Goal: Task Accomplishment & Management: Complete application form

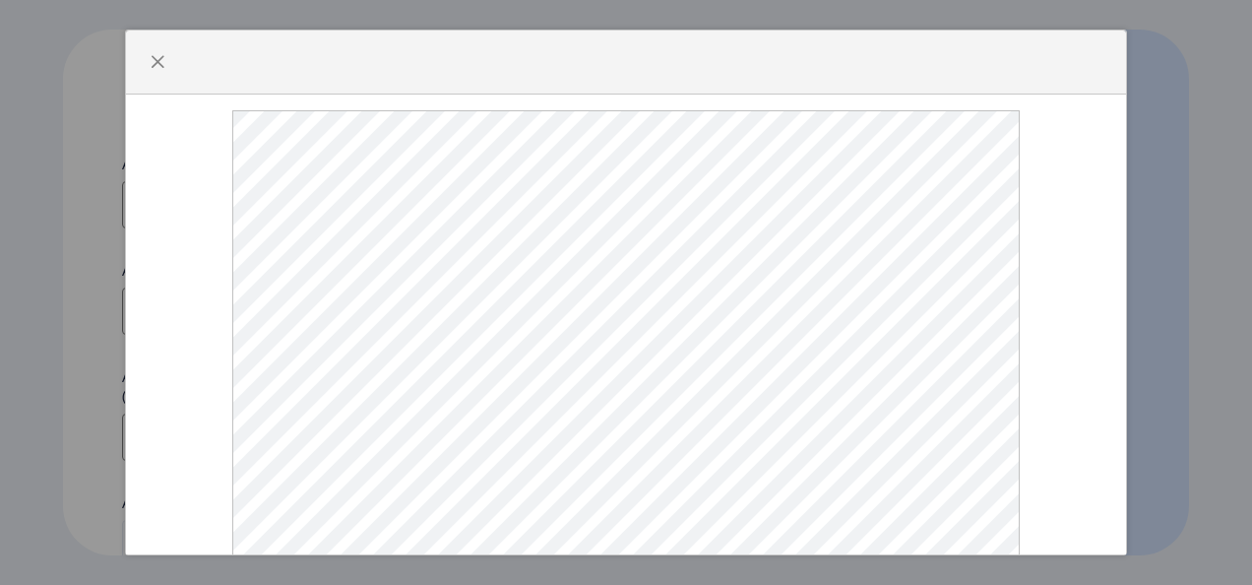
select select
click at [161, 50] on button "button" at bounding box center [158, 62] width 32 height 32
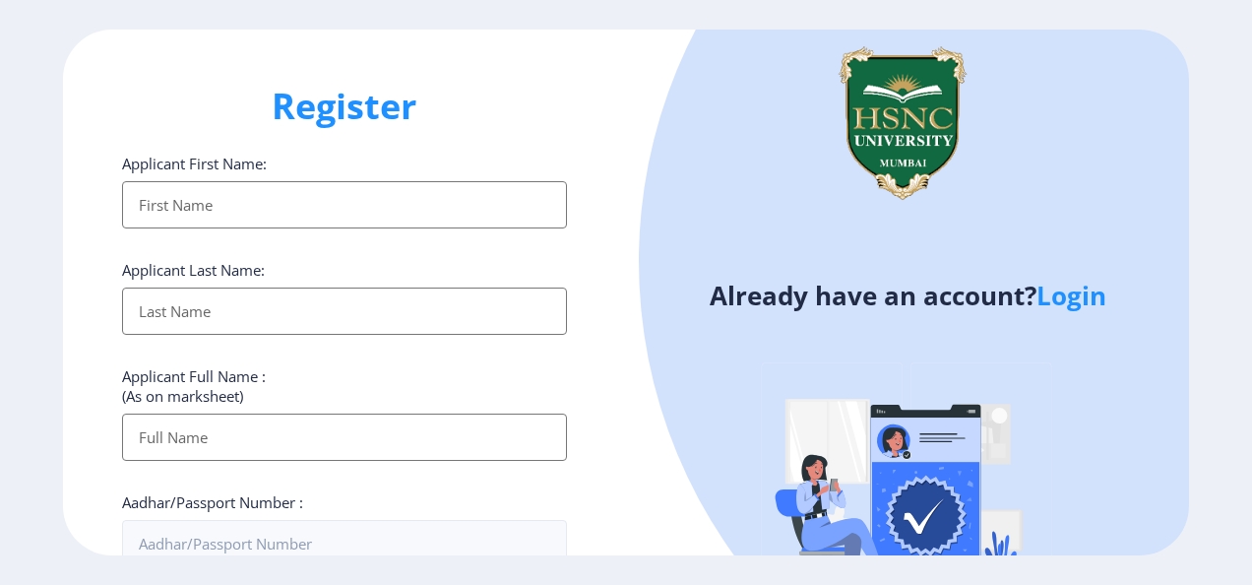
click at [211, 183] on input "Applicant First Name:" at bounding box center [344, 204] width 445 height 47
type input "Kanchi"
type input "Dubey"
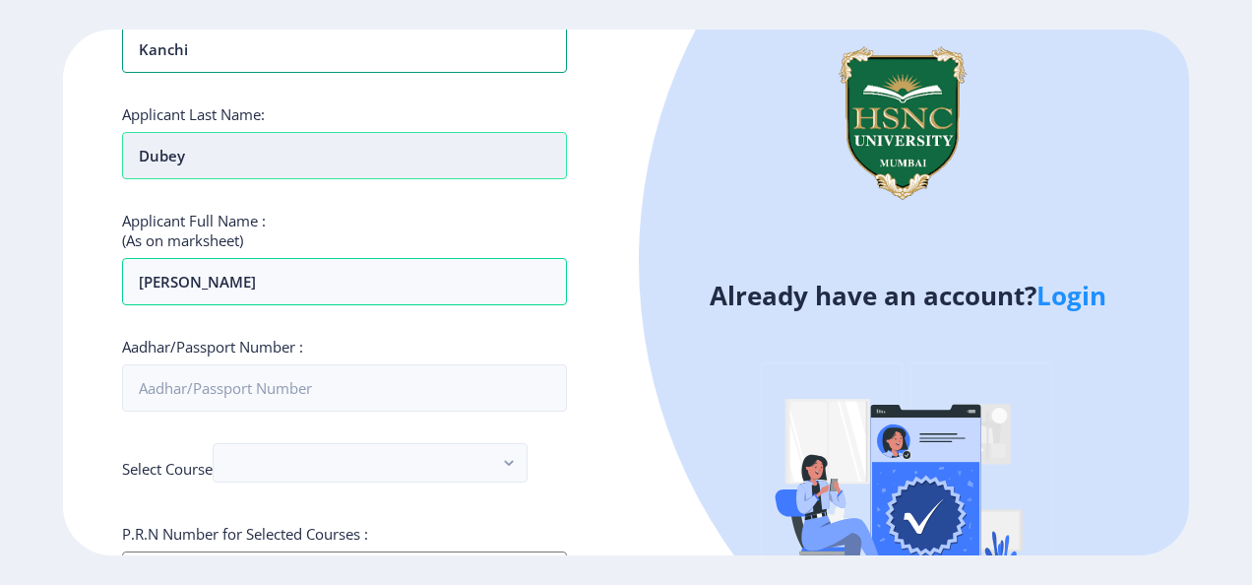
scroll to position [157, 0]
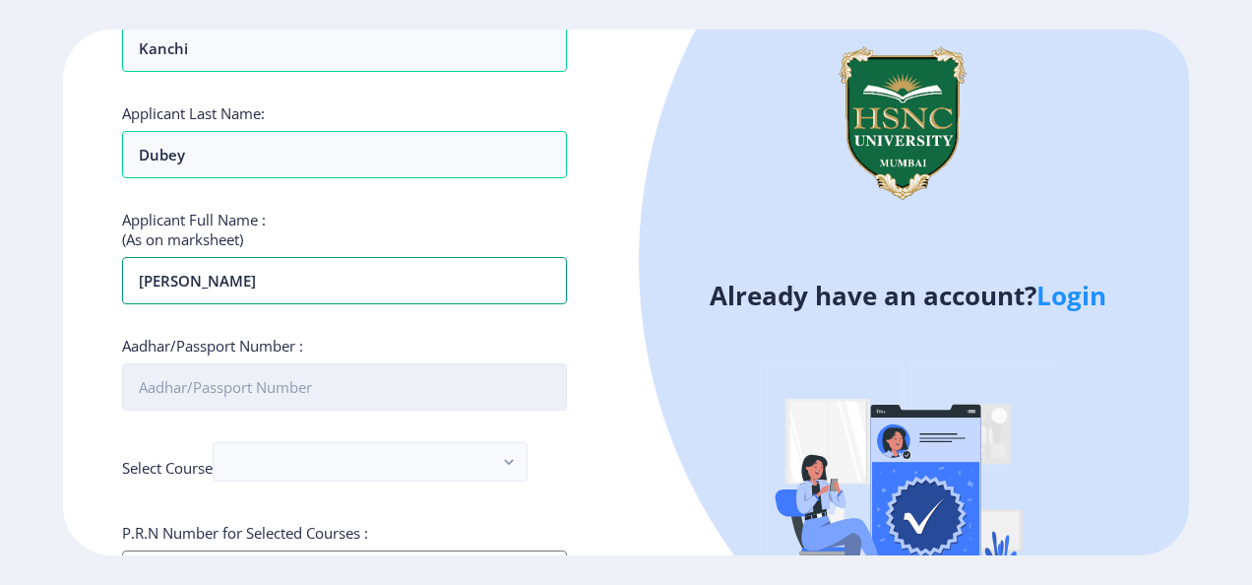
type input "[PERSON_NAME]"
click at [179, 393] on input "Aadhar/Passport Number :" at bounding box center [344, 386] width 445 height 47
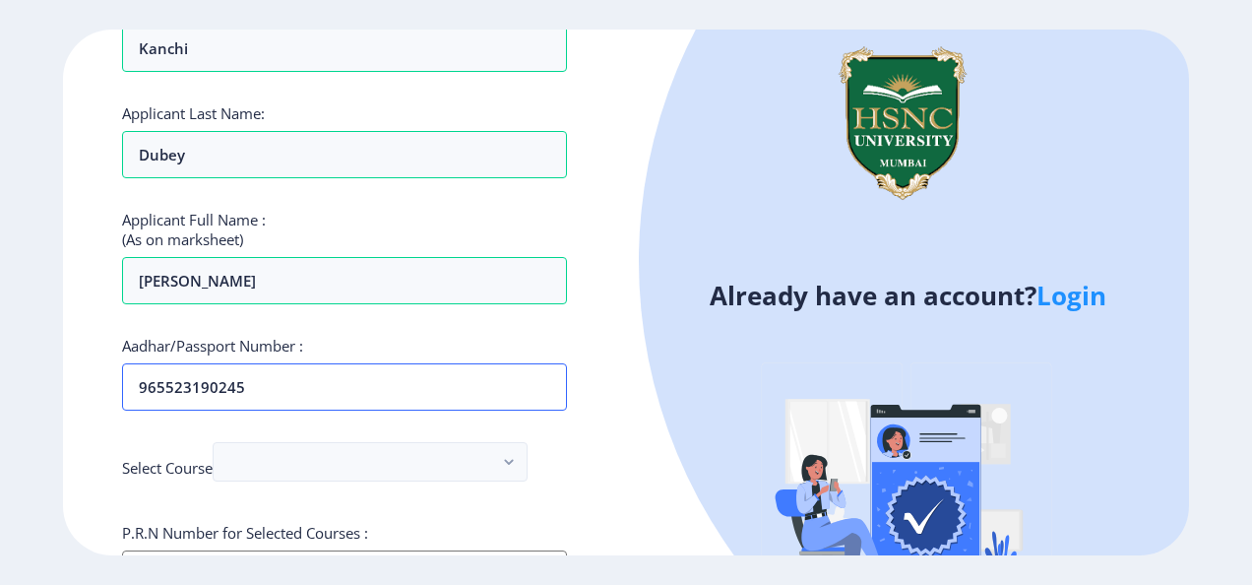
type input "965523190245"
click at [262, 437] on div "Applicant First Name: Kanchi Applicant Last Name: [PERSON_NAME] Applicant Full …" at bounding box center [344, 577] width 445 height 1160
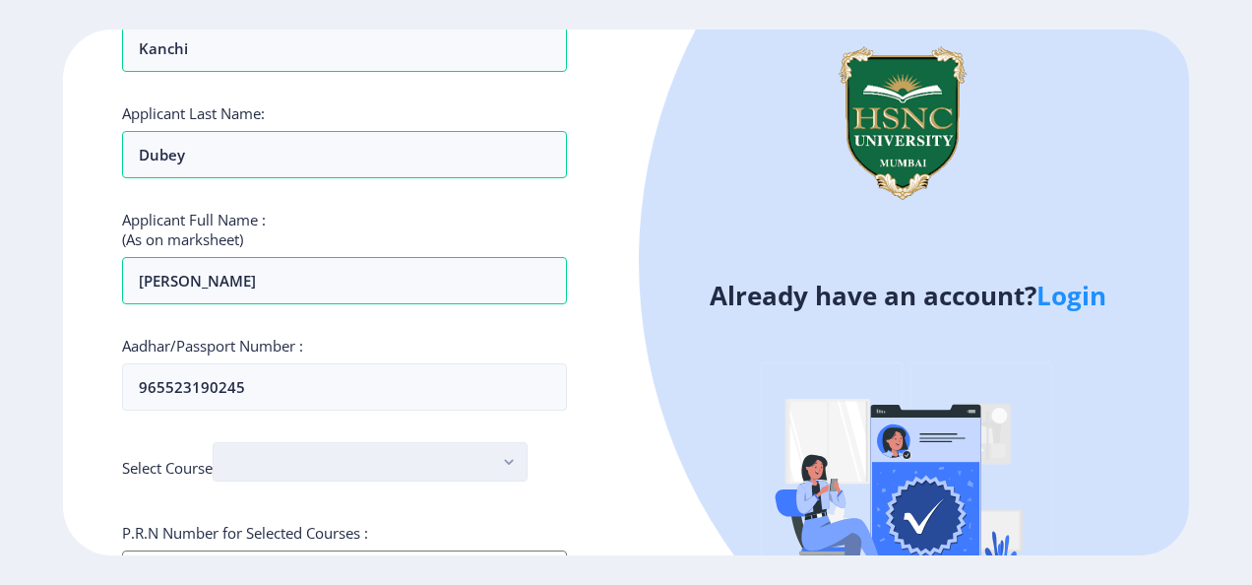
click at [262, 445] on button "button" at bounding box center [370, 461] width 315 height 39
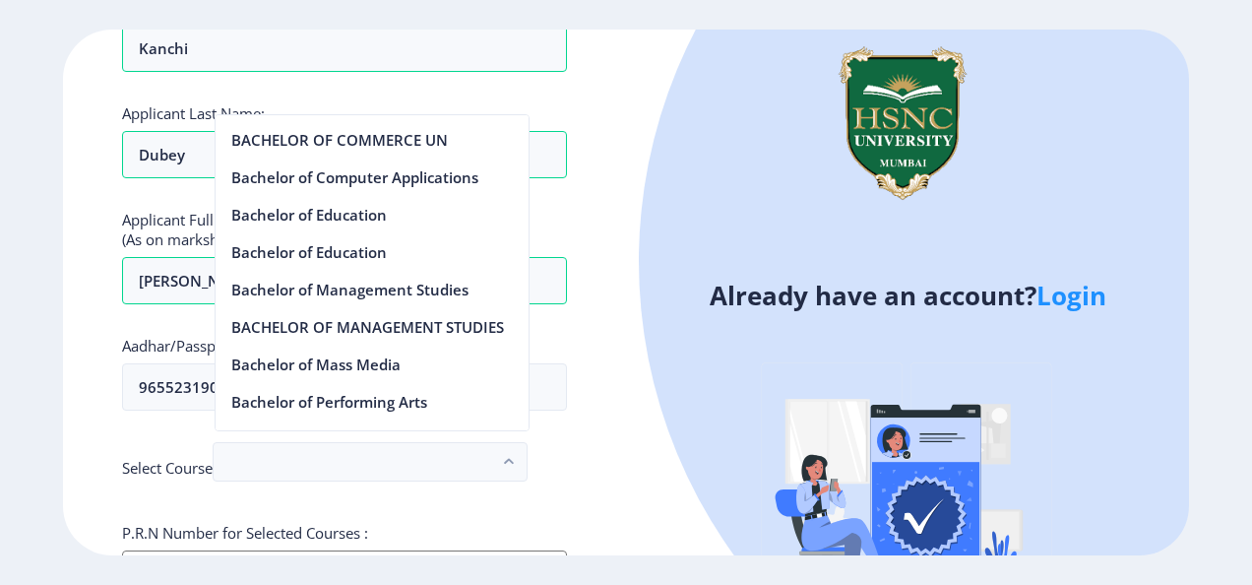
scroll to position [940, 0]
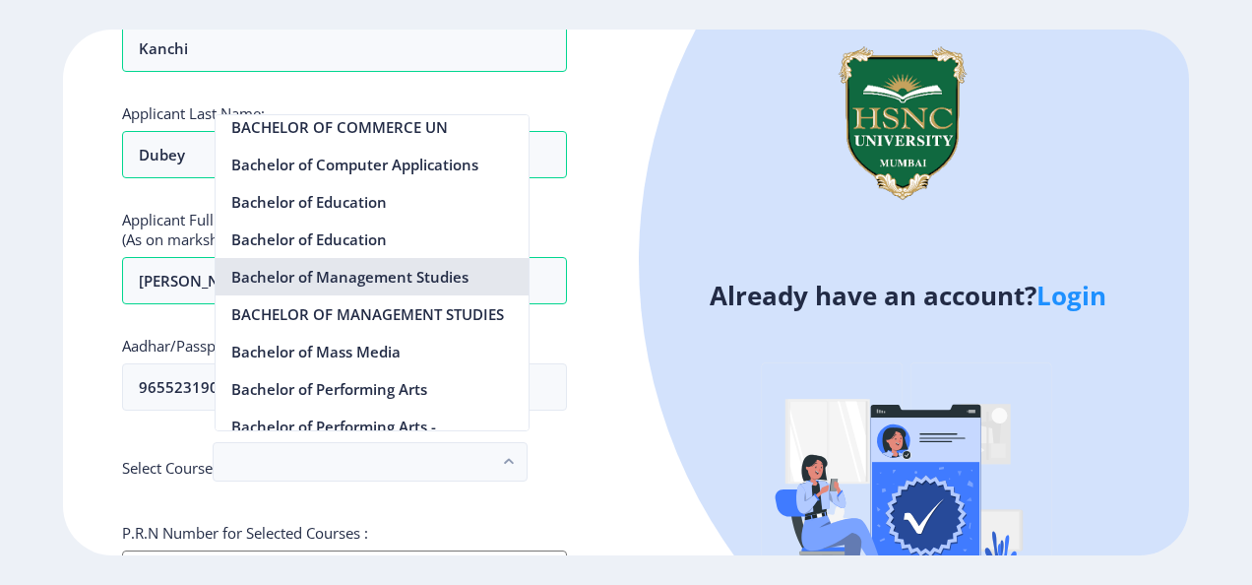
click at [346, 279] on nb-option "Bachelor of Management Studies" at bounding box center [372, 276] width 313 height 37
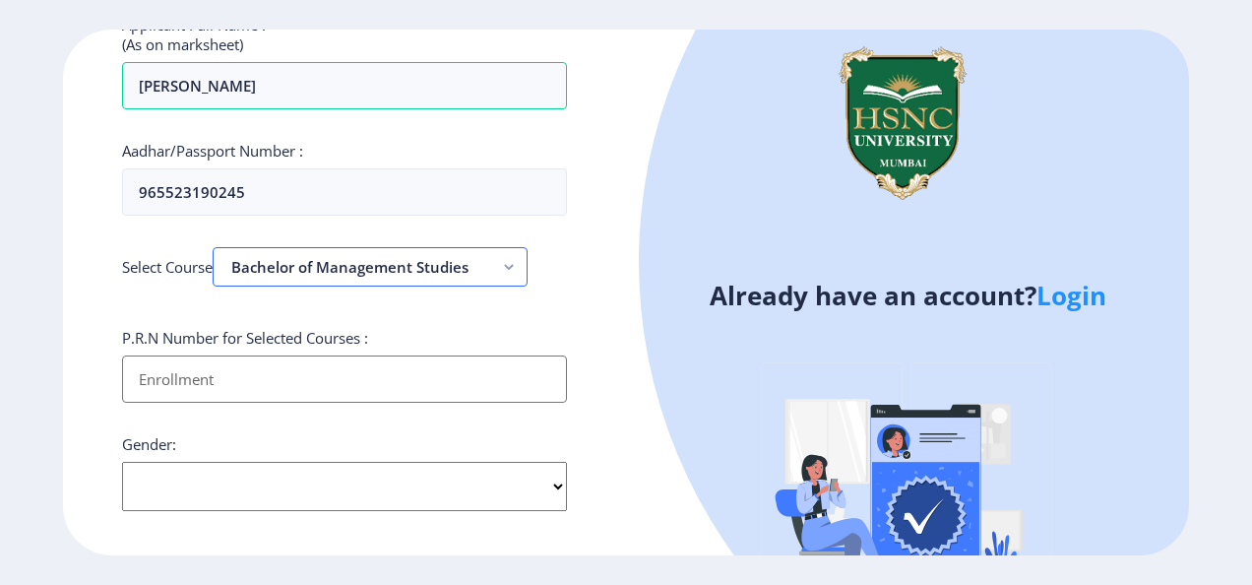
scroll to position [353, 0]
click at [260, 367] on input "Applicant First Name:" at bounding box center [344, 376] width 445 height 47
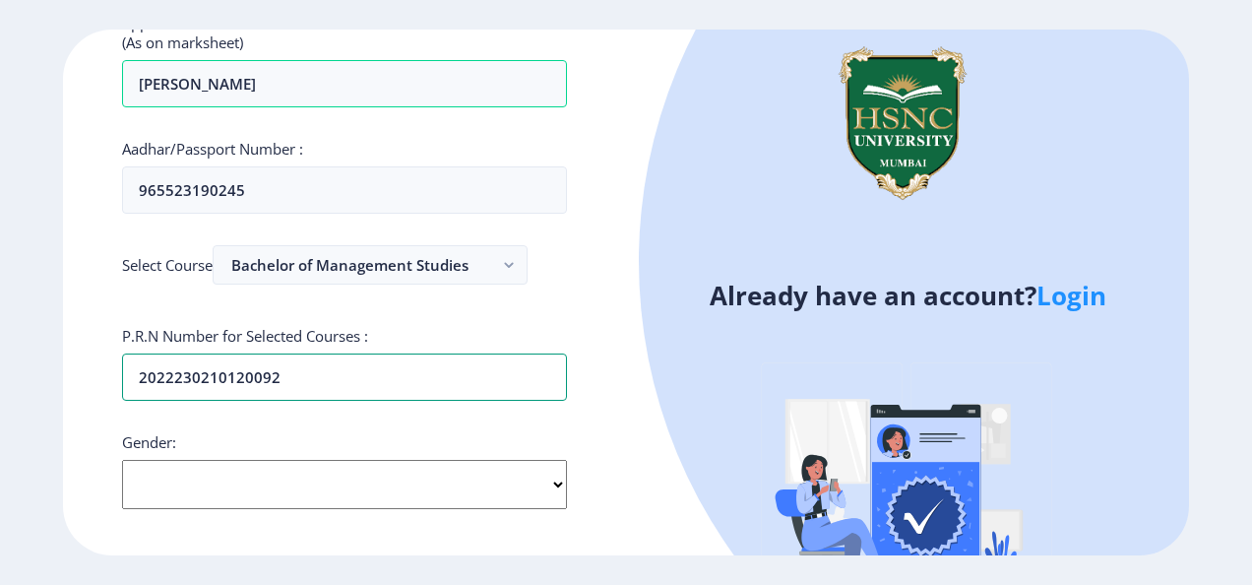
scroll to position [516, 0]
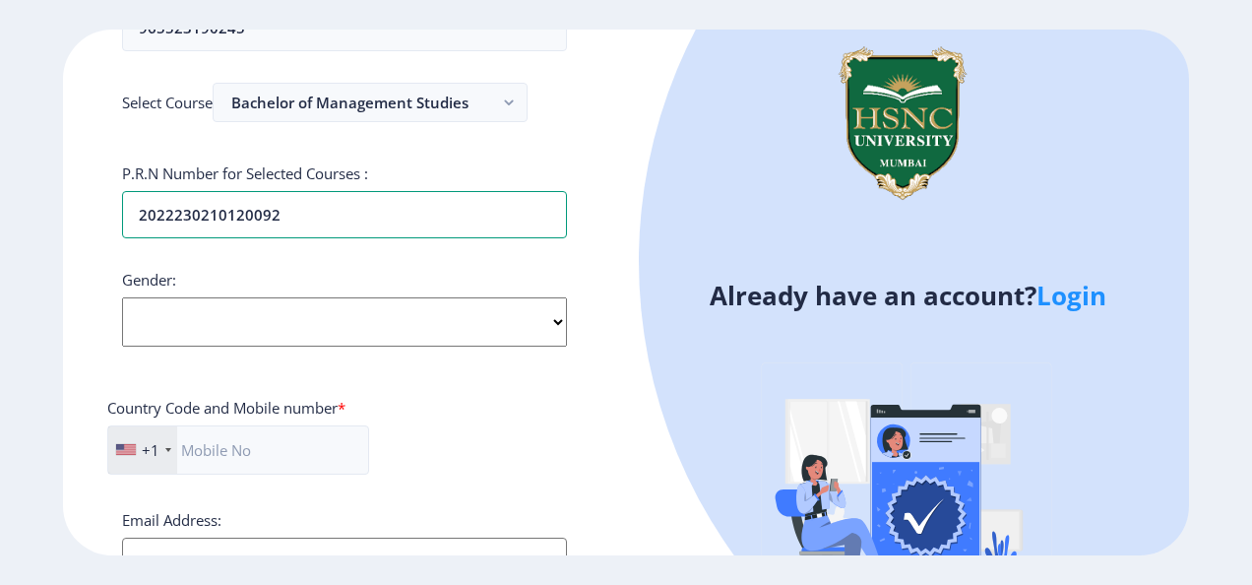
type input "2022230210120092"
click at [317, 323] on select "Select Gender [DEMOGRAPHIC_DATA] [DEMOGRAPHIC_DATA] Other" at bounding box center [344, 321] width 445 height 49
select select "[DEMOGRAPHIC_DATA]"
click at [122, 297] on select "Select Gender [DEMOGRAPHIC_DATA] [DEMOGRAPHIC_DATA] Other" at bounding box center [344, 321] width 445 height 49
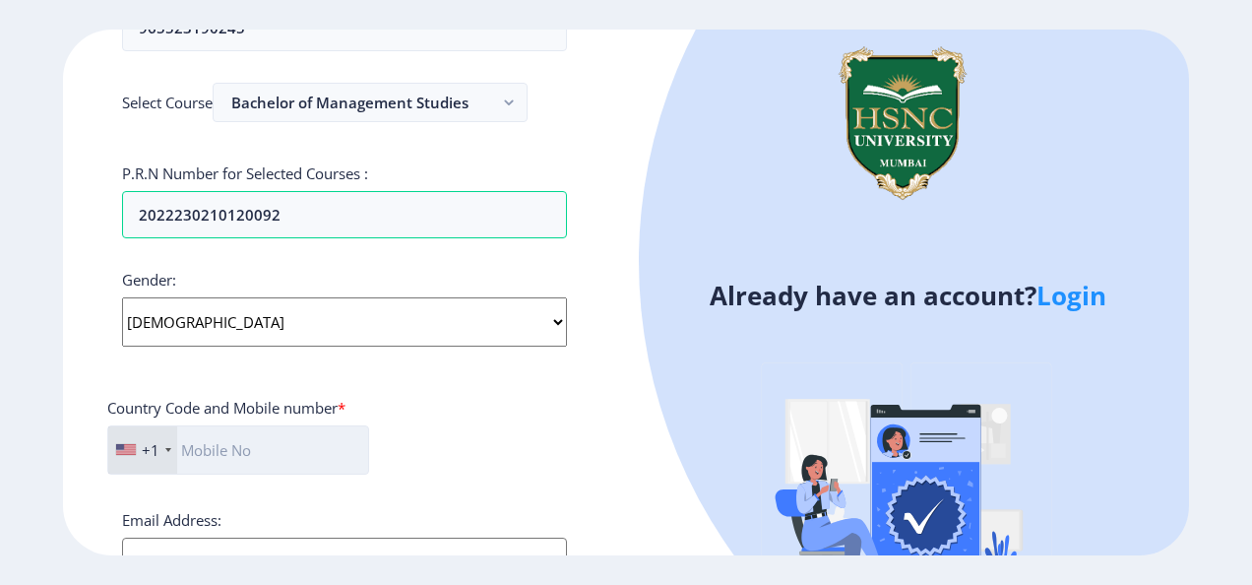
click at [222, 441] on input "text" at bounding box center [238, 449] width 262 height 49
click at [144, 453] on div "+1" at bounding box center [151, 450] width 18 height 20
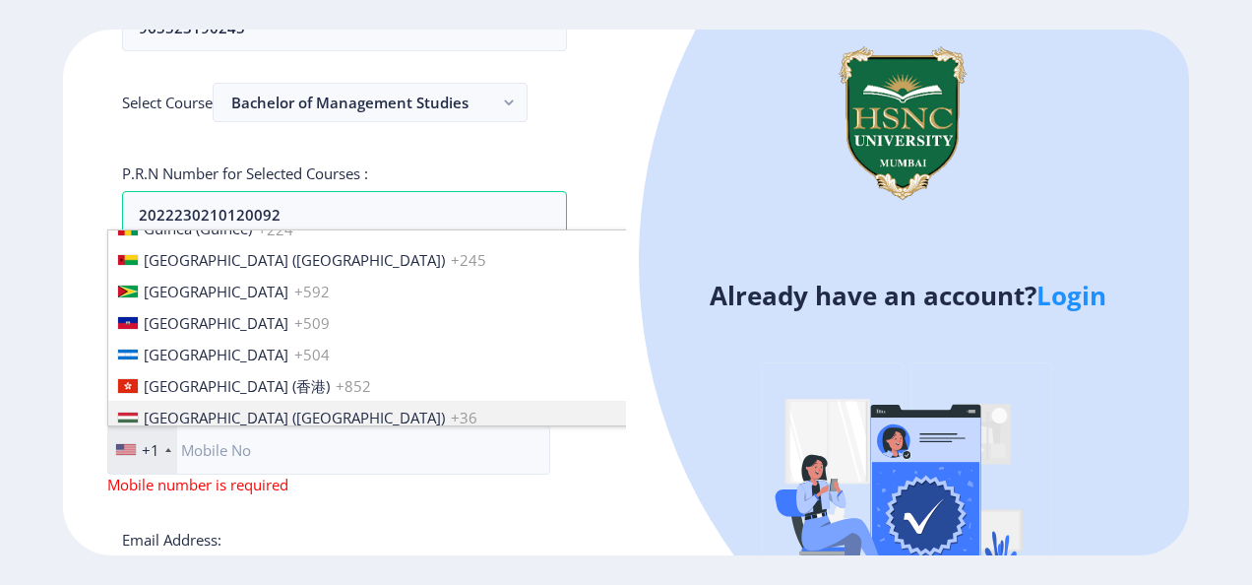
scroll to position [3016, 0]
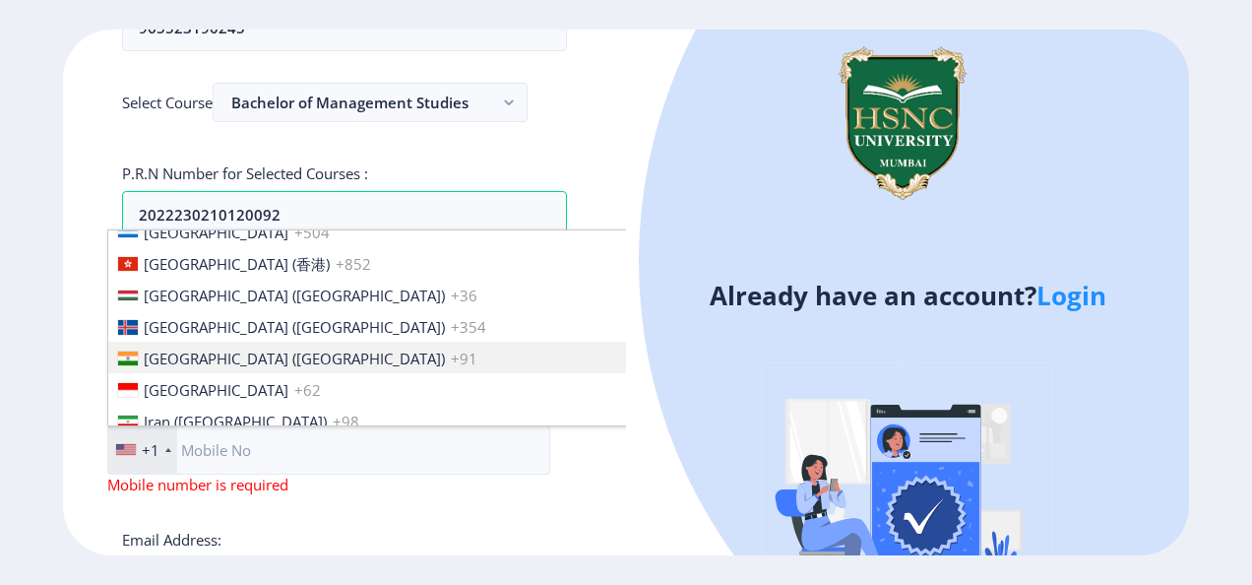
click at [243, 342] on li "[GEOGRAPHIC_DATA] ([GEOGRAPHIC_DATA]) +91" at bounding box center [419, 358] width 623 height 32
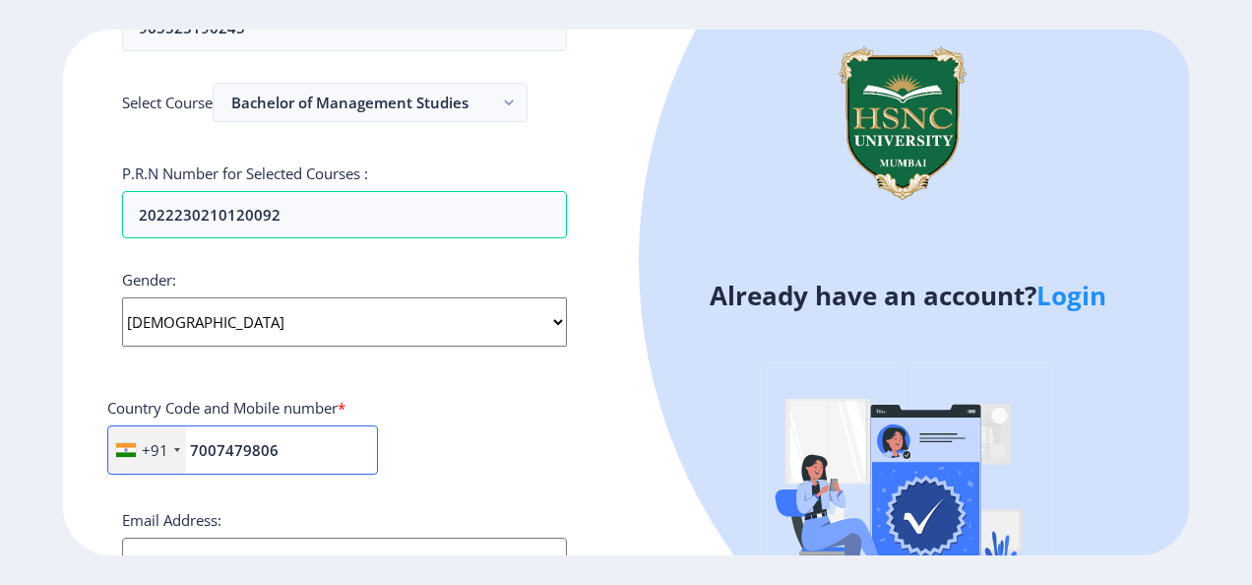
type input "7007479806"
click at [400, 475] on div "+91 [GEOGRAPHIC_DATA] +1 [GEOGRAPHIC_DATA] +44 [GEOGRAPHIC_DATA] (‫[GEOGRAPHIC_…" at bounding box center [344, 457] width 475 height 65
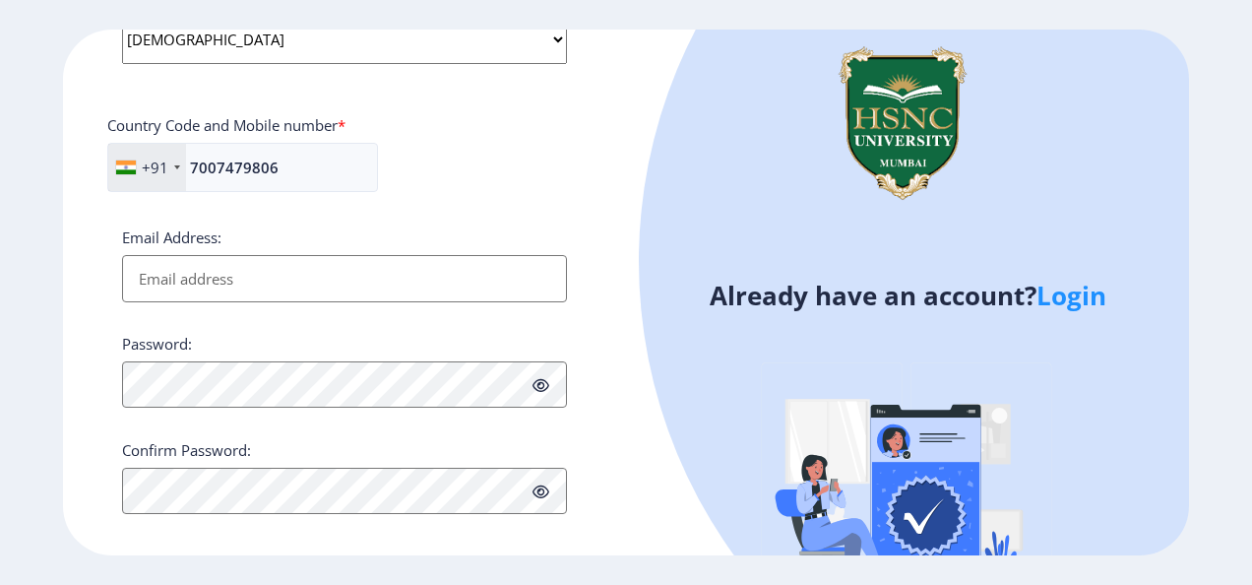
scroll to position [804, 0]
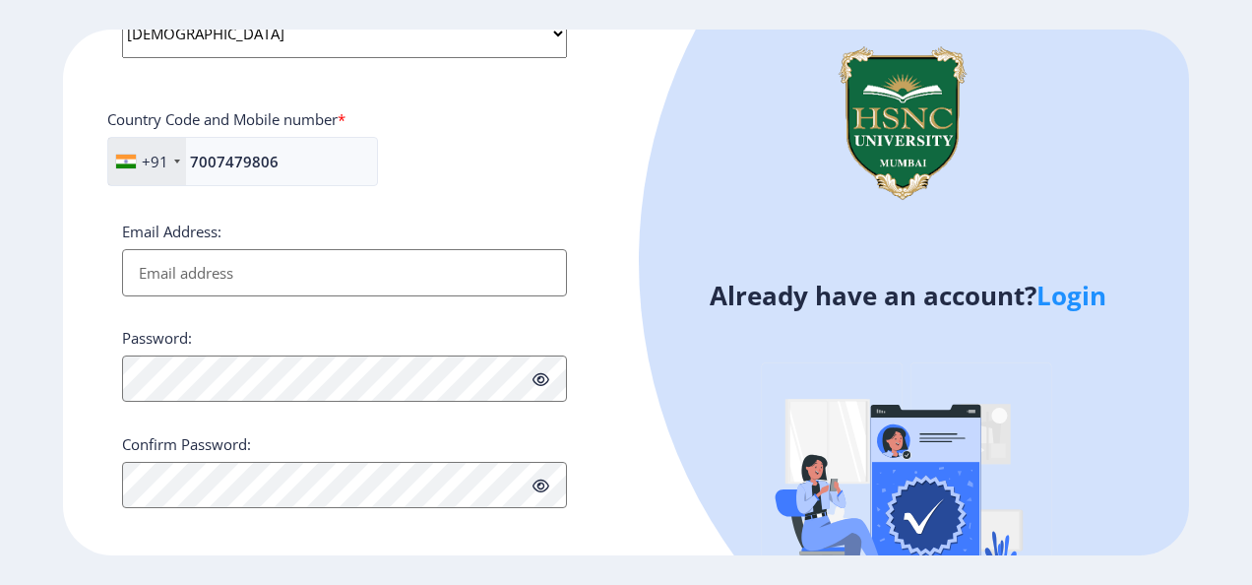
click at [268, 252] on input "Email Address:" at bounding box center [344, 272] width 445 height 47
type input "[EMAIL_ADDRESS][DOMAIN_NAME]"
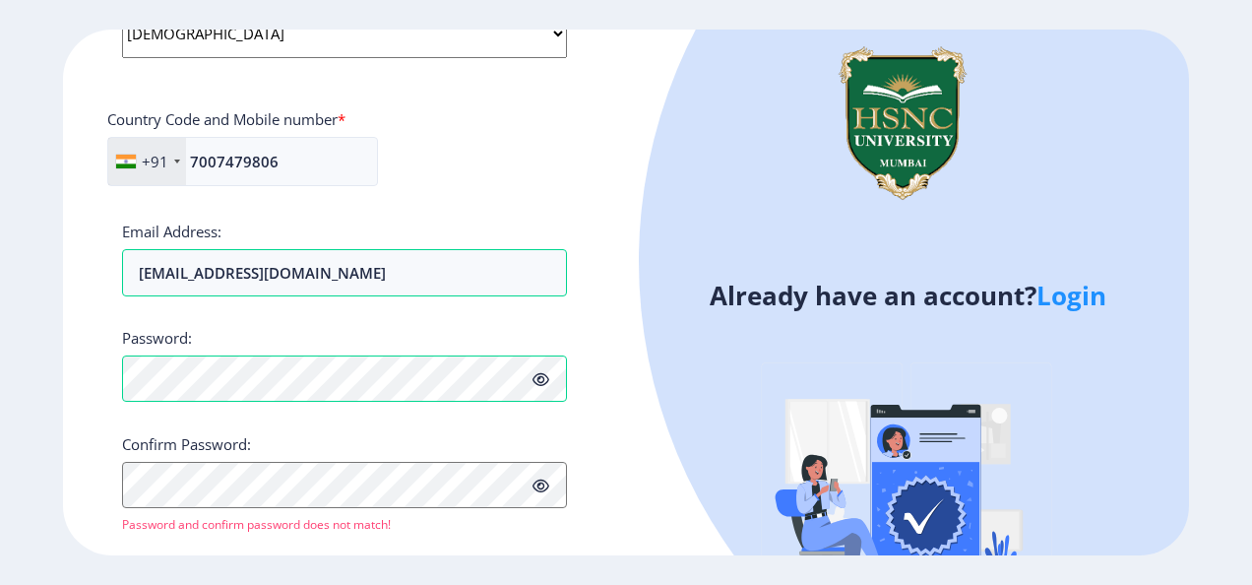
click at [541, 383] on span at bounding box center [541, 379] width 17 height 20
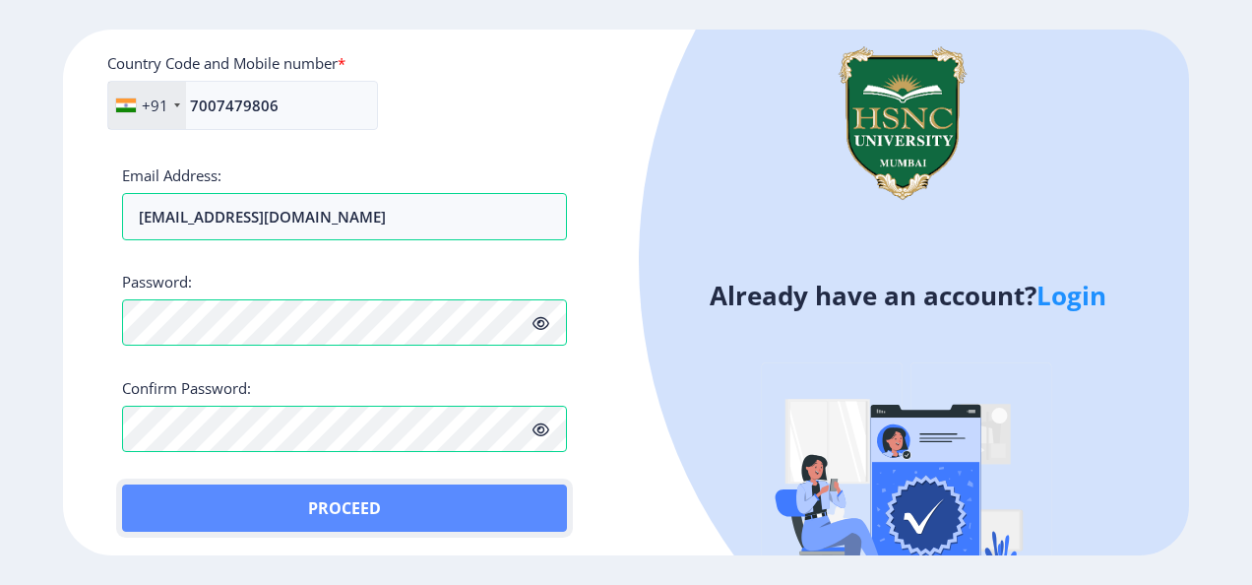
click at [343, 514] on button "Proceed" at bounding box center [344, 507] width 445 height 47
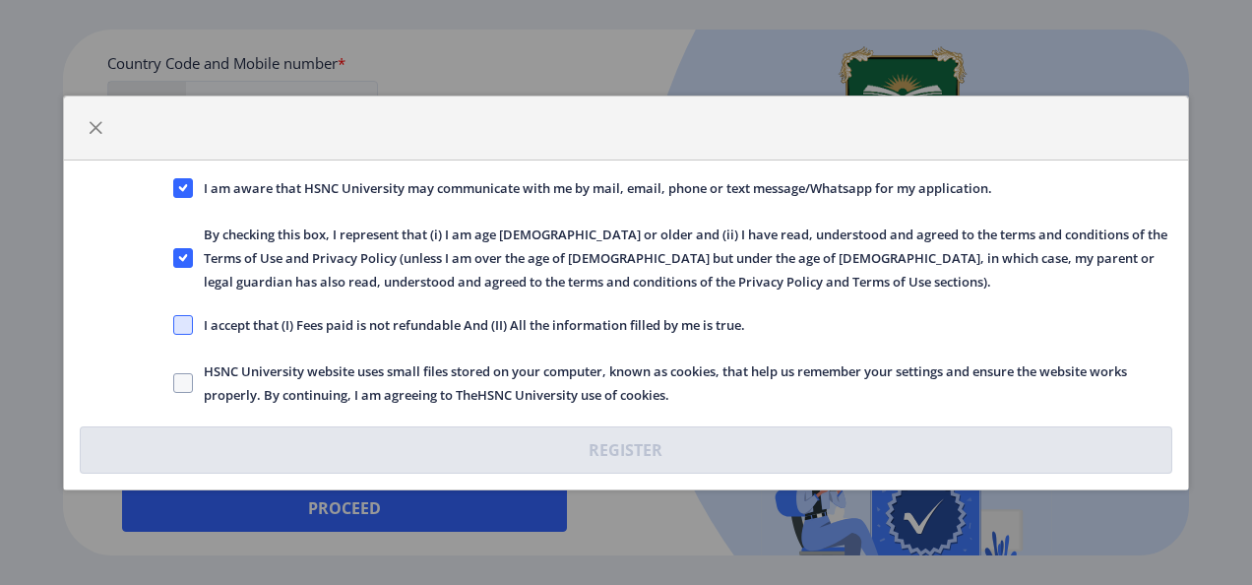
click at [177, 326] on span at bounding box center [183, 325] width 20 height 20
click at [174, 325] on input "I accept that (I) Fees paid is not refundable And (II) All the information fill…" at bounding box center [173, 324] width 1 height 1
checkbox input "true"
click at [179, 378] on span at bounding box center [183, 383] width 20 height 20
click at [174, 382] on input "HSNC University website uses small files stored on your computer, known as cook…" at bounding box center [173, 382] width 1 height 1
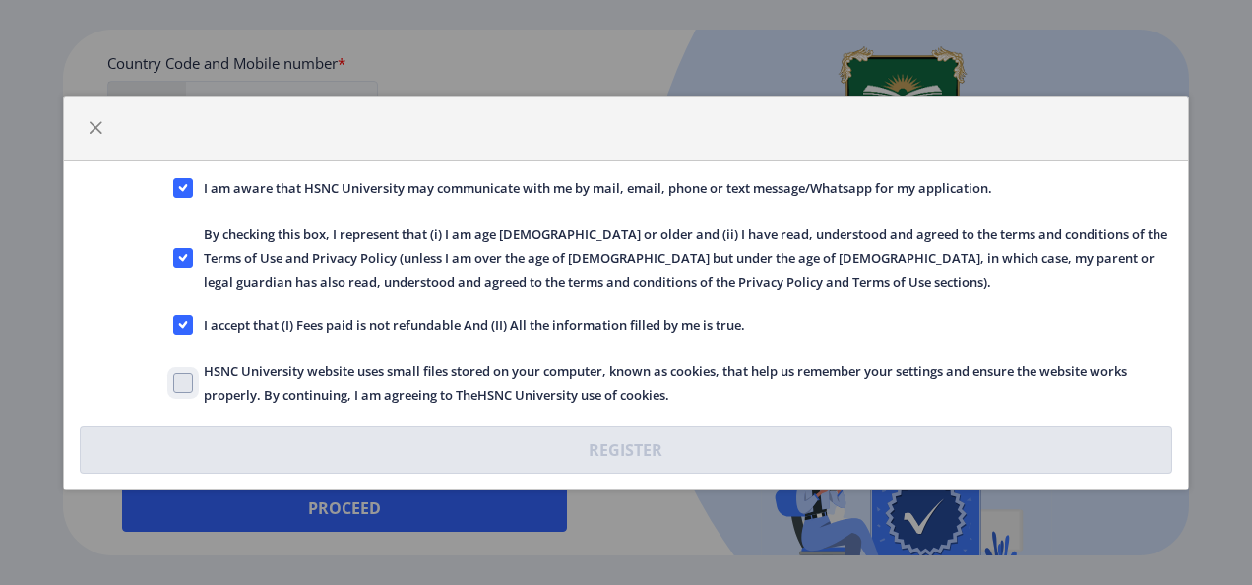
checkbox input "true"
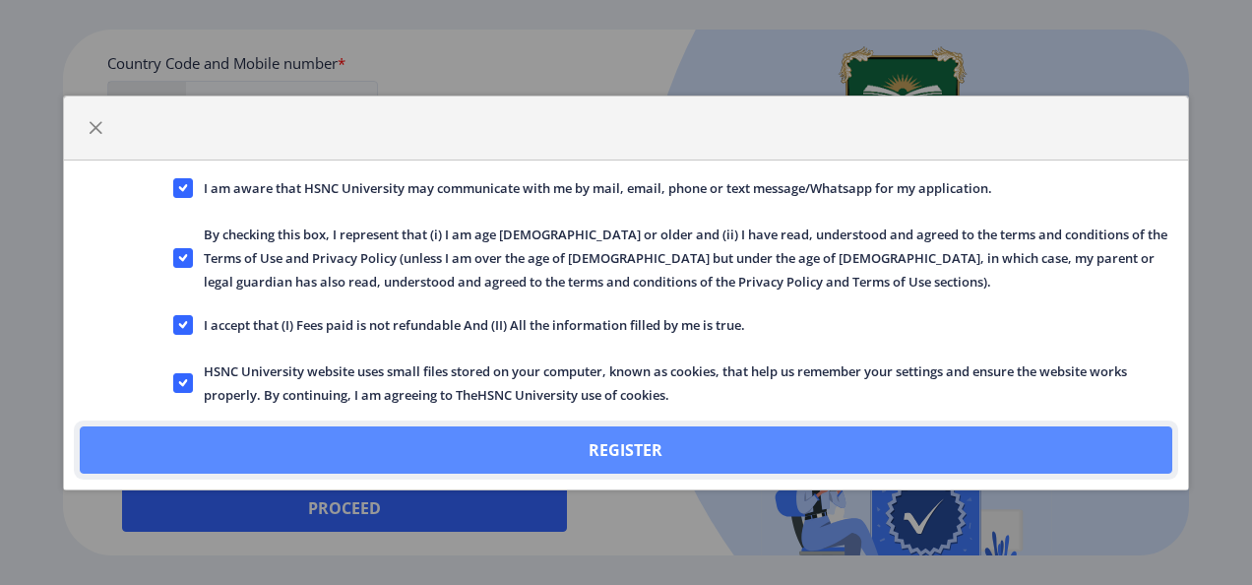
click at [637, 441] on button "Register" at bounding box center [627, 449] width 1094 height 47
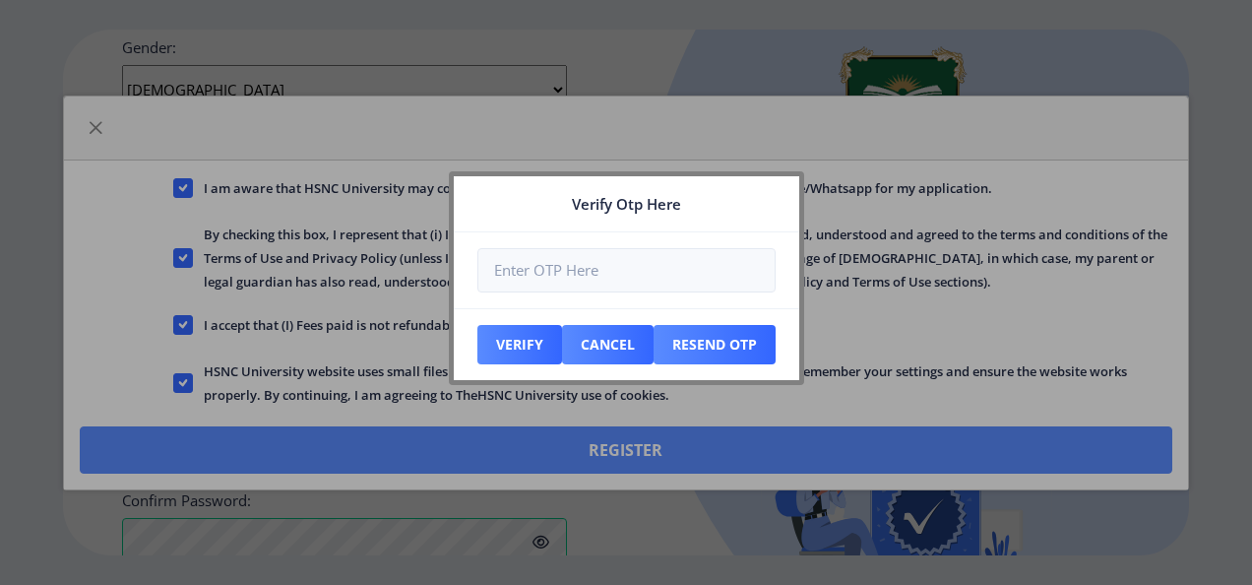
scroll to position [973, 0]
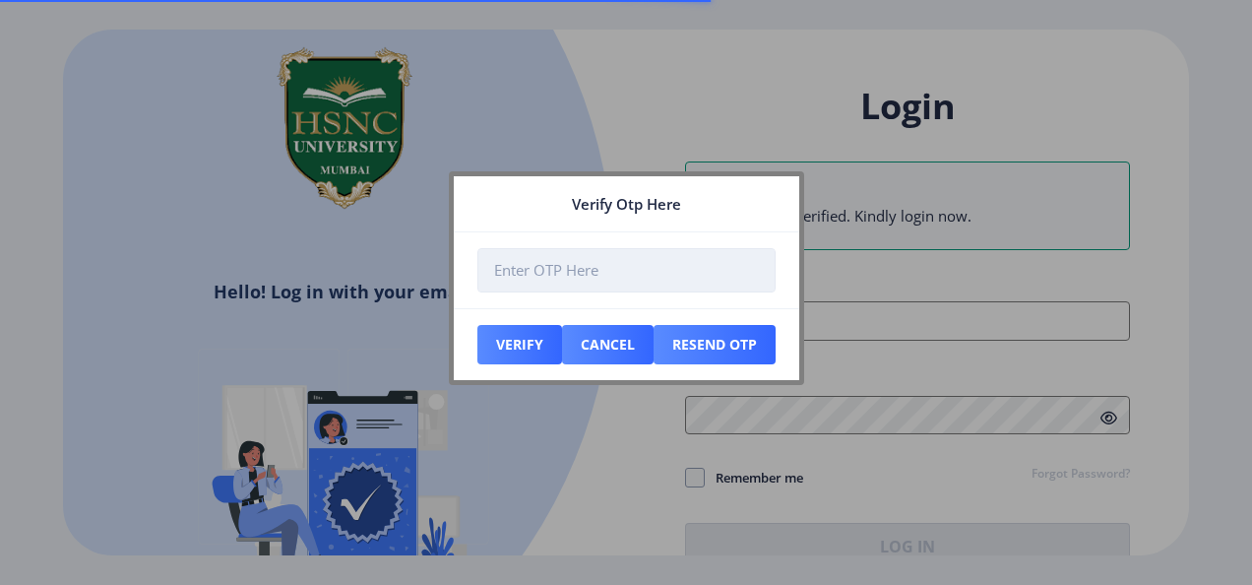
type input "[EMAIL_ADDRESS][DOMAIN_NAME]"
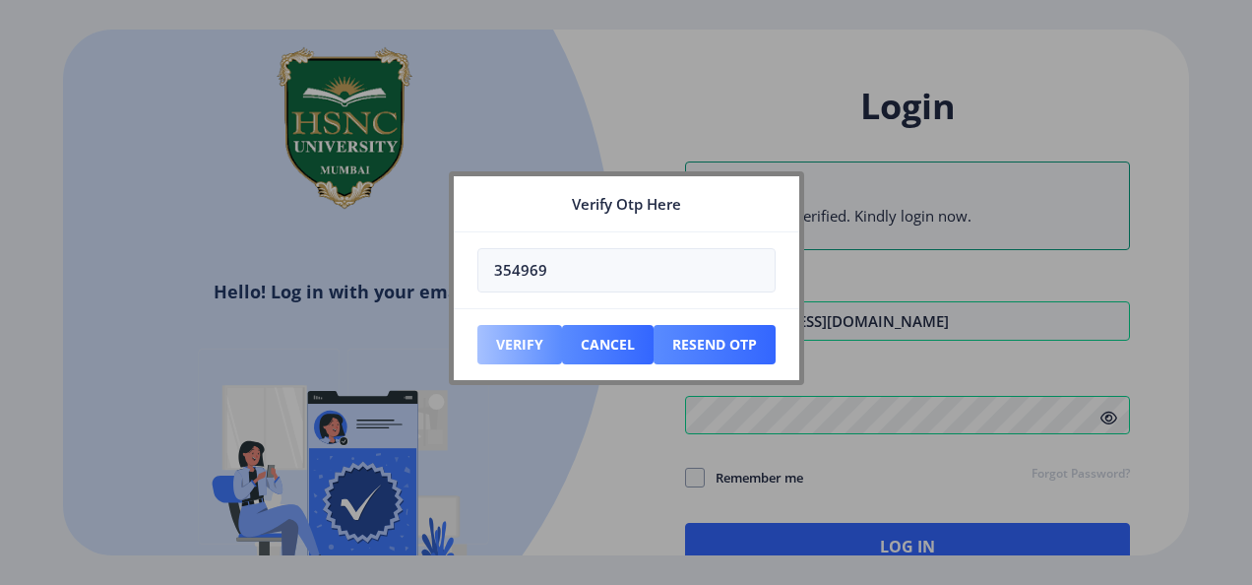
type input "354969"
click at [541, 340] on button "Verify" at bounding box center [519, 344] width 85 height 39
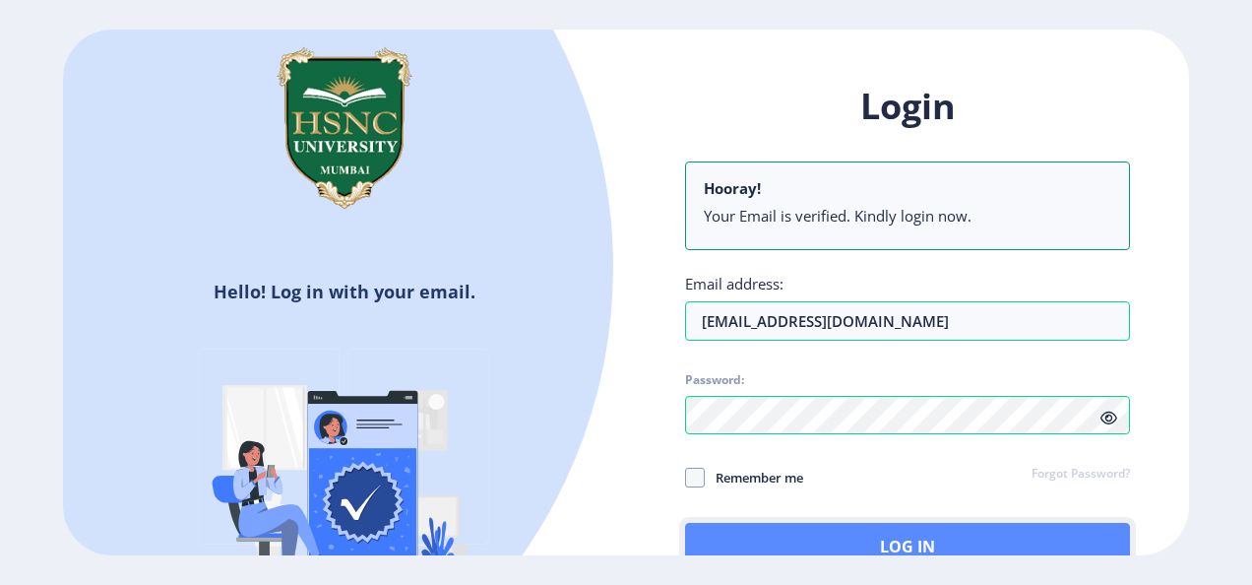
click at [962, 534] on button "Log In" at bounding box center [907, 546] width 445 height 47
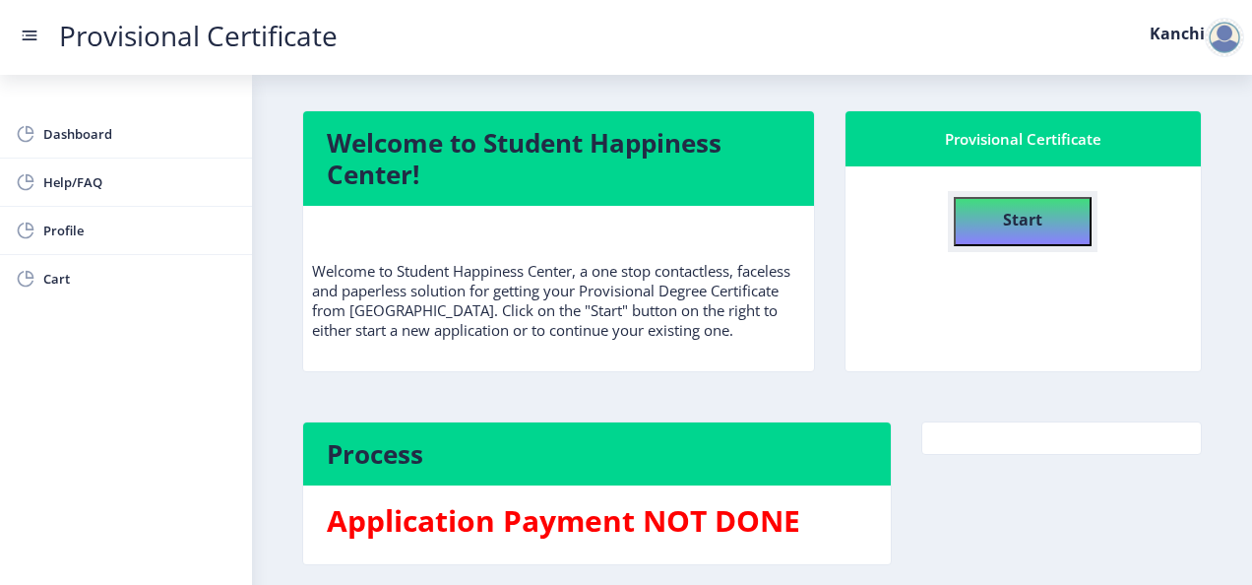
click at [1004, 231] on h4 "Start" at bounding box center [1022, 217] width 39 height 35
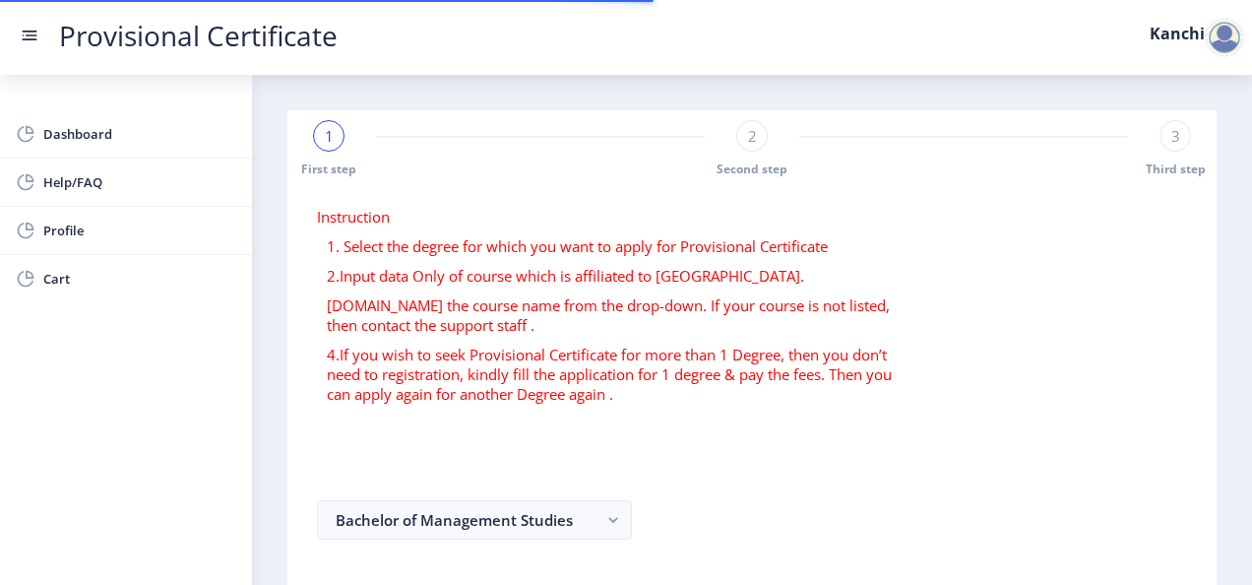
select select
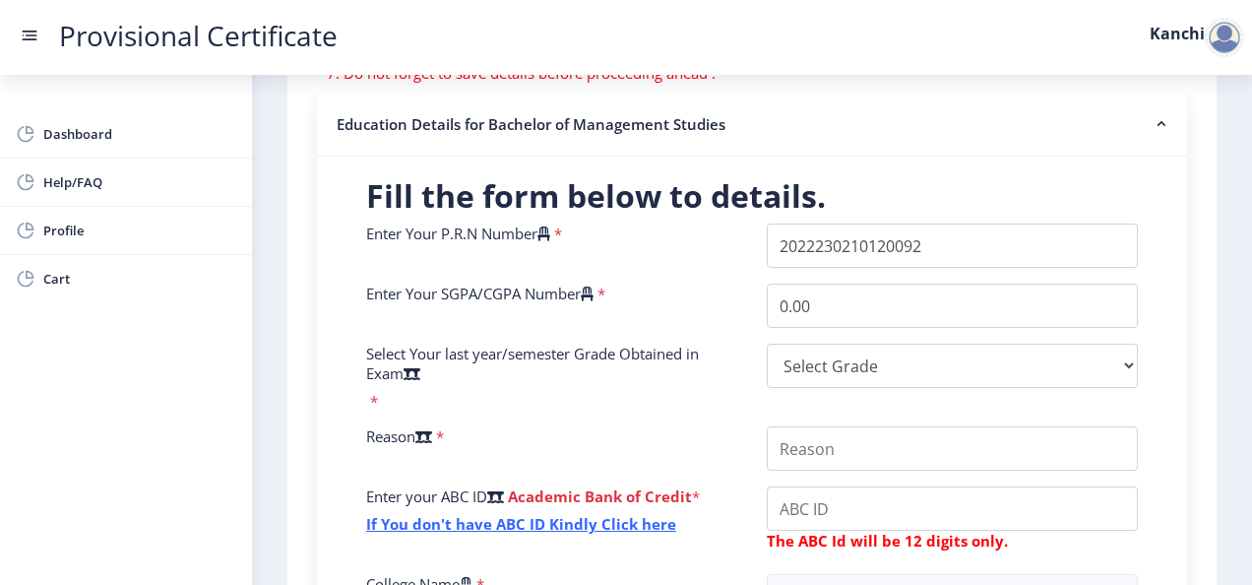
scroll to position [390, 0]
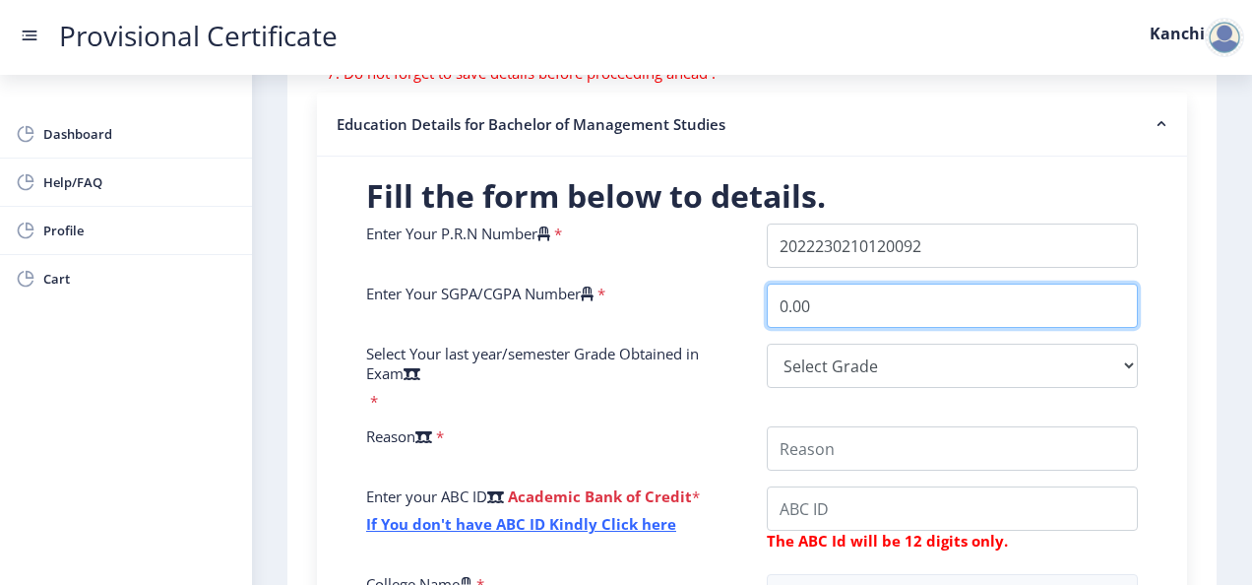
click at [818, 311] on input "0.00" at bounding box center [952, 306] width 371 height 44
click at [806, 305] on input "0.008.99" at bounding box center [952, 306] width 371 height 44
type input "8.99"
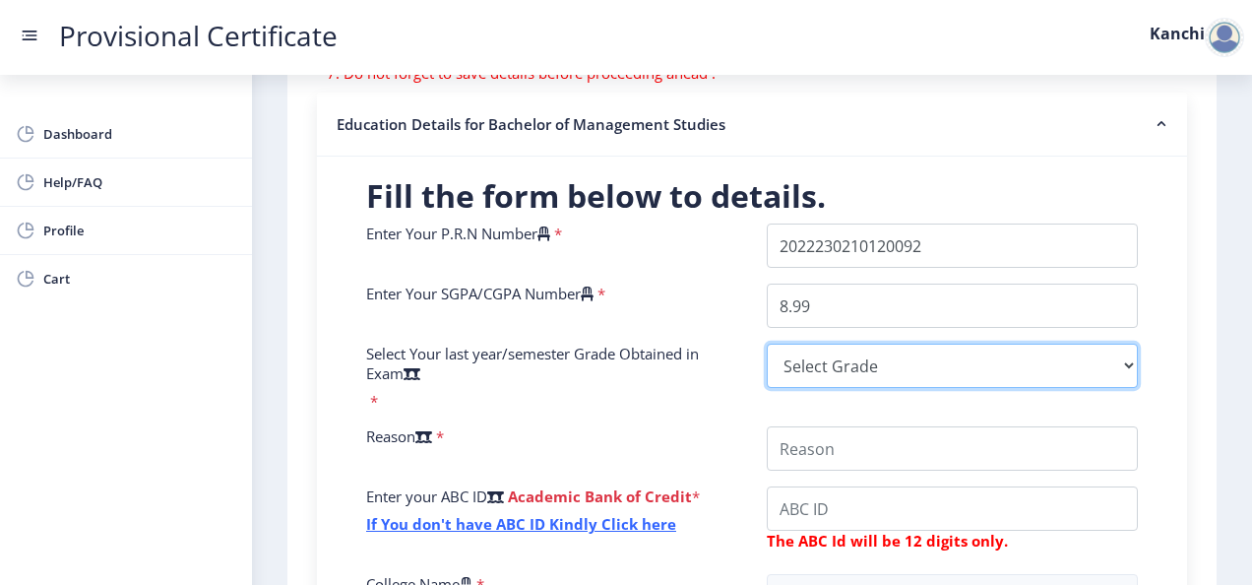
click at [789, 365] on select "Select Grade O A+ A B+ B C D F(Fail)" at bounding box center [952, 366] width 371 height 44
select select "A+"
click at [767, 344] on select "Select Grade O A+ A B+ B C D F(Fail)" at bounding box center [952, 366] width 371 height 44
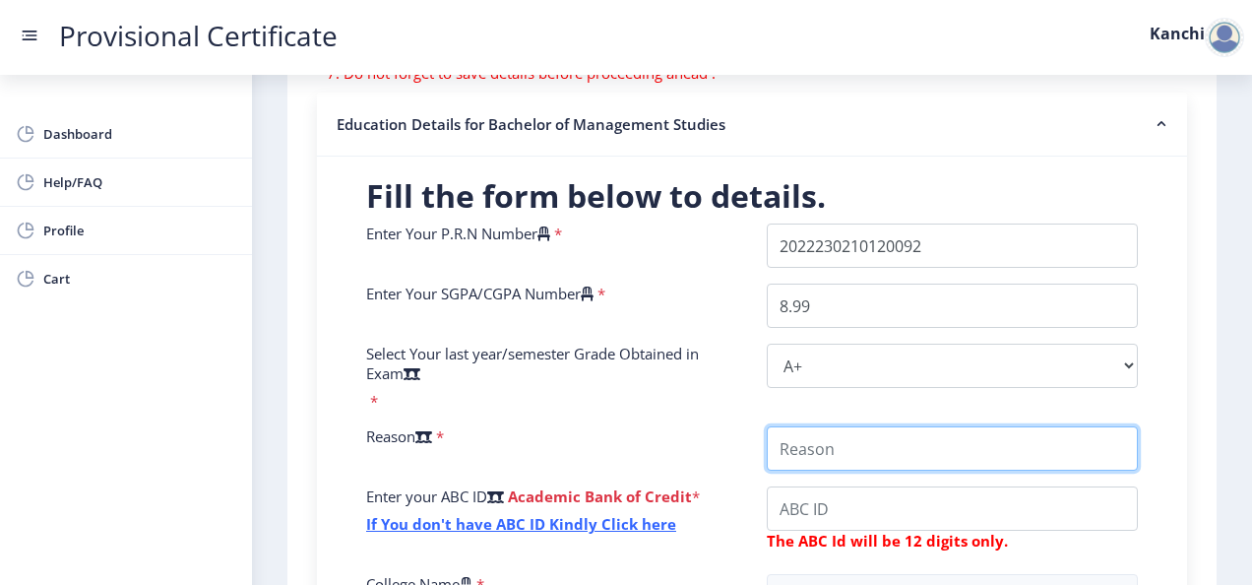
click at [813, 450] on input "College Name" at bounding box center [952, 448] width 371 height 44
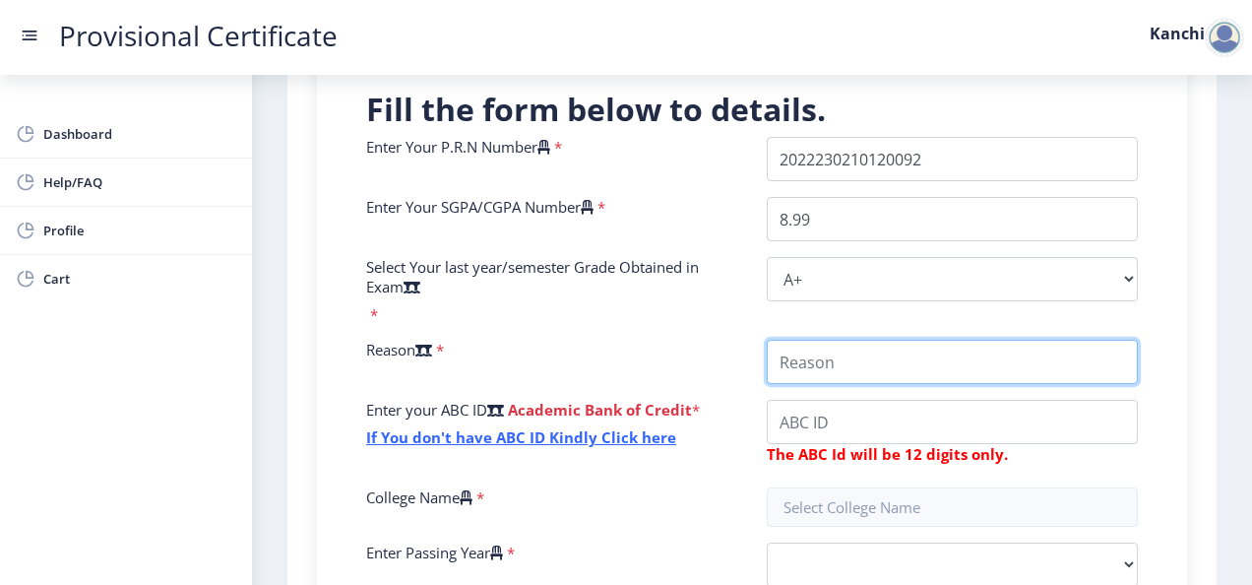
scroll to position [477, 0]
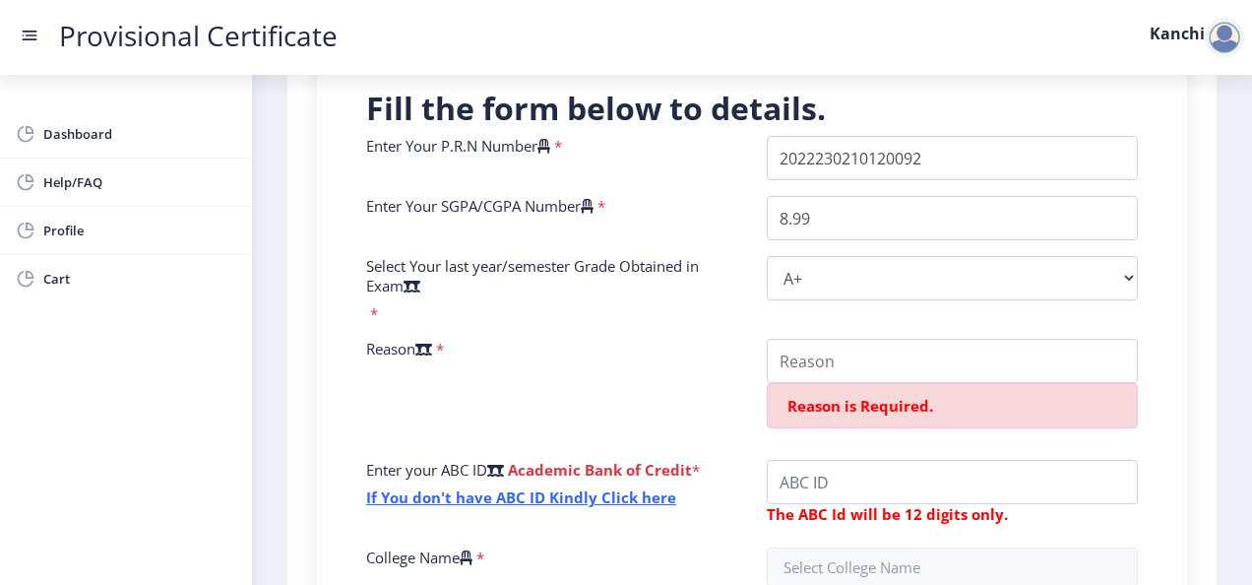
click at [444, 347] on span "*" at bounding box center [438, 349] width 12 height 20
click at [850, 369] on input "College Name" at bounding box center [952, 361] width 371 height 44
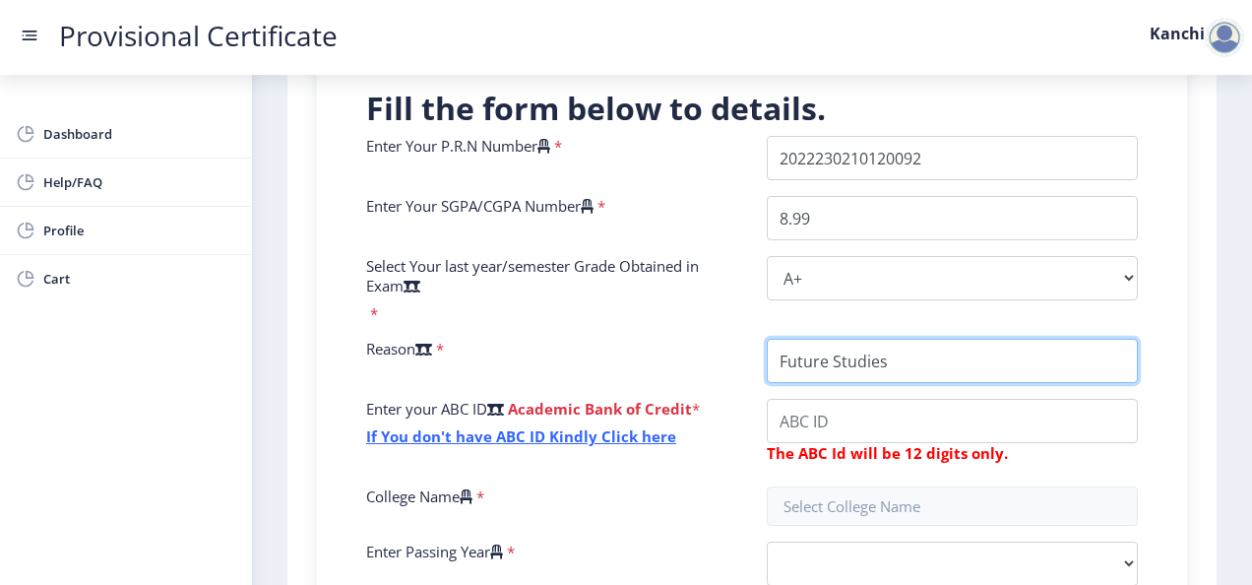
type input "Future Studies"
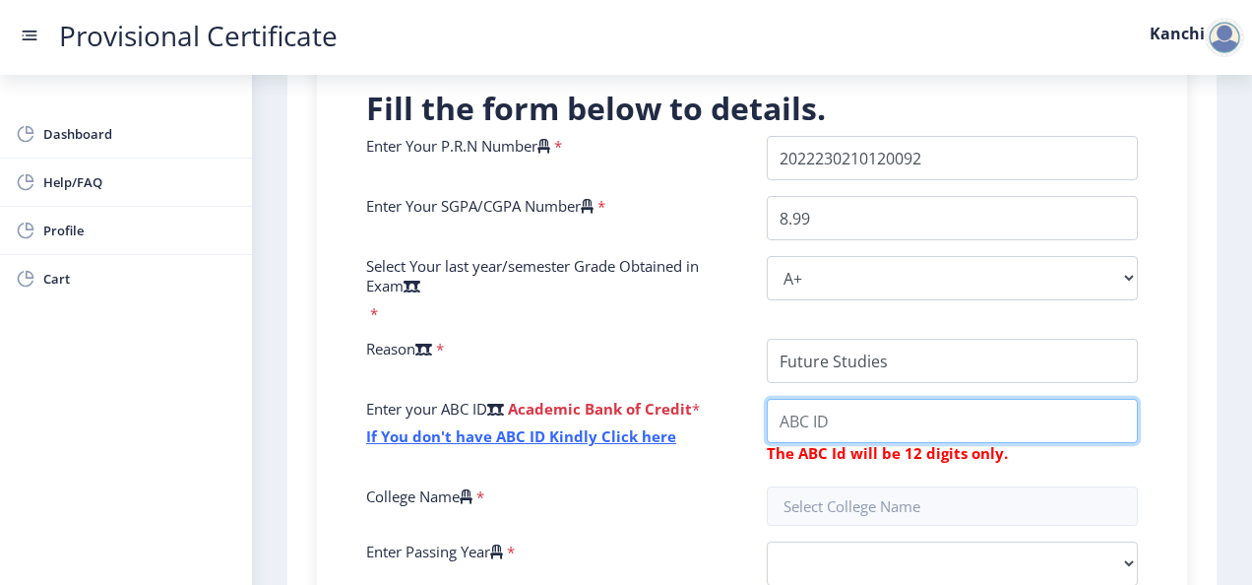
click at [811, 426] on input "College Name" at bounding box center [952, 421] width 371 height 44
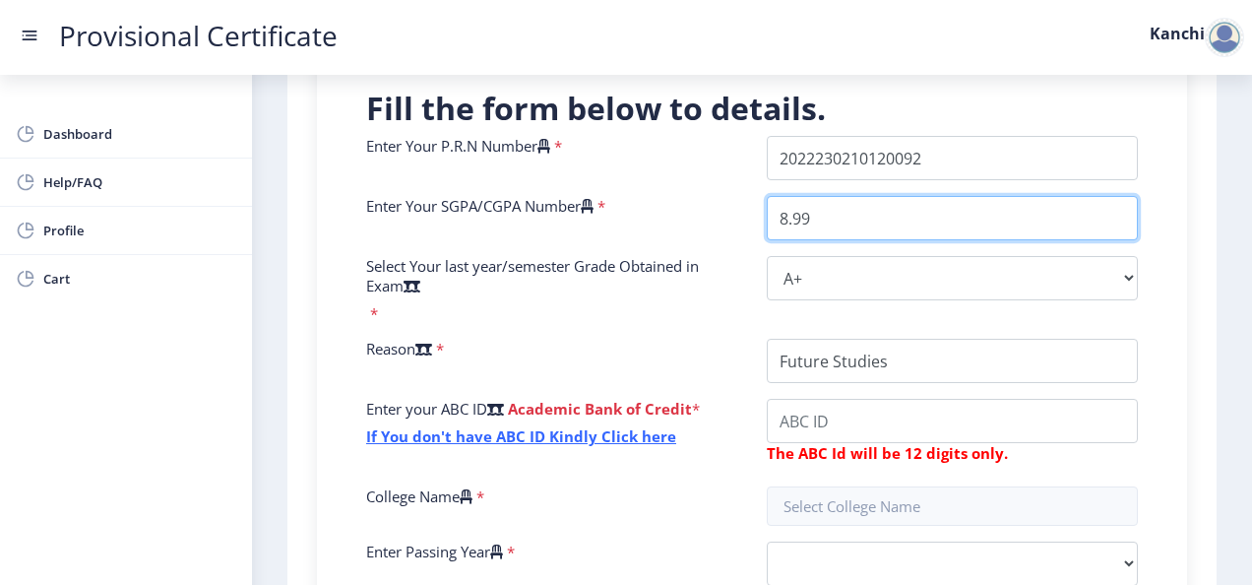
click at [829, 215] on input "8.99" at bounding box center [952, 218] width 371 height 44
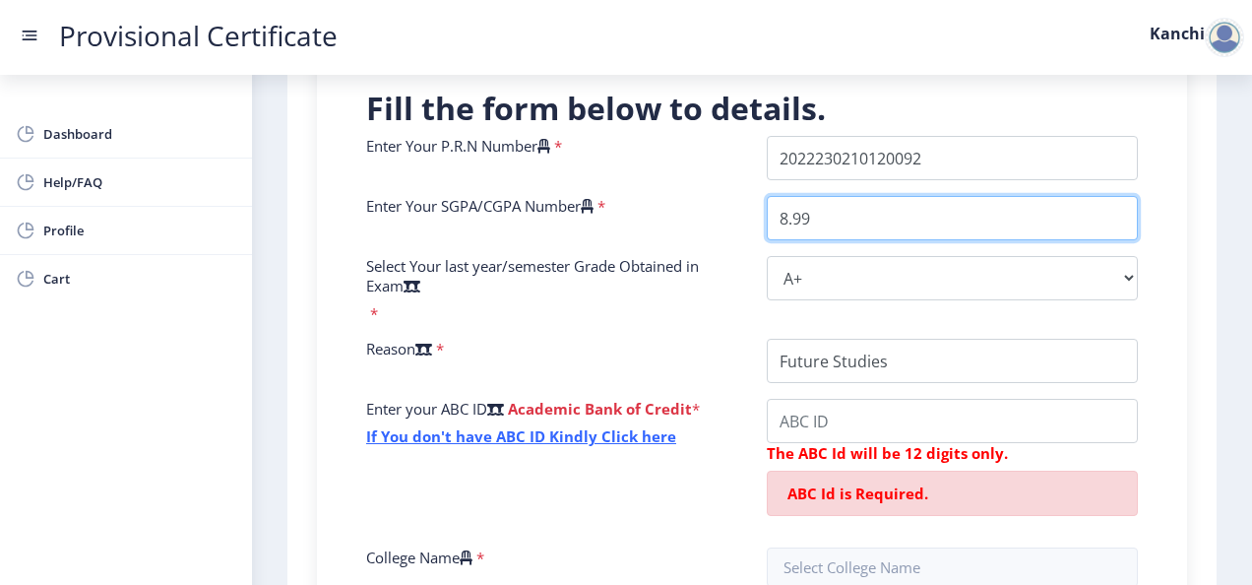
click at [829, 215] on input "8.99" at bounding box center [952, 218] width 371 height 44
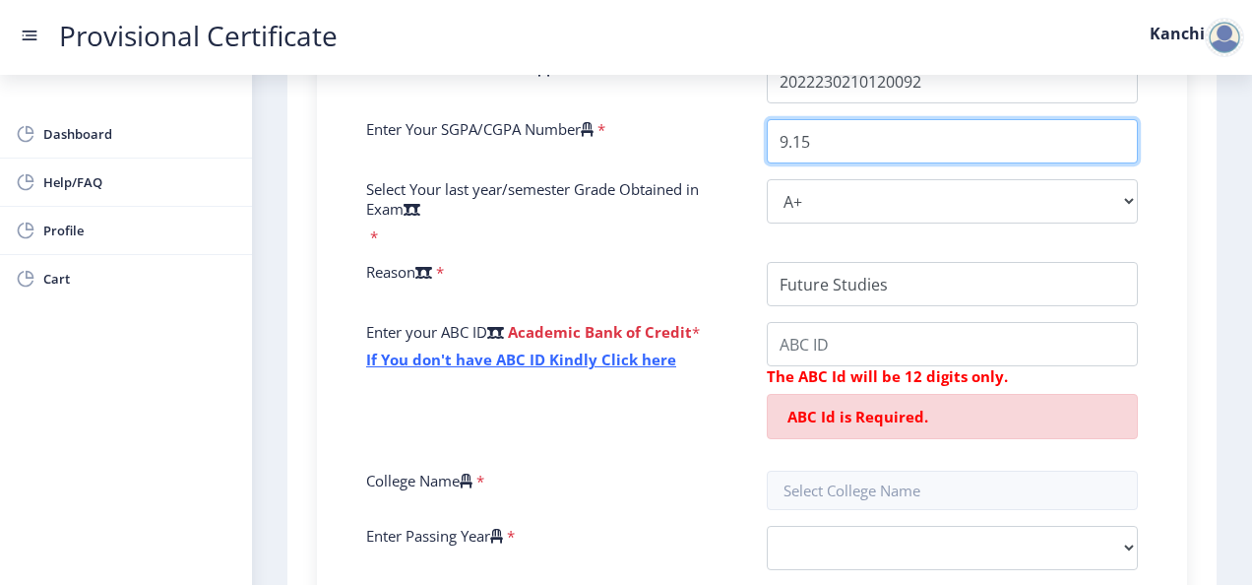
type input "9.15"
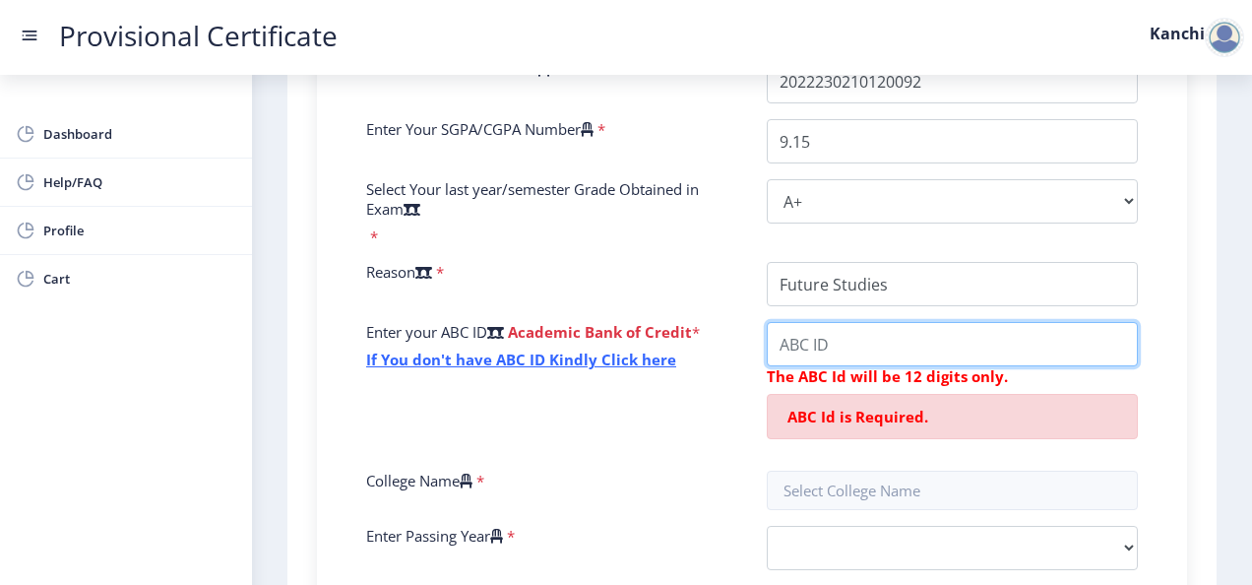
click at [857, 349] on input "College Name" at bounding box center [952, 344] width 371 height 44
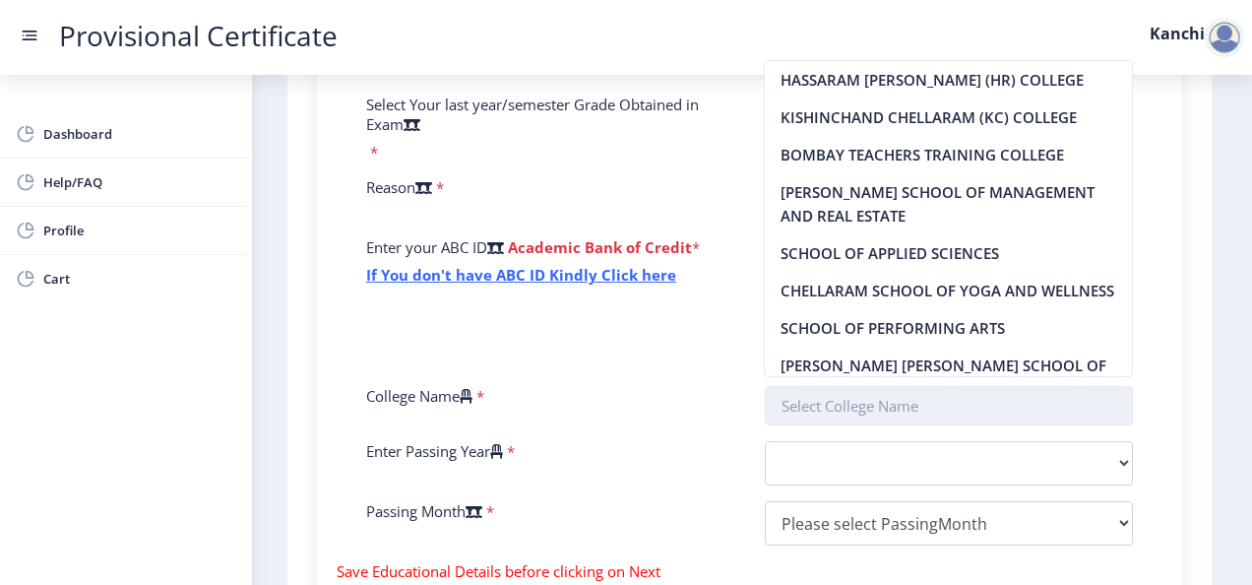
click at [837, 413] on input "text" at bounding box center [949, 405] width 369 height 39
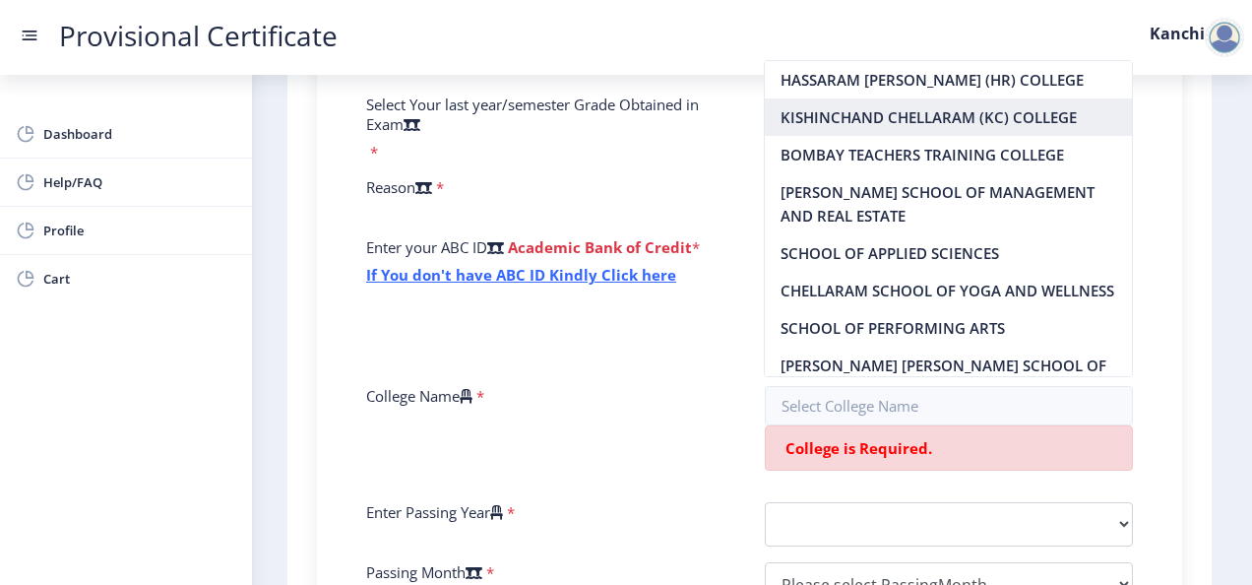
click at [867, 108] on nb-option "KISHINCHAND CHELLARAM (KC) COLLEGE" at bounding box center [948, 116] width 367 height 37
type input "KISHINCHAND CHELLARAM (KC) COLLEGE"
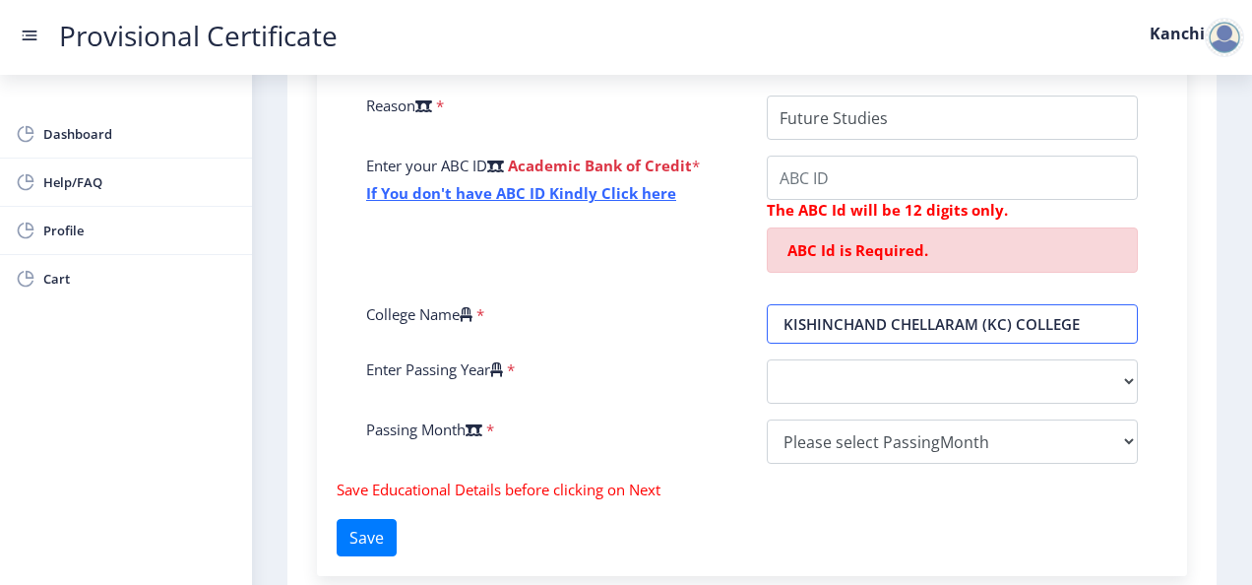
scroll to position [722, 0]
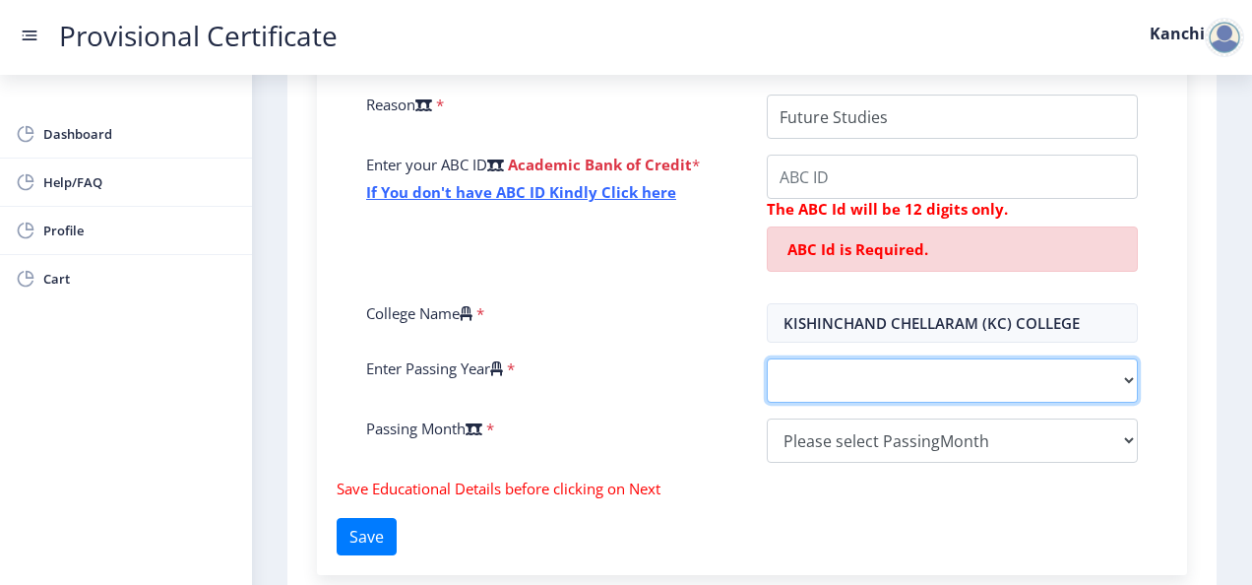
click at [864, 363] on select "2025 2024 2023 2022 2021 2020 2019 2018 2017 2016 2015 2014 2013 2012 2011 2010…" at bounding box center [952, 380] width 371 height 44
select select "2025"
click at [767, 358] on select "2025 2024 2023 2022 2021 2020 2019 2018 2017 2016 2015 2014 2013 2012 2011 2010…" at bounding box center [952, 380] width 371 height 44
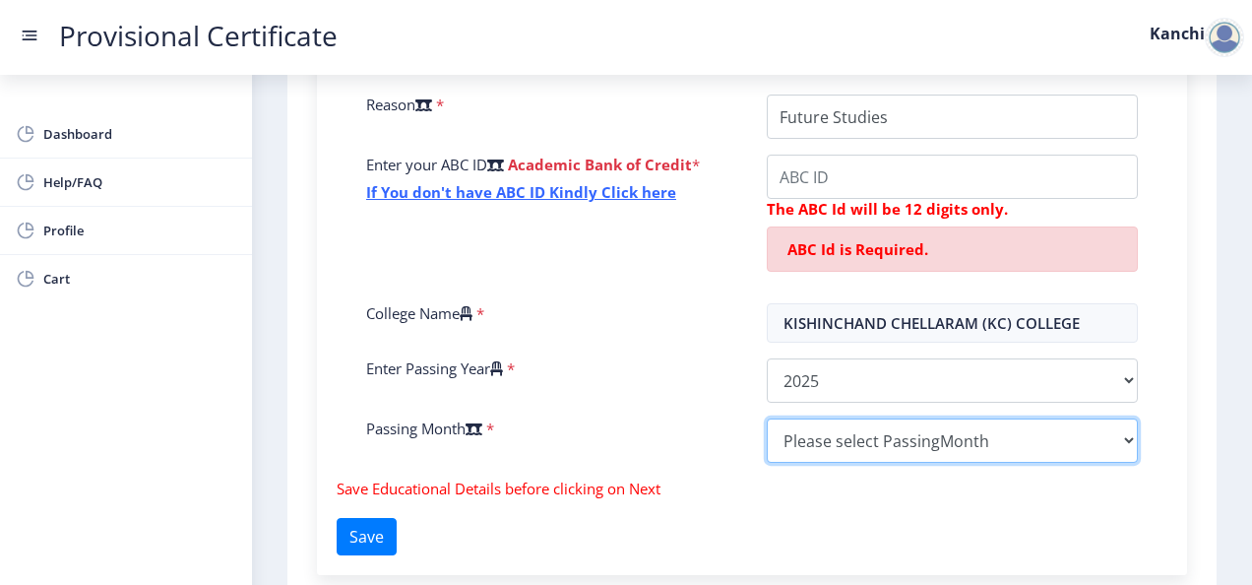
click at [802, 424] on select "Please select PassingMonth (01) January (02) February (03) March (04) April (05…" at bounding box center [952, 440] width 371 height 44
select select "April"
click at [767, 418] on select "Please select PassingMonth (01) January (02) February (03) March (04) April (05…" at bounding box center [952, 440] width 371 height 44
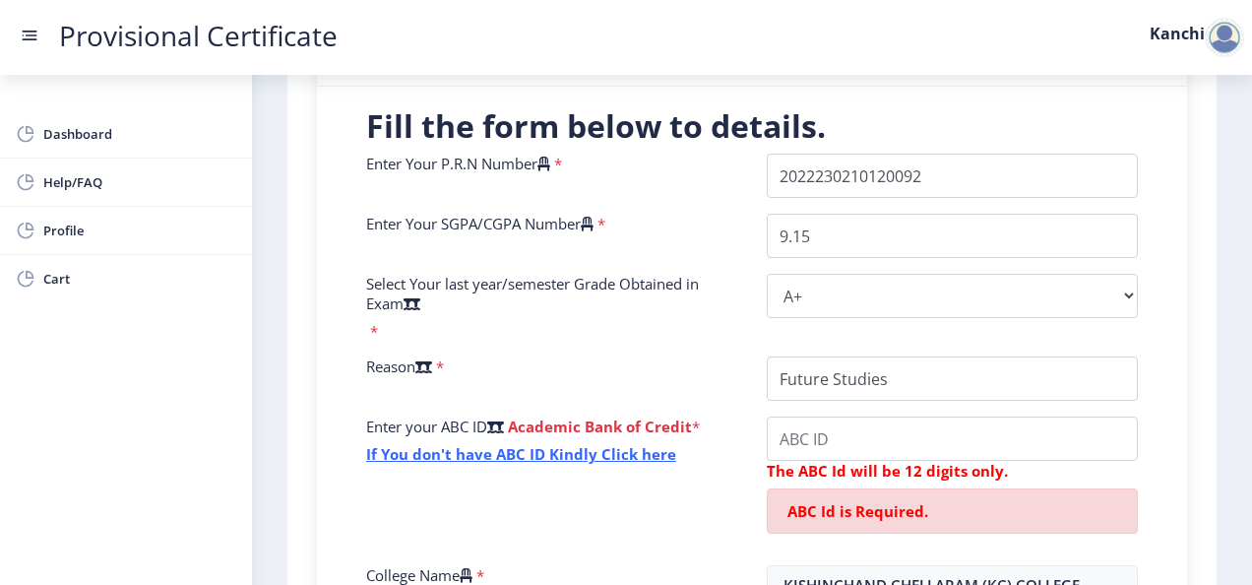
scroll to position [462, 0]
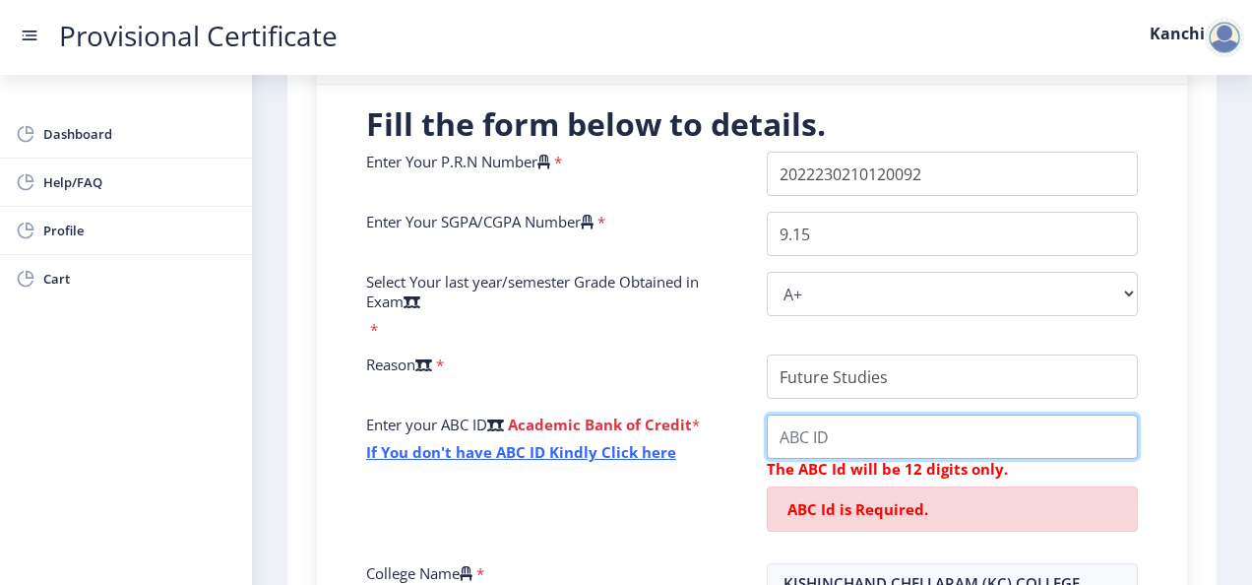
click at [838, 455] on input "College Name" at bounding box center [952, 436] width 371 height 44
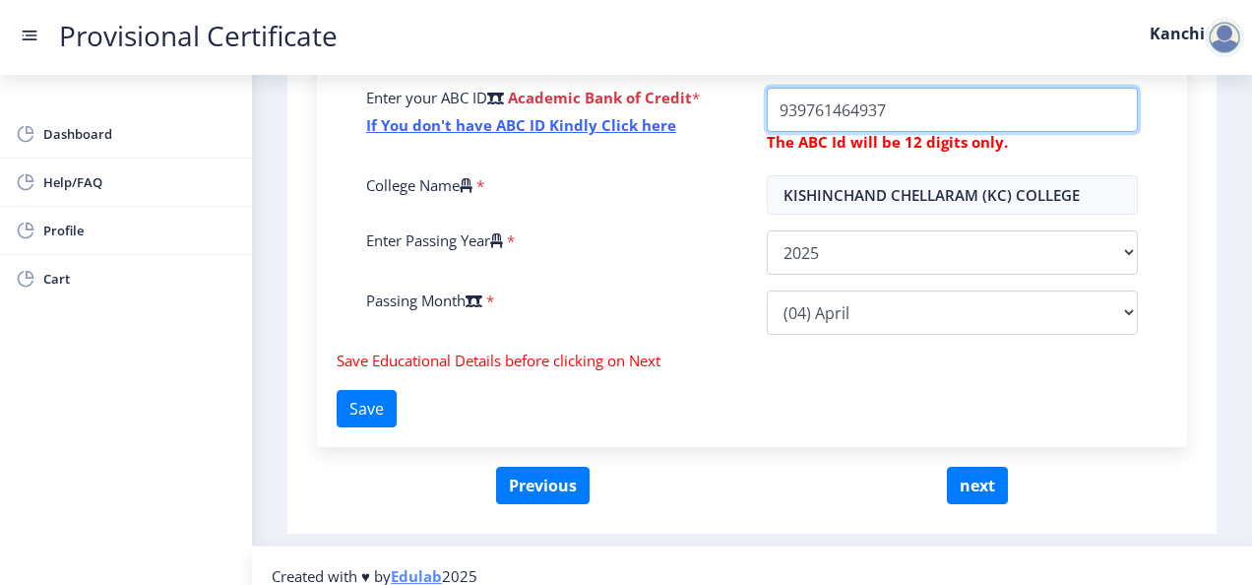
scroll to position [806, 0]
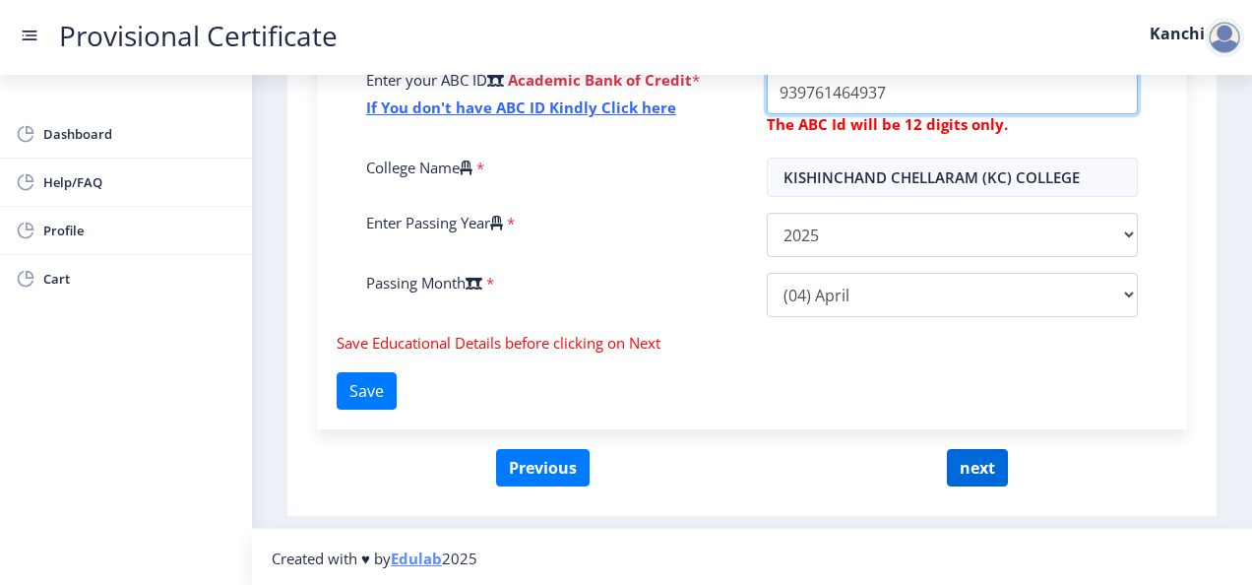
type input "939761464937"
click at [968, 457] on button "next" at bounding box center [977, 467] width 61 height 37
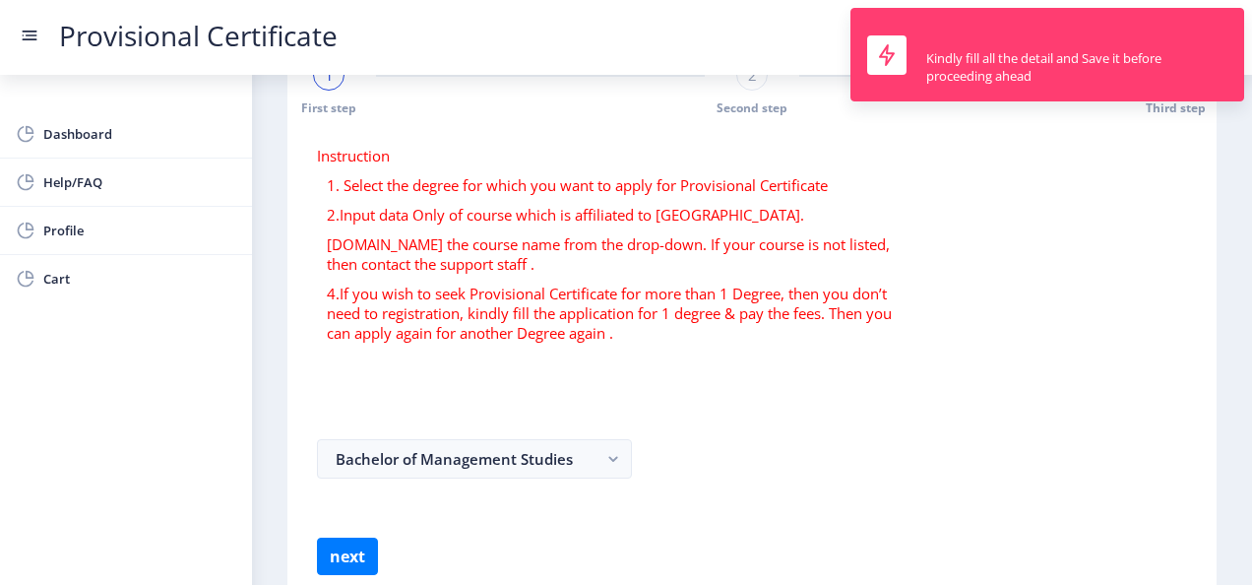
scroll to position [66, 0]
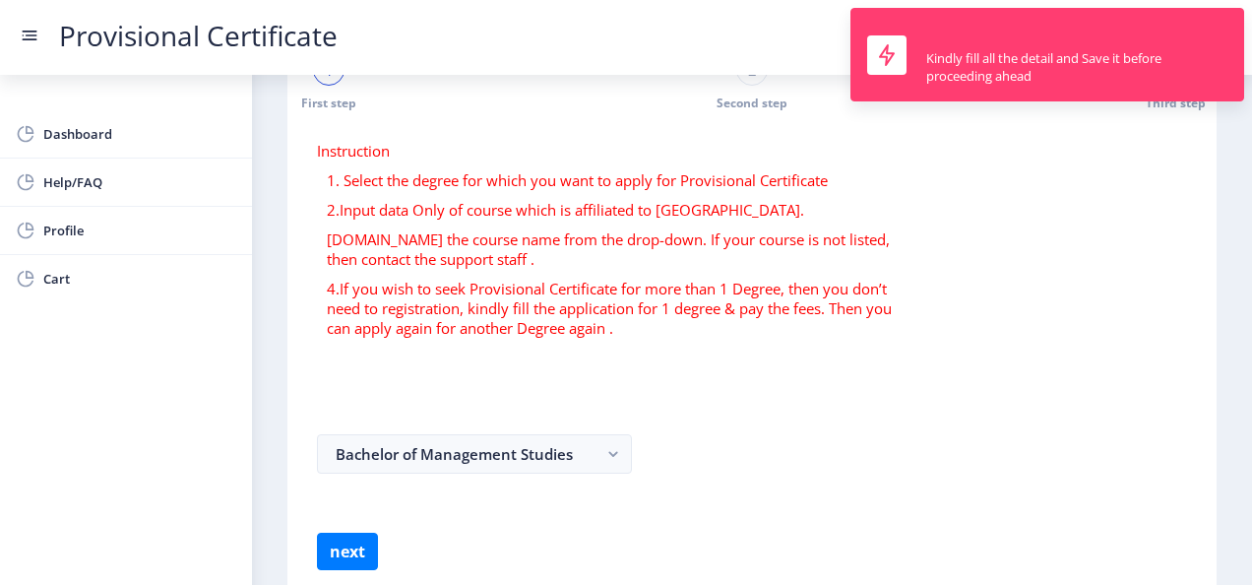
select select
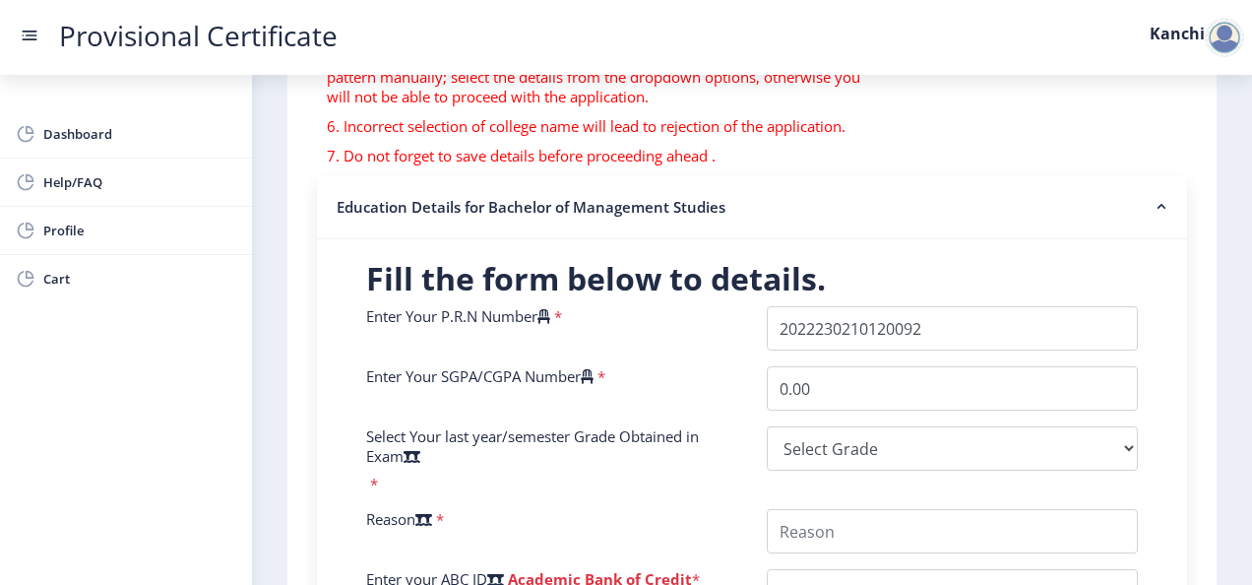
scroll to position [425, 0]
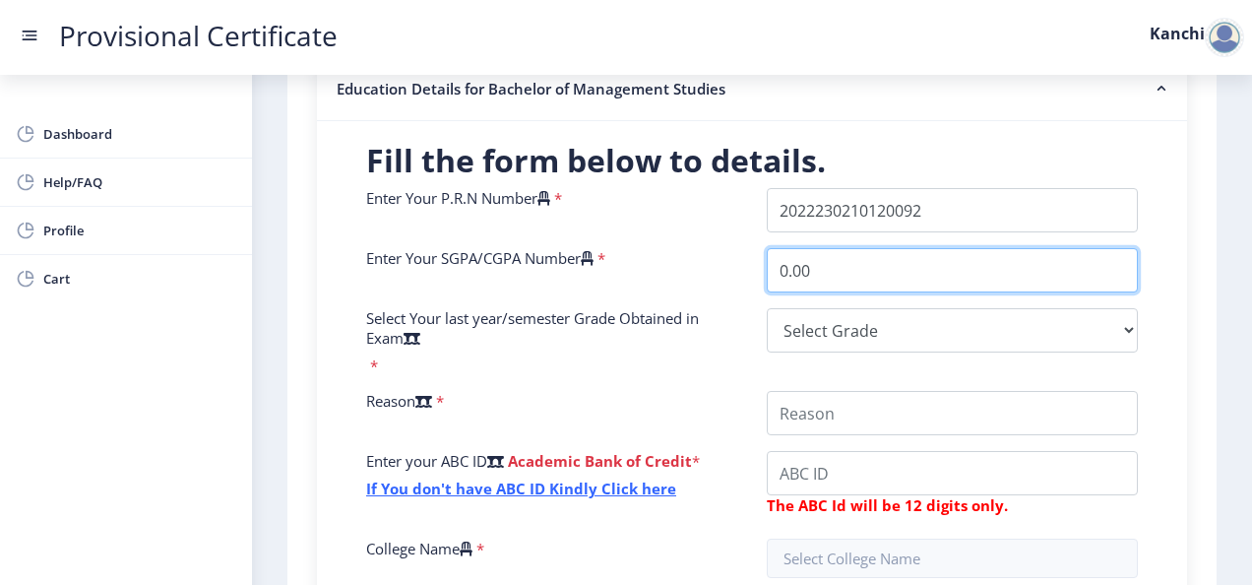
click at [879, 281] on input "0.00" at bounding box center [952, 270] width 371 height 44
type input "9.15"
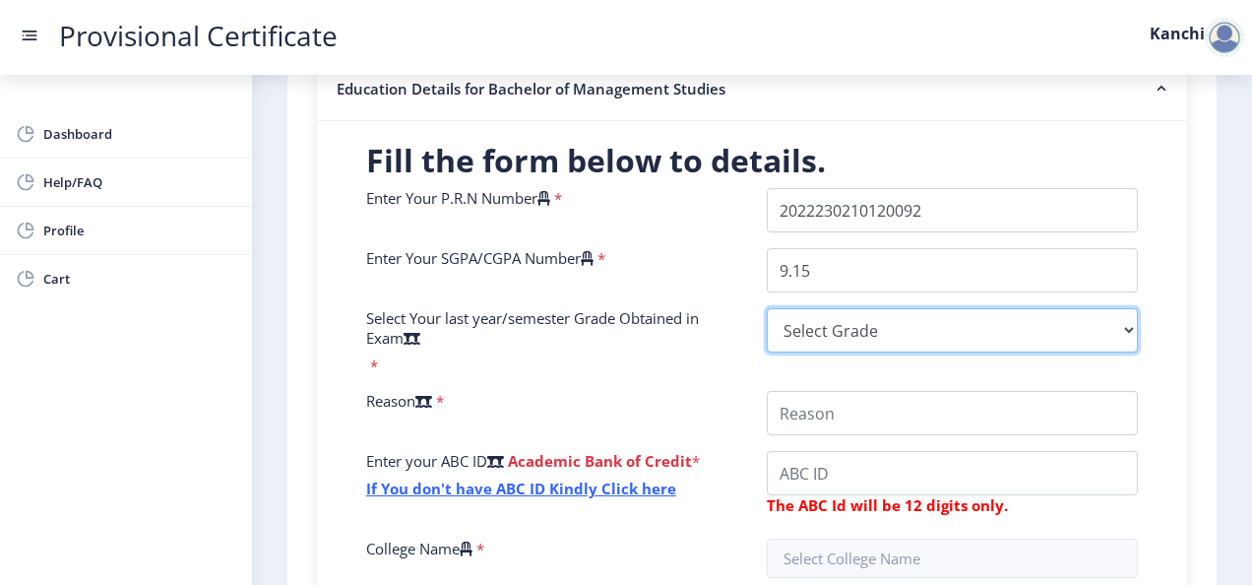
click at [829, 331] on select "Select Grade O A+ A B+ B C D F(Fail)" at bounding box center [952, 330] width 371 height 44
select select "A+"
click at [767, 308] on select "Select Grade O A+ A B+ B C D F(Fail)" at bounding box center [952, 330] width 371 height 44
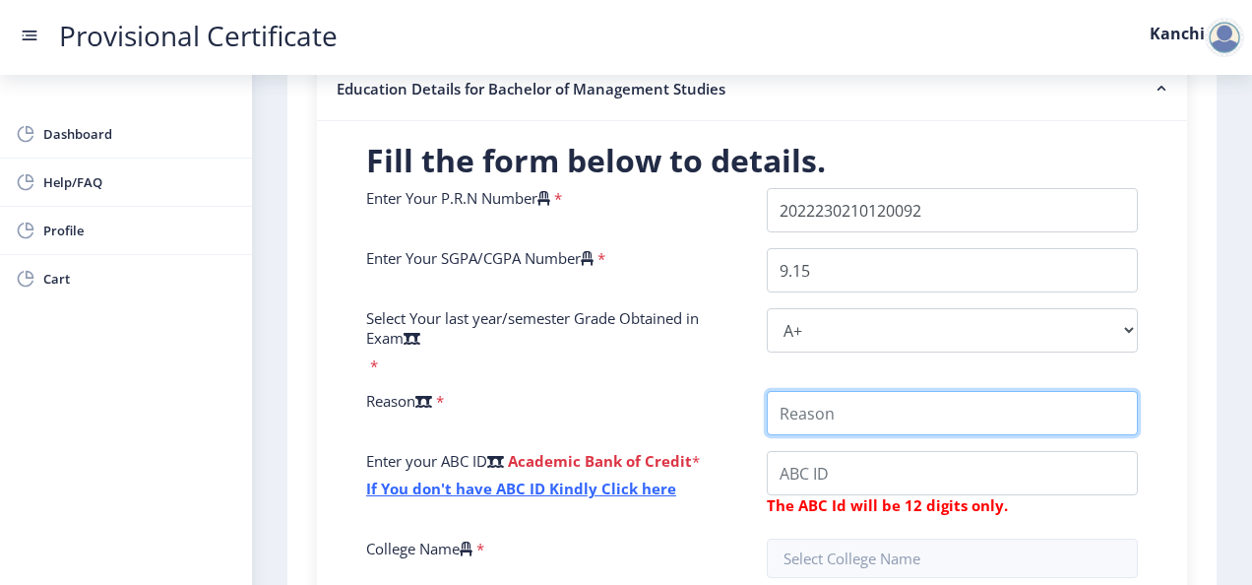
click at [834, 411] on input "College Name" at bounding box center [952, 413] width 371 height 44
type input "Future Studies"
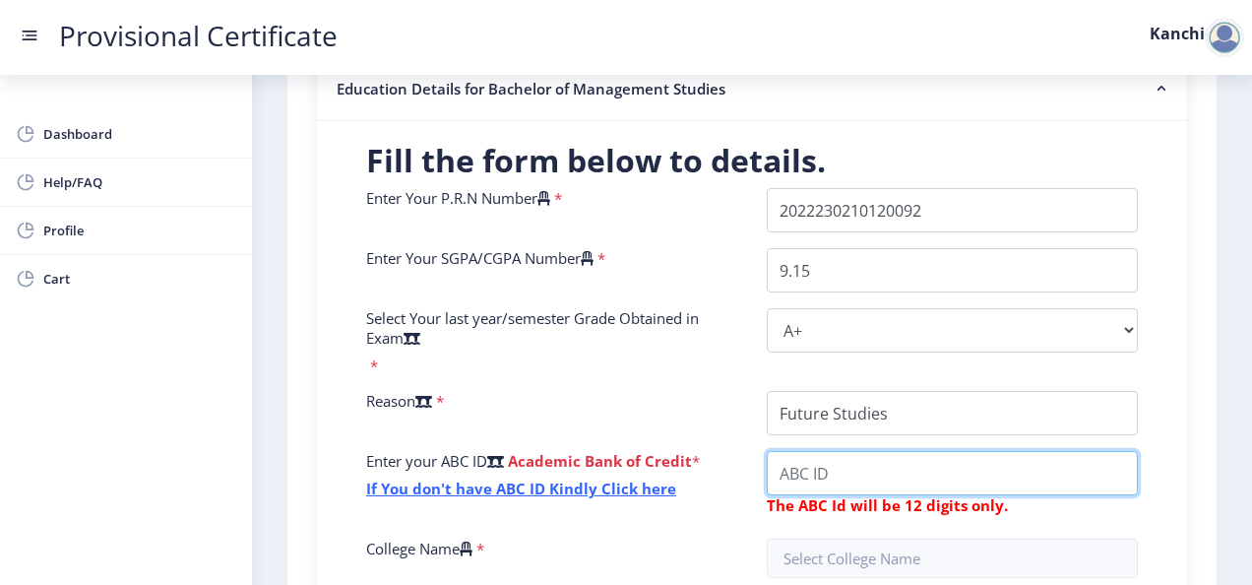
type input "939761464937"
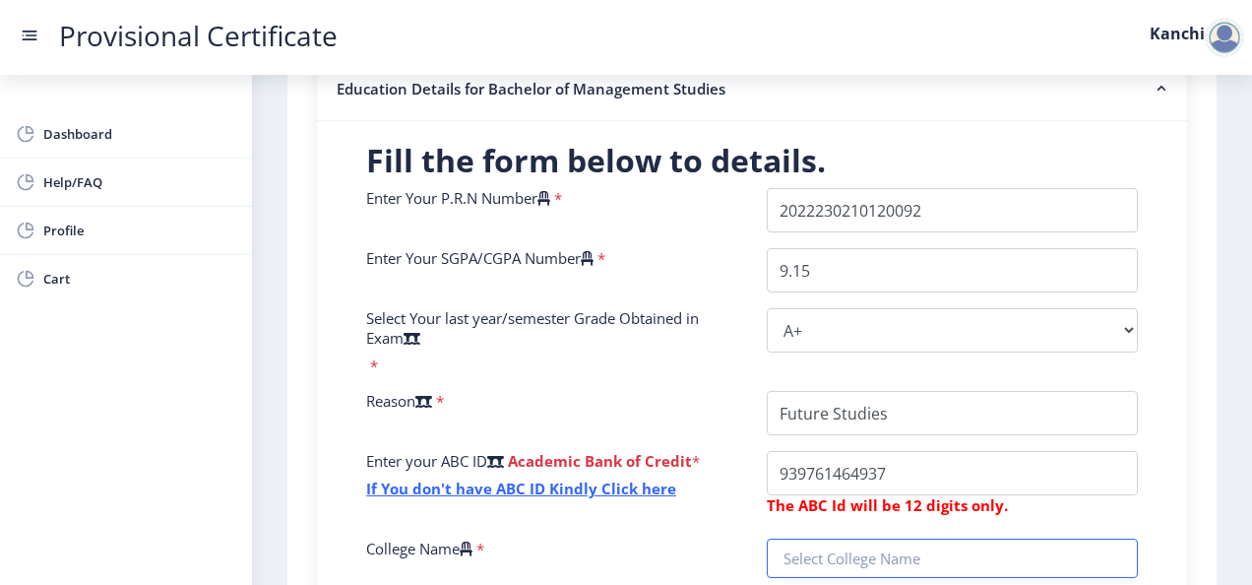
type input "KISHINCHAND CHELLARAM (KC) COLLEGE"
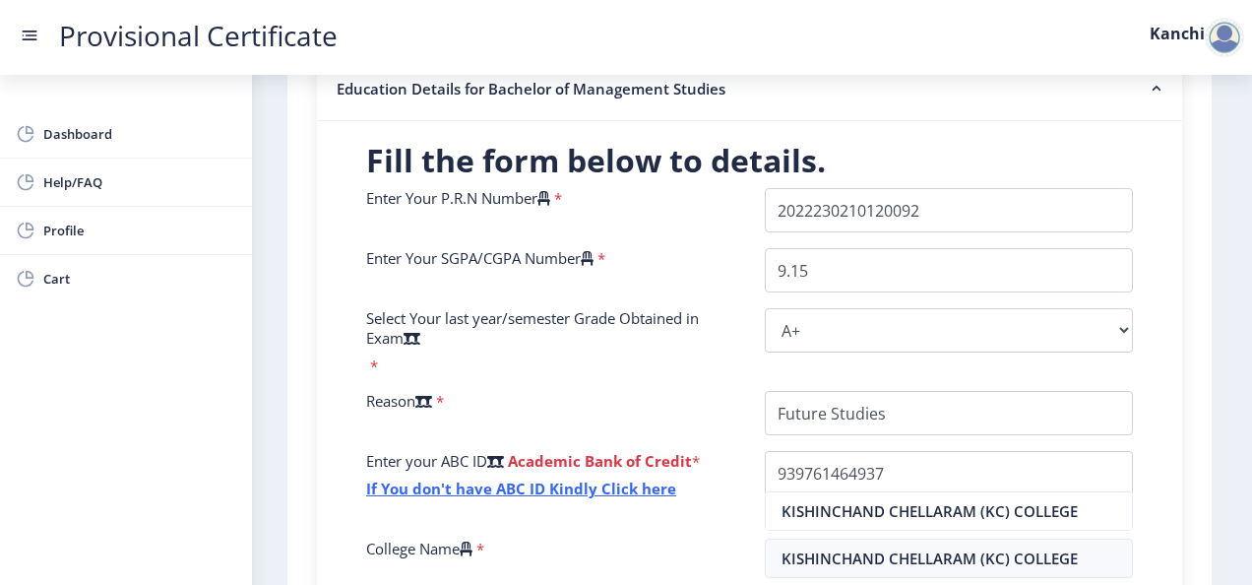
click at [182, 354] on div "Dashboard Help/FAQ Profile Cart" at bounding box center [126, 330] width 252 height 510
drag, startPoint x: 213, startPoint y: 284, endPoint x: 230, endPoint y: 338, distance: 57.0
click at [230, 338] on div "Dashboard Help/FAQ Profile Cart" at bounding box center [126, 330] width 252 height 510
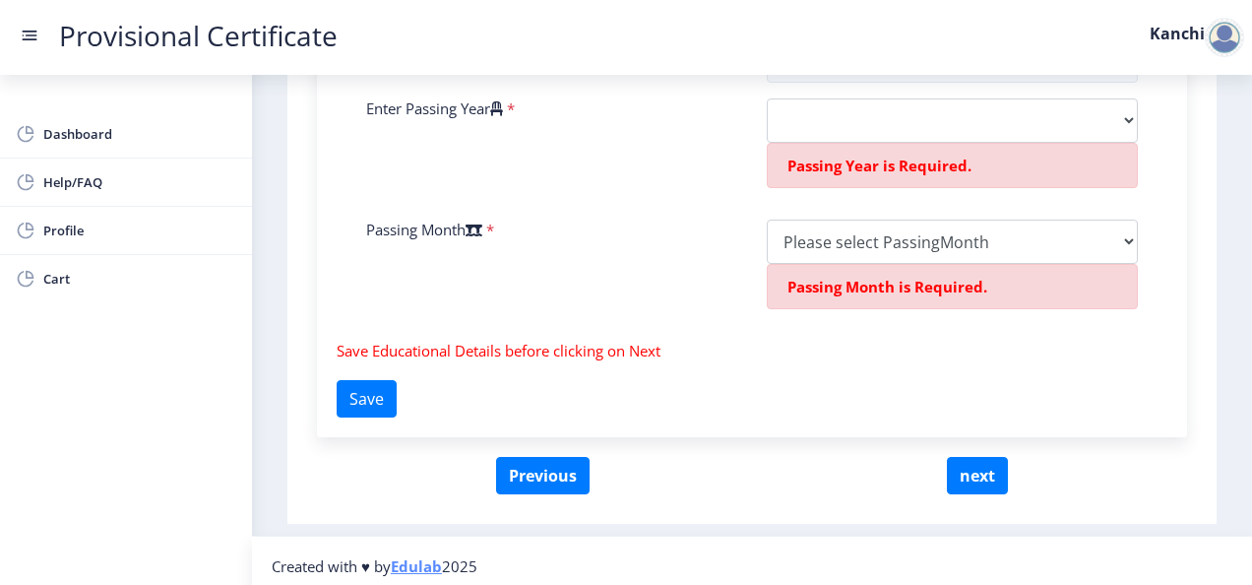
scroll to position [927, 0]
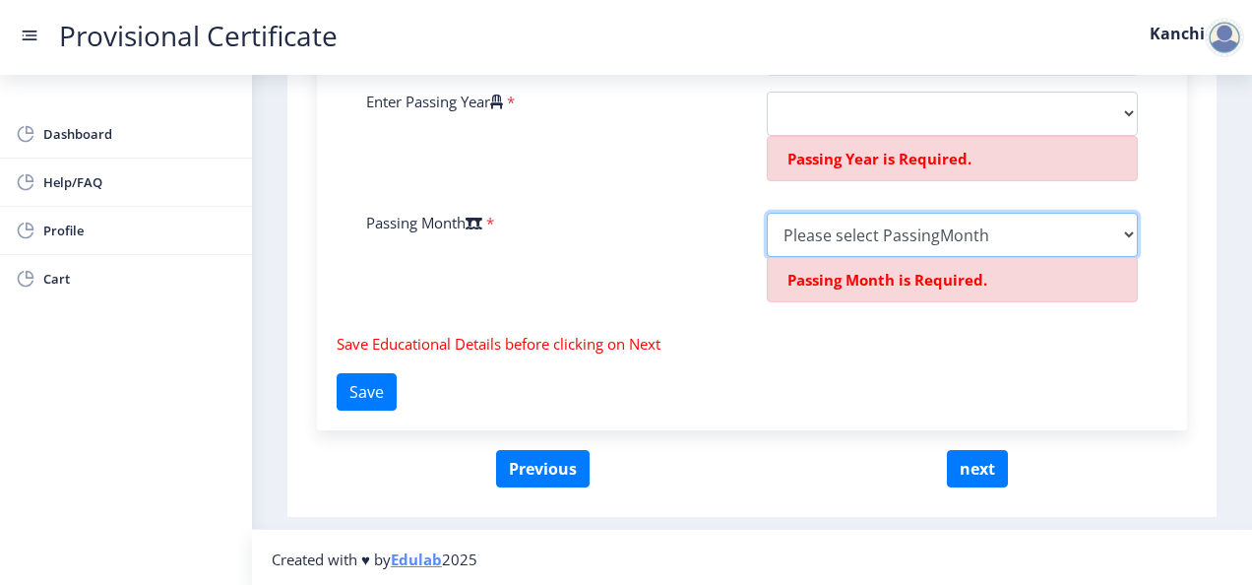
click at [937, 245] on select "Please select PassingMonth (01) January (02) February (03) March (04) April (05…" at bounding box center [952, 235] width 371 height 44
select select "April"
click at [767, 257] on select "Please select PassingMonth (01) January (02) February (03) March (04) April (05…" at bounding box center [952, 235] width 371 height 44
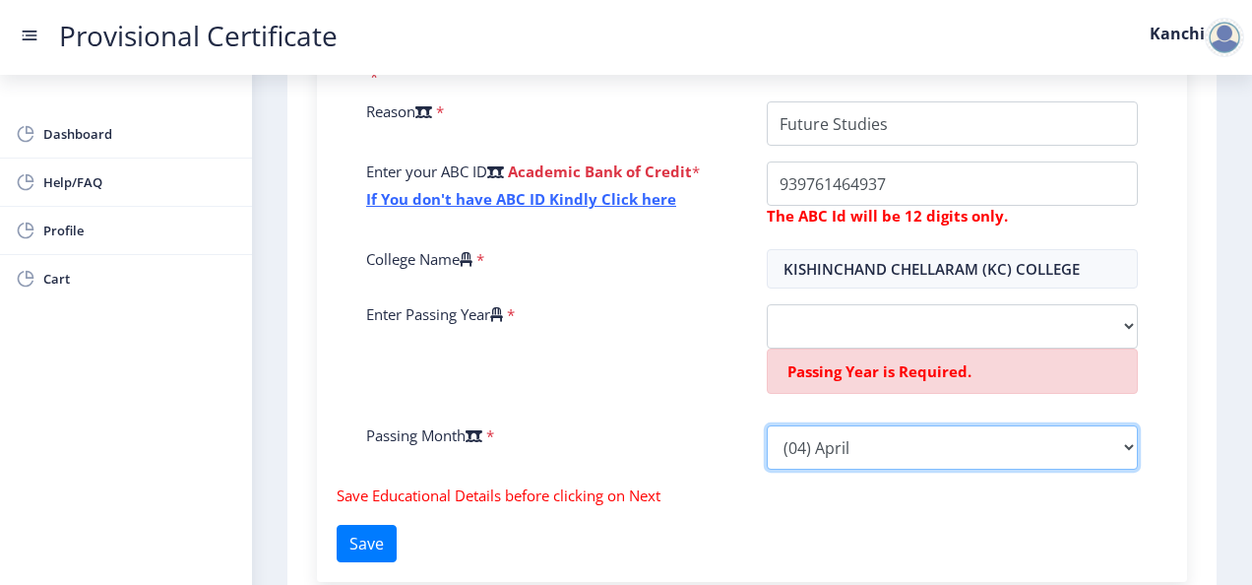
scroll to position [713, 0]
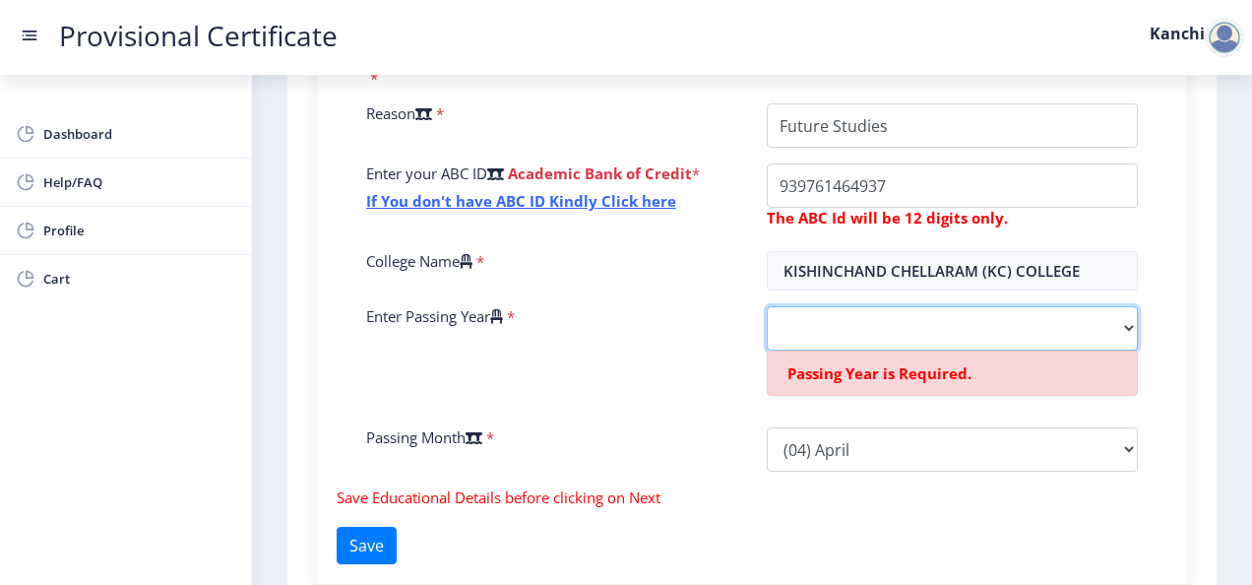
click at [902, 336] on select "2025 2024 2023 2022 2021 2020 2019 2018 2017 2016 2015 2014 2013 2012 2011 2010…" at bounding box center [952, 328] width 371 height 44
select select "2025"
click at [767, 306] on select "2025 2024 2023 2022 2021 2020 2019 2018 2017 2016 2015 2014 2013 2012 2011 2010…" at bounding box center [952, 328] width 371 height 44
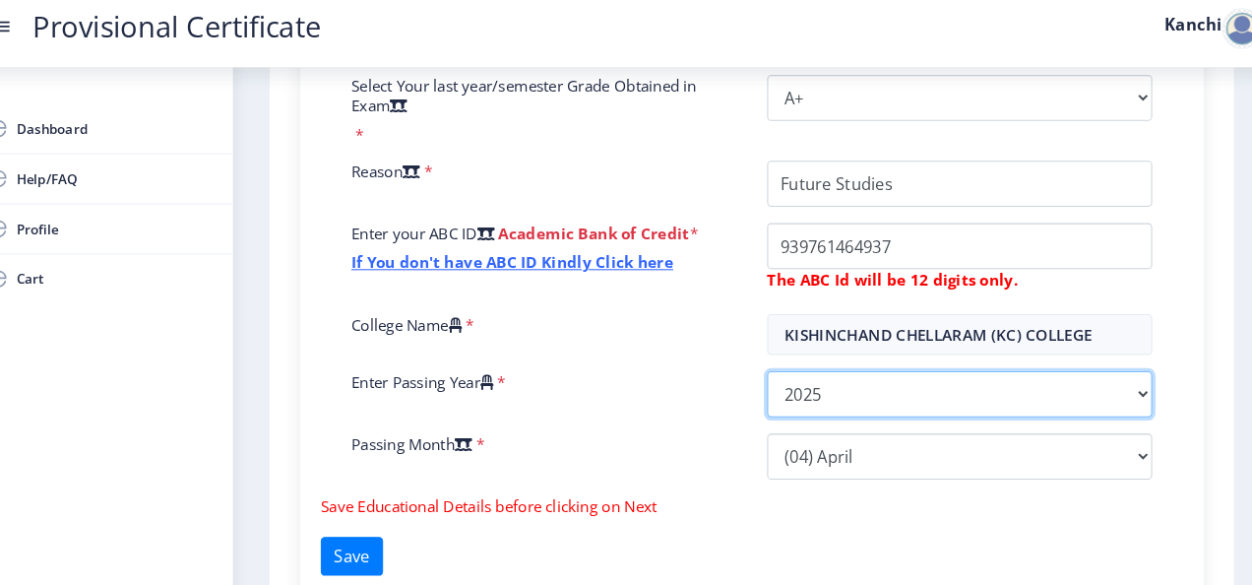
scroll to position [649, 0]
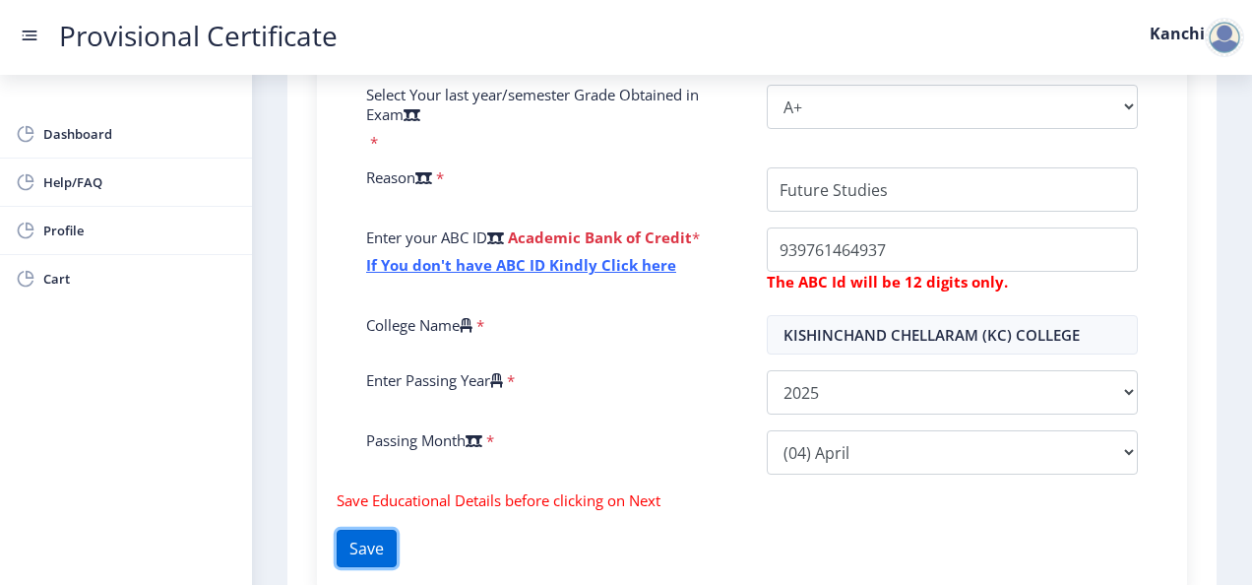
click at [397, 546] on button "Save" at bounding box center [367, 548] width 60 height 37
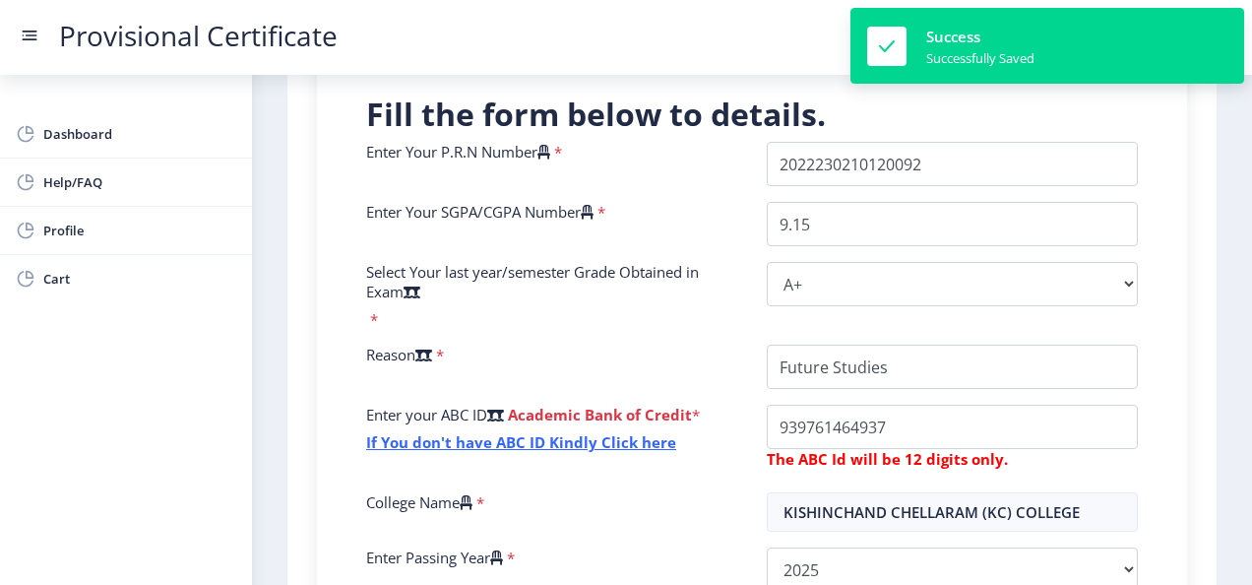
scroll to position [806, 0]
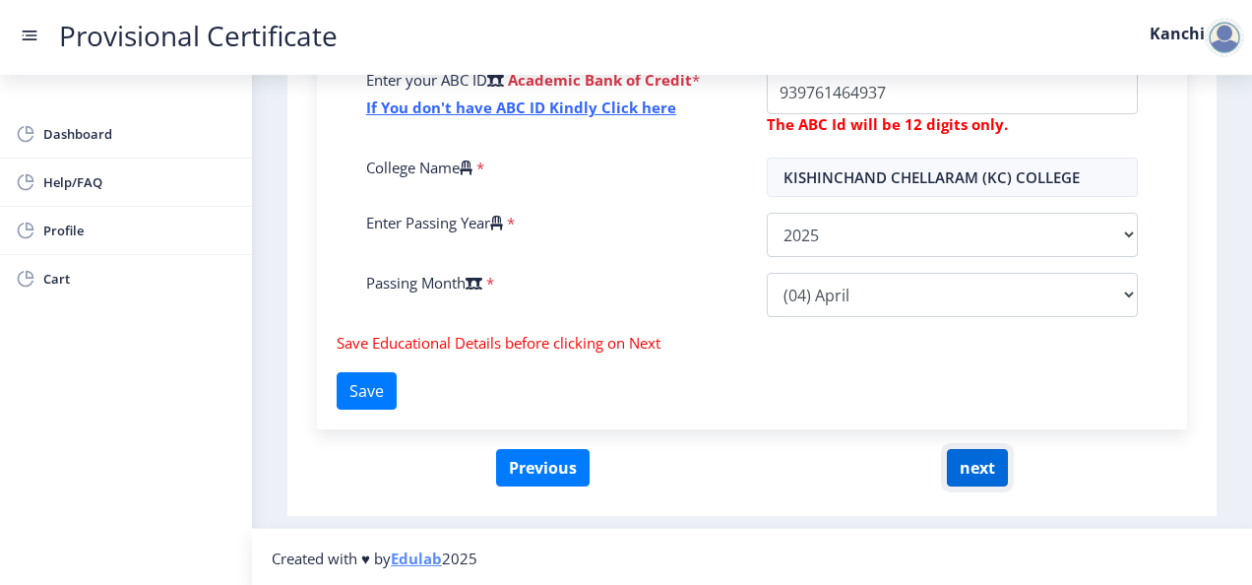
click at [953, 458] on button "next" at bounding box center [977, 467] width 61 height 37
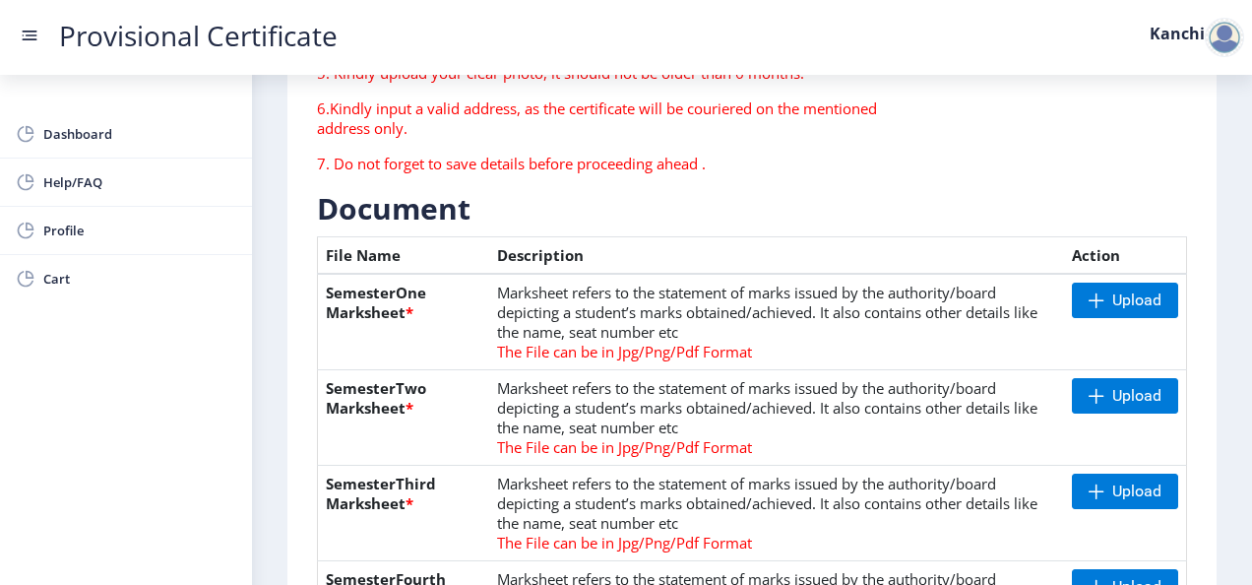
scroll to position [347, 0]
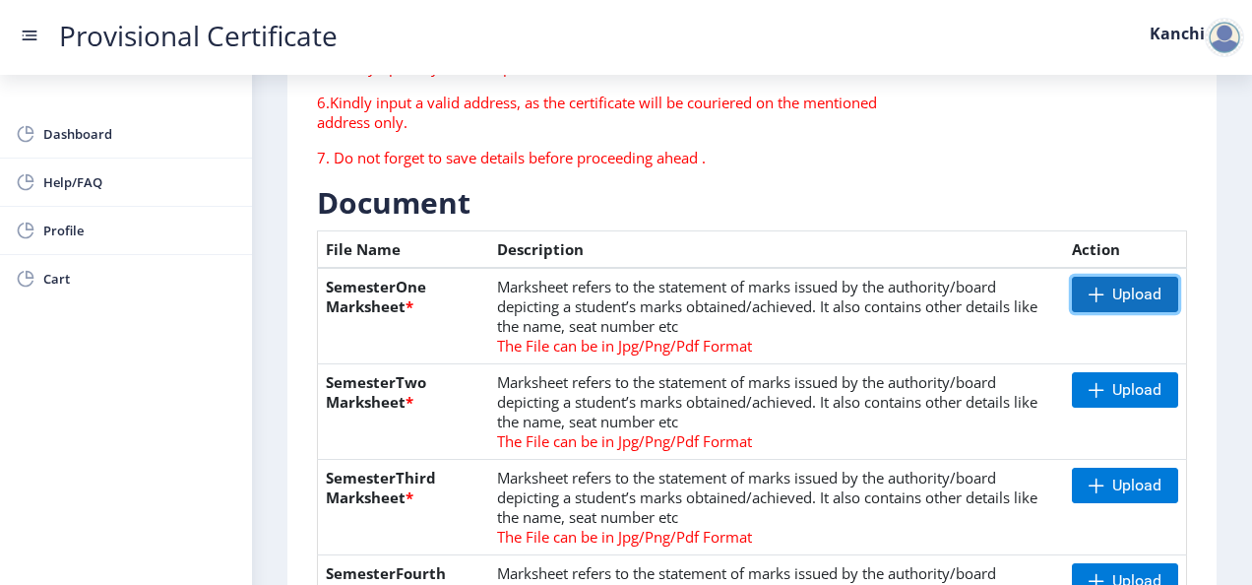
click at [1144, 292] on span "Upload" at bounding box center [1136, 295] width 49 height 20
click at [1114, 293] on span "Upload" at bounding box center [1136, 295] width 49 height 20
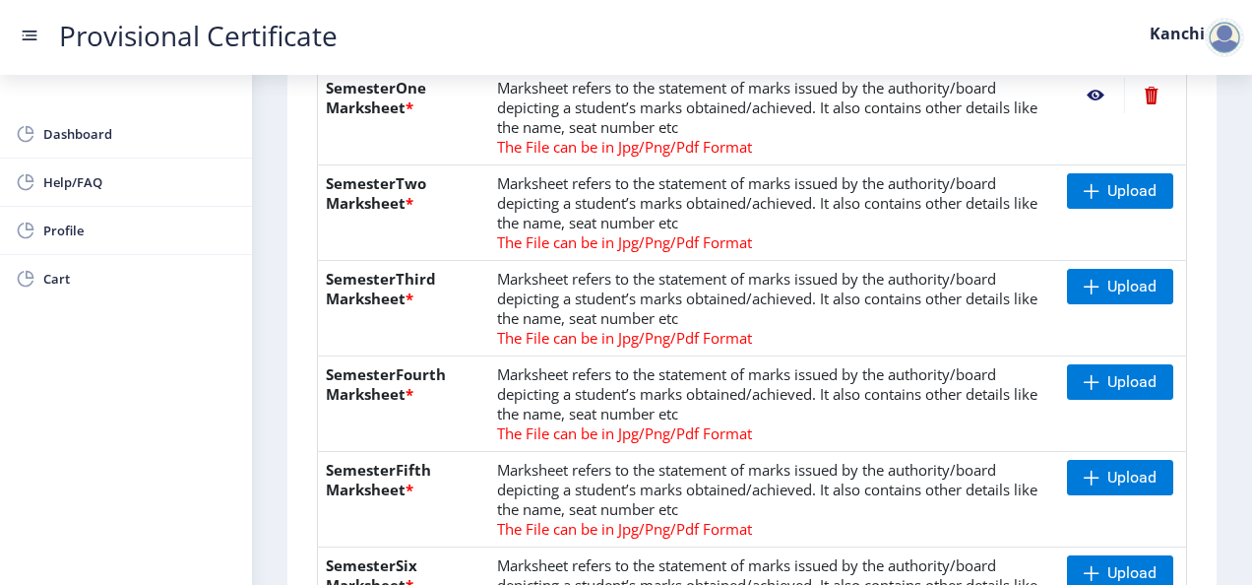
scroll to position [544, 0]
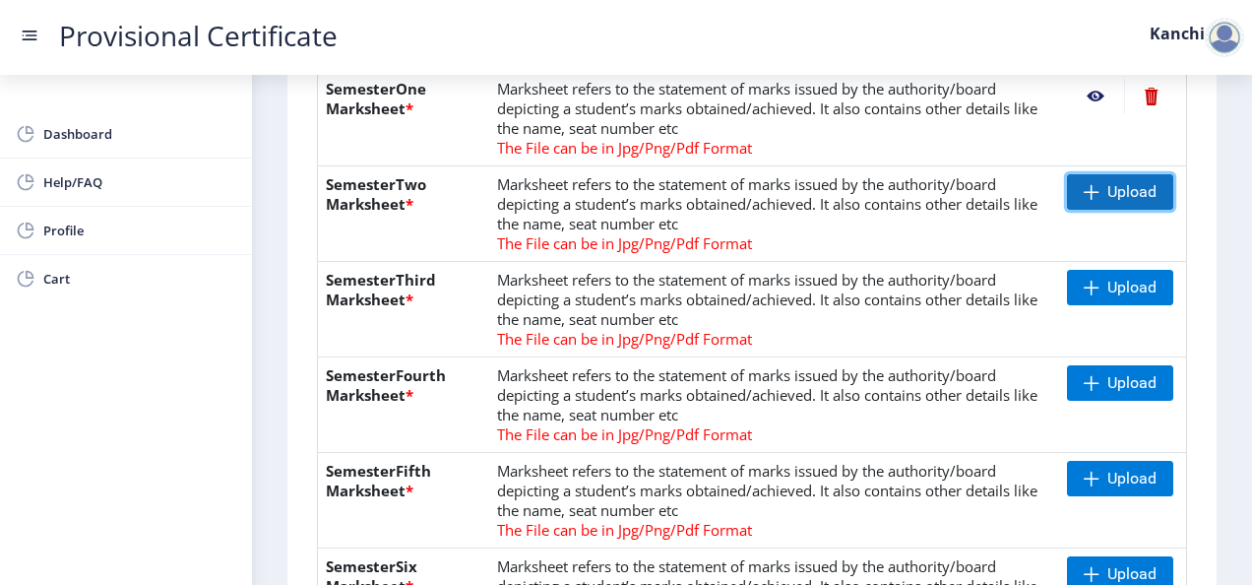
click at [1133, 187] on span "Upload" at bounding box center [1132, 192] width 49 height 20
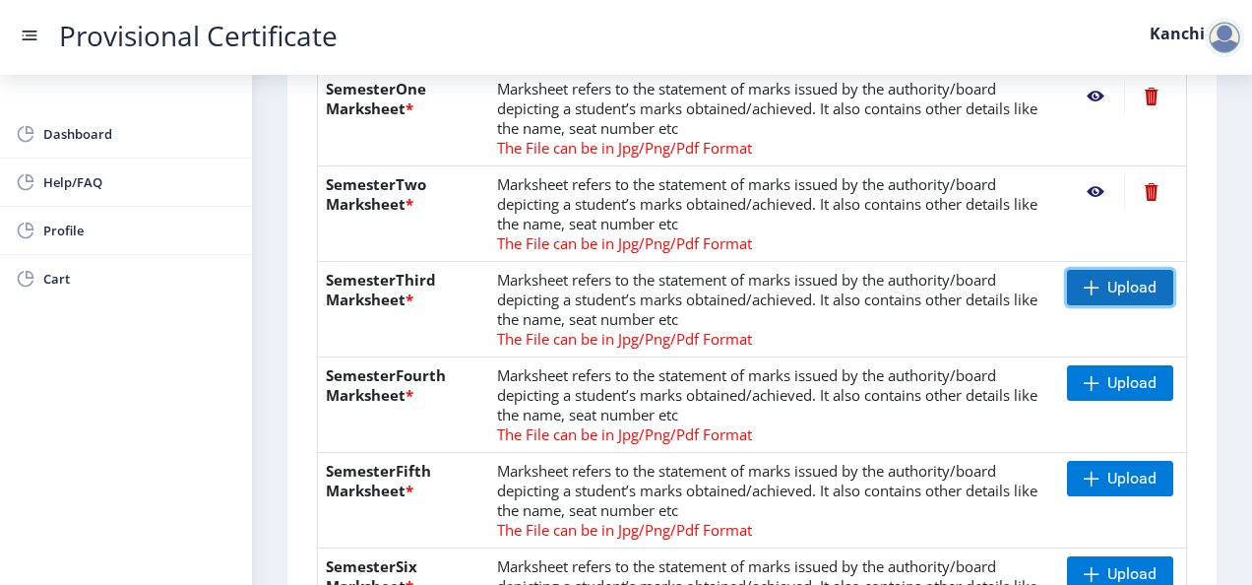
click at [1073, 289] on span "Upload" at bounding box center [1120, 287] width 106 height 35
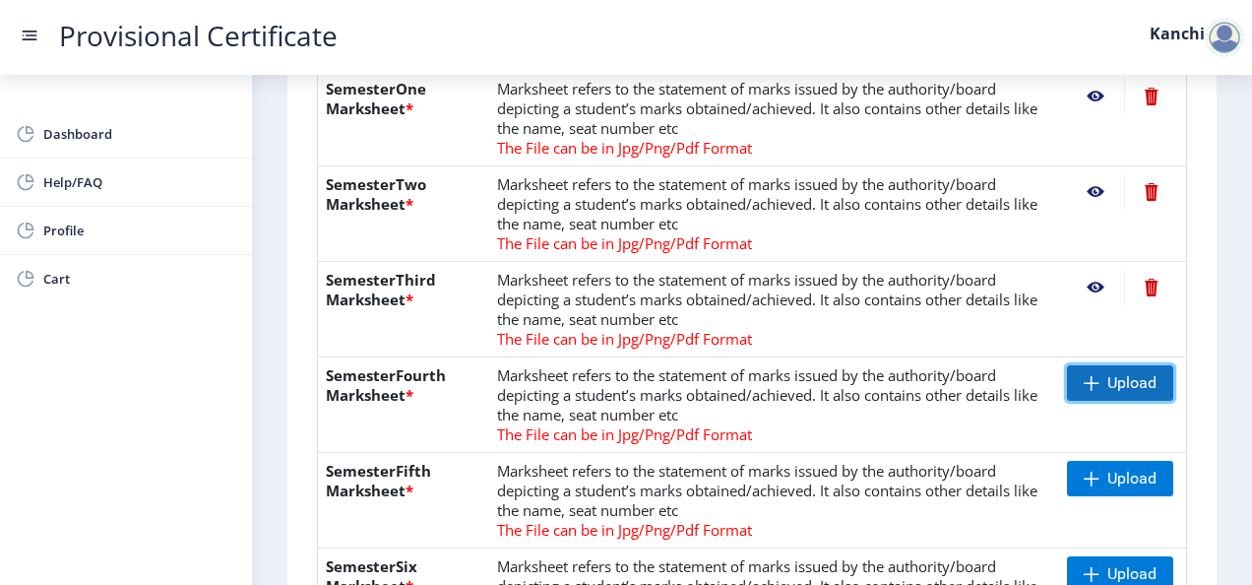
click at [1094, 384] on span at bounding box center [1092, 383] width 16 height 16
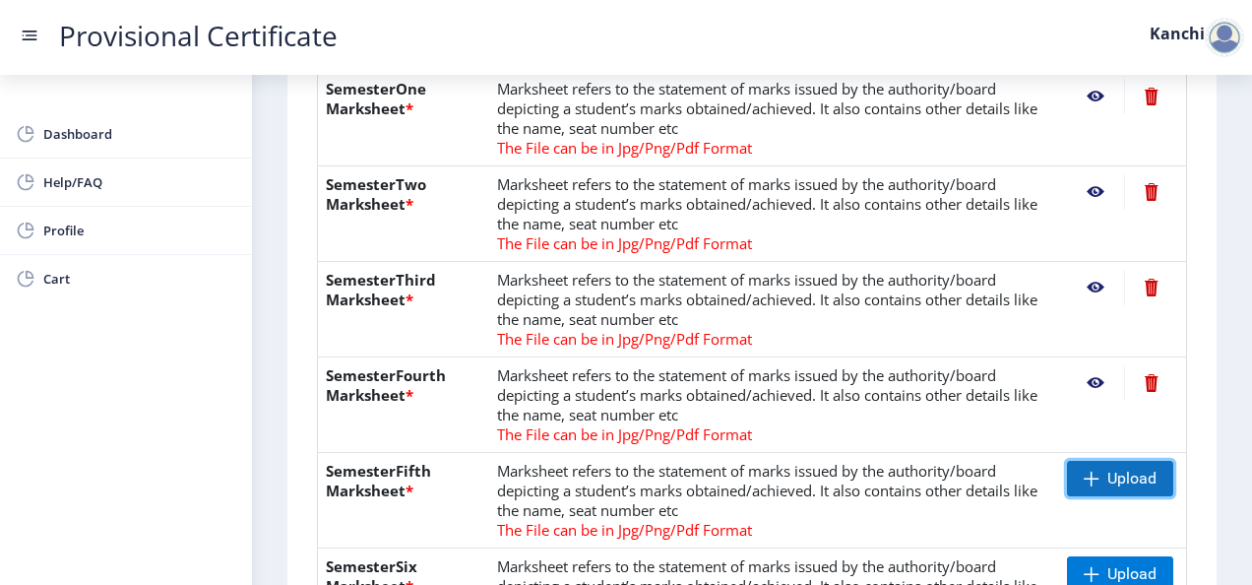
click at [1084, 474] on span at bounding box center [1092, 479] width 16 height 16
click at [1148, 475] on nb-action at bounding box center [1151, 478] width 54 height 35
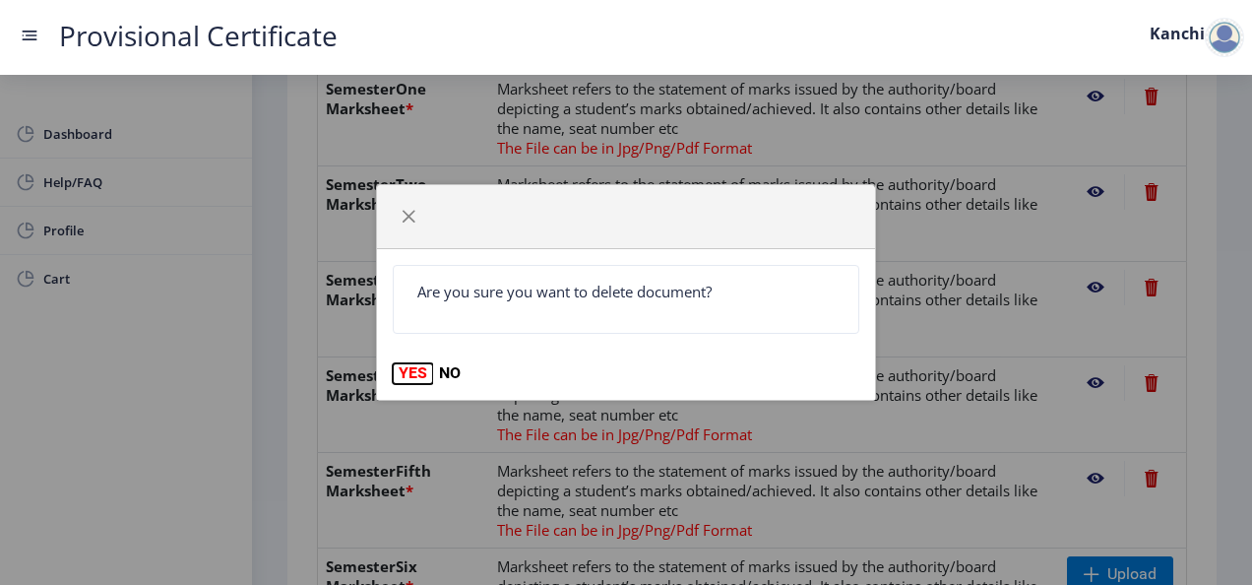
click at [410, 367] on button "YES" at bounding box center [413, 373] width 40 height 20
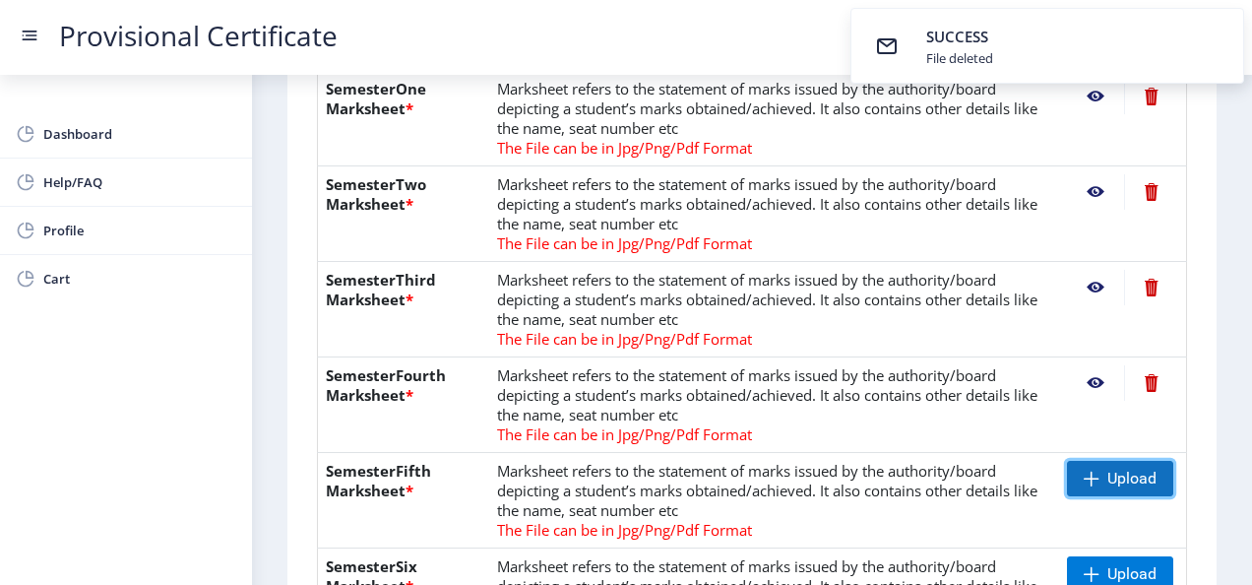
click at [1116, 484] on span "Upload" at bounding box center [1132, 479] width 49 height 20
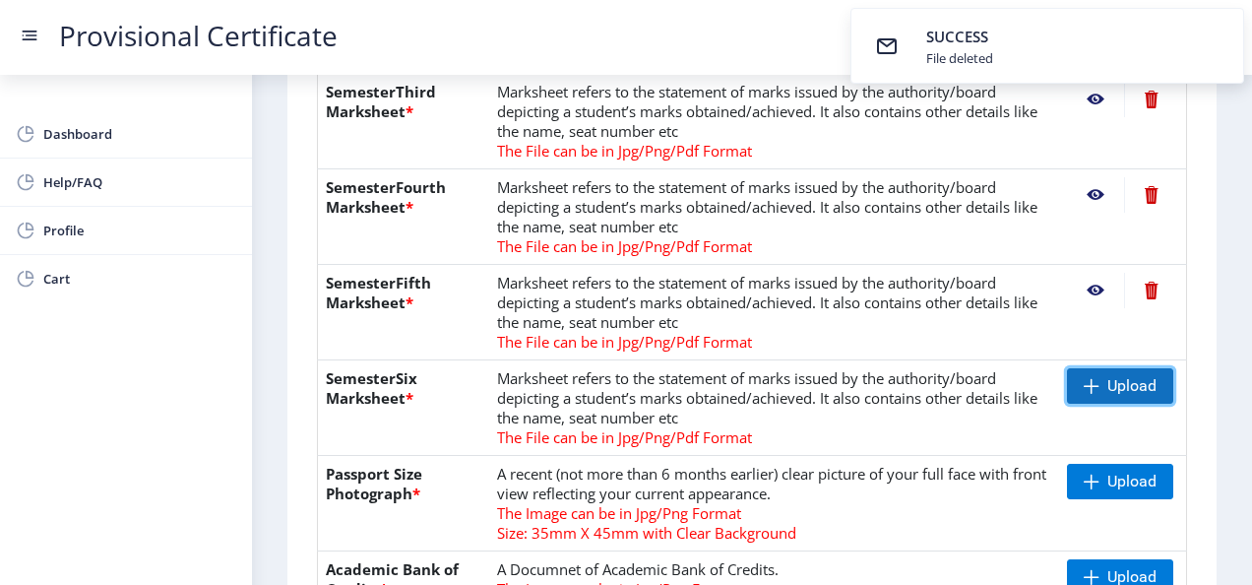
click at [1109, 386] on span "Upload" at bounding box center [1132, 386] width 49 height 20
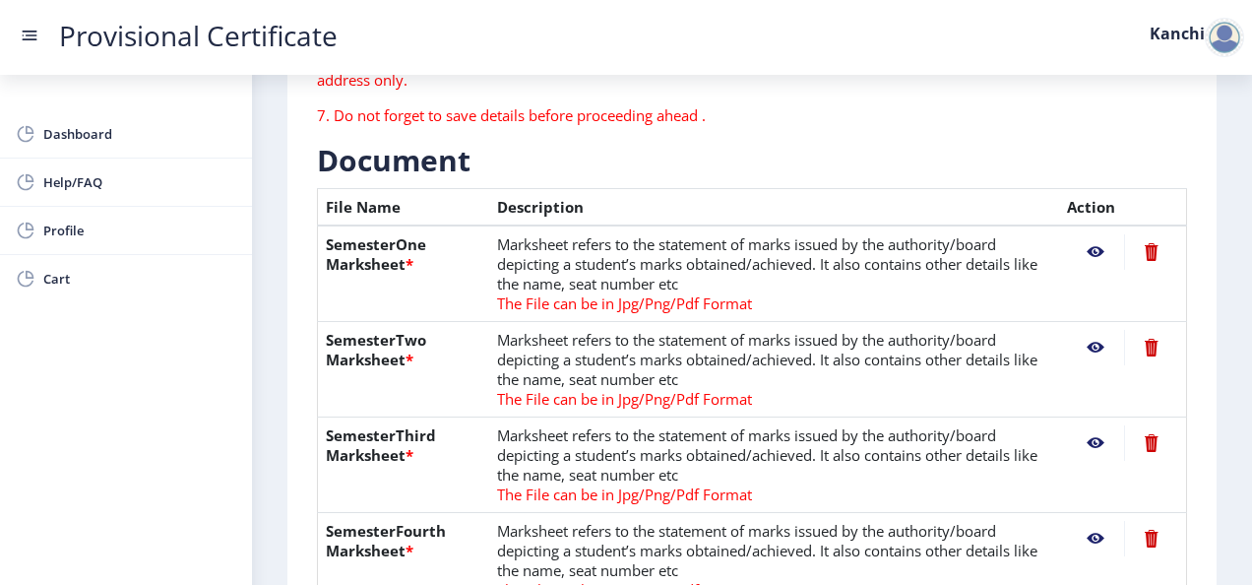
scroll to position [386, 0]
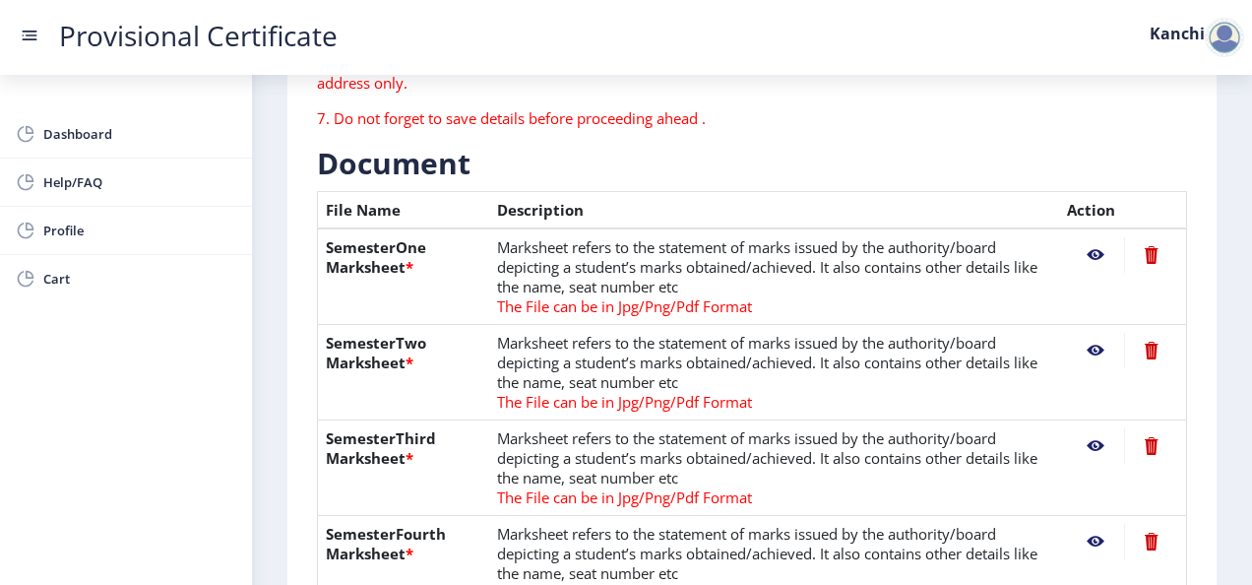
click at [1090, 259] on nb-action at bounding box center [1095, 254] width 57 height 35
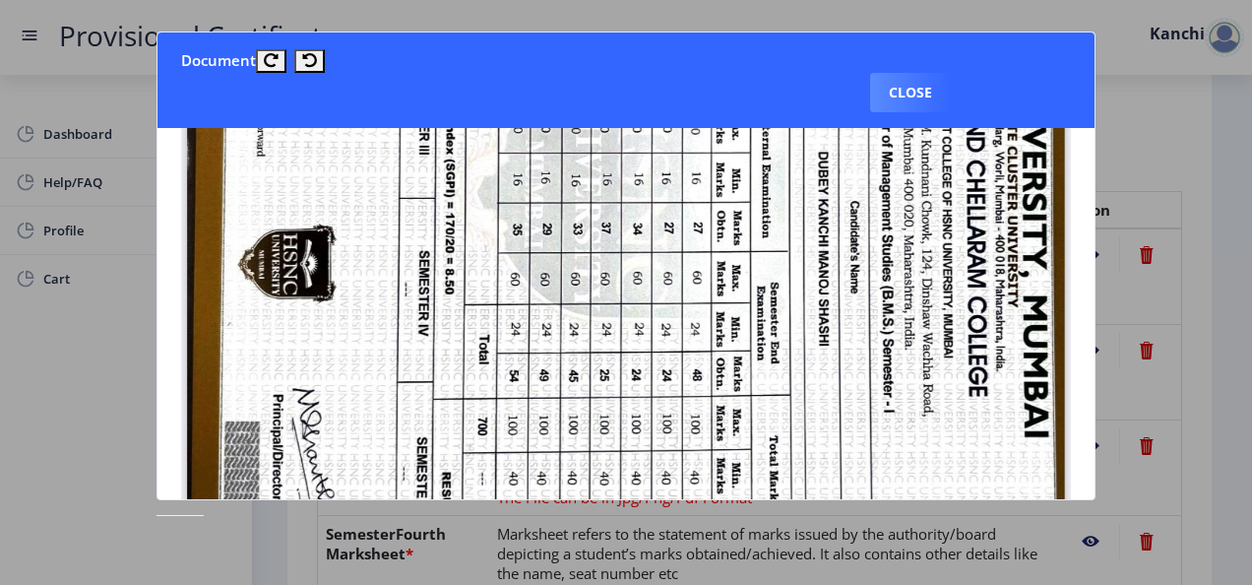
scroll to position [539, 0]
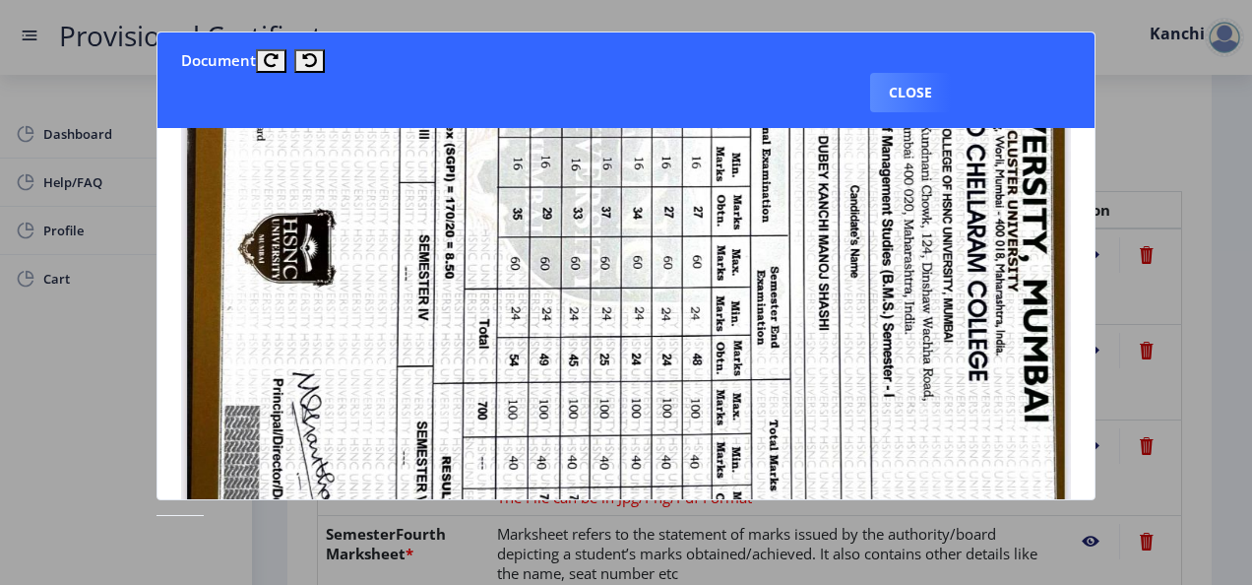
click at [1231, 153] on div at bounding box center [626, 292] width 1252 height 585
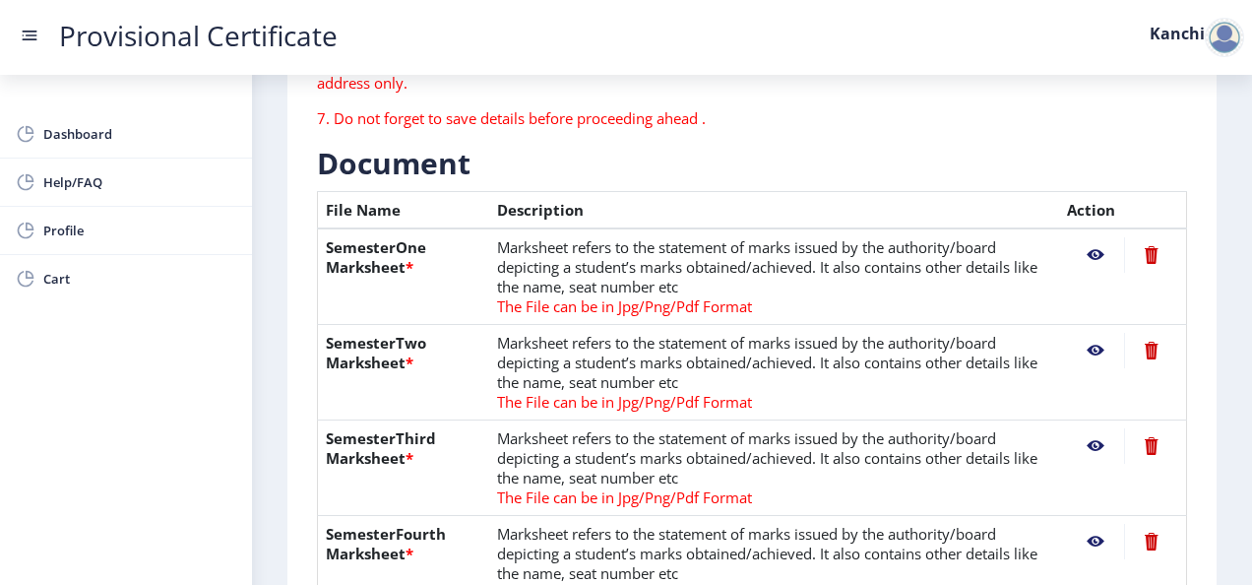
click at [1089, 348] on nb-action at bounding box center [1095, 350] width 57 height 35
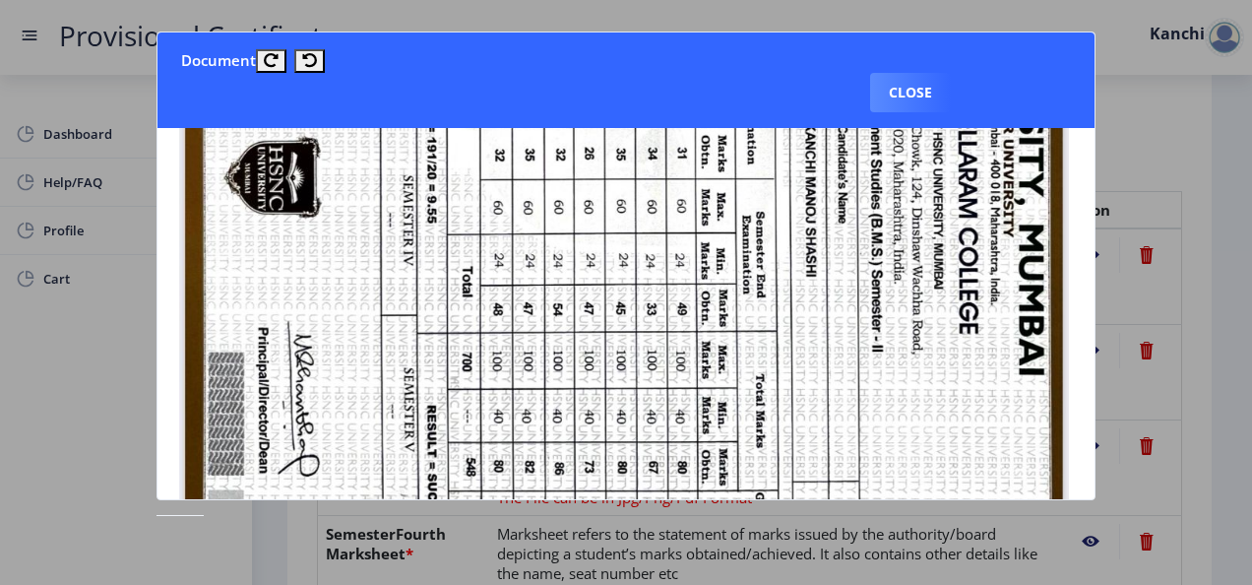
scroll to position [652, 2]
click at [1118, 173] on div at bounding box center [626, 292] width 1252 height 585
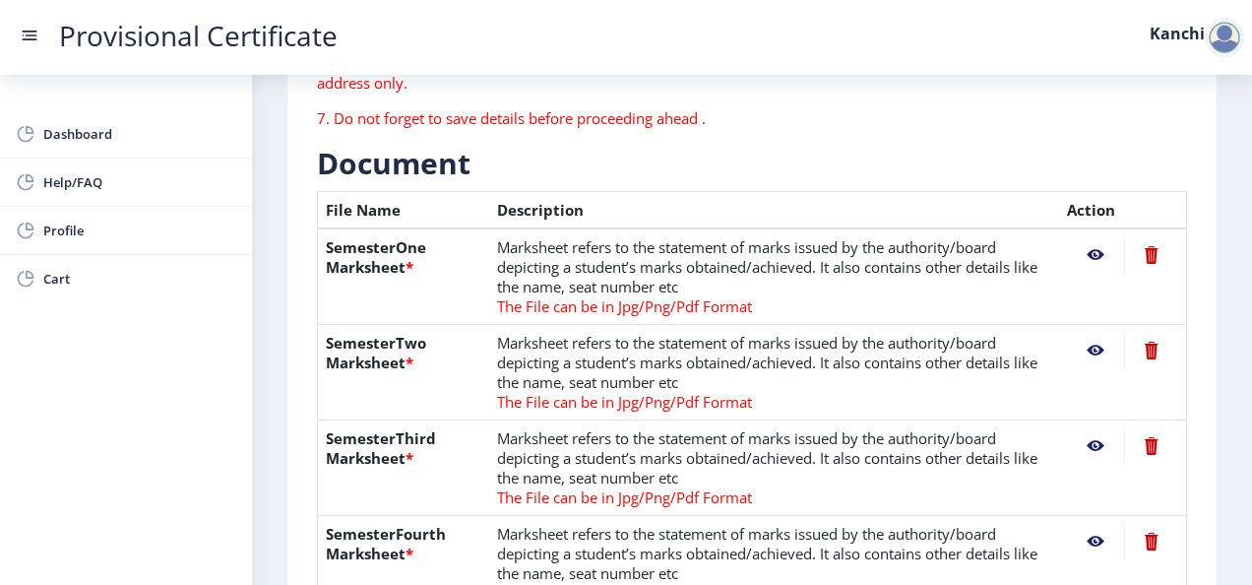
scroll to position [608, 0]
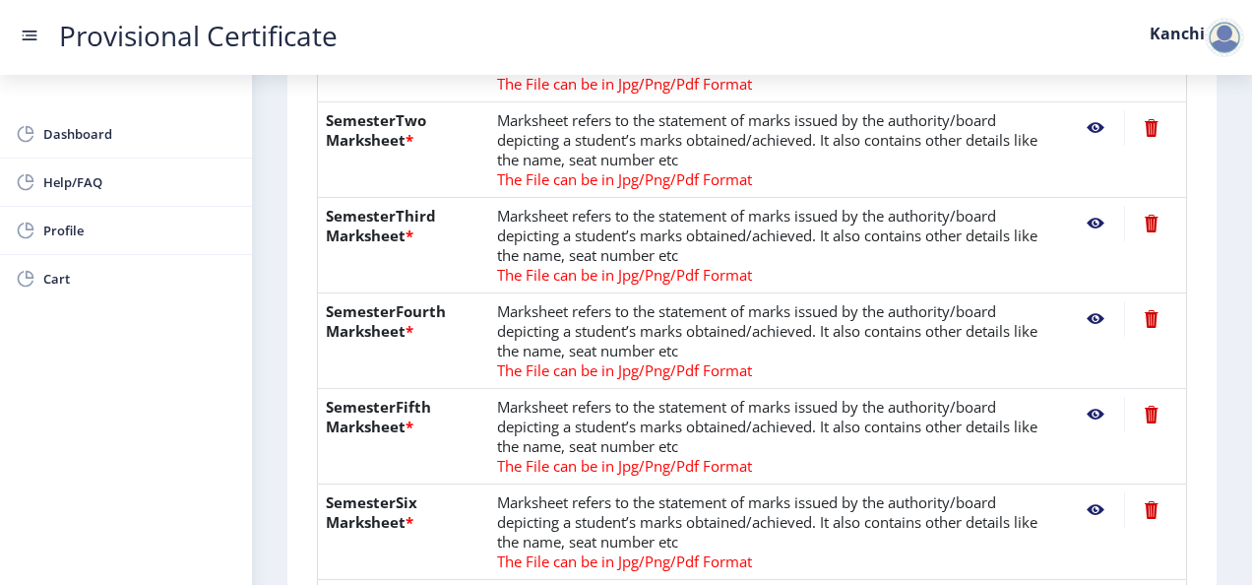
click at [1091, 223] on nb-action at bounding box center [1095, 223] width 57 height 35
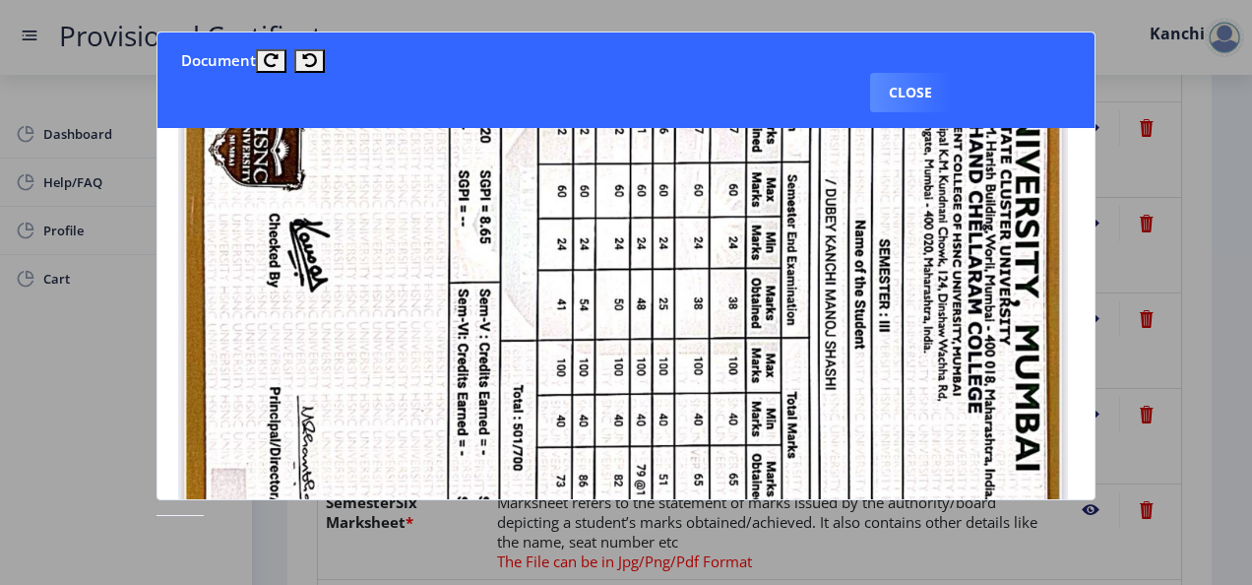
scroll to position [534, 3]
click at [1144, 75] on div at bounding box center [626, 292] width 1252 height 585
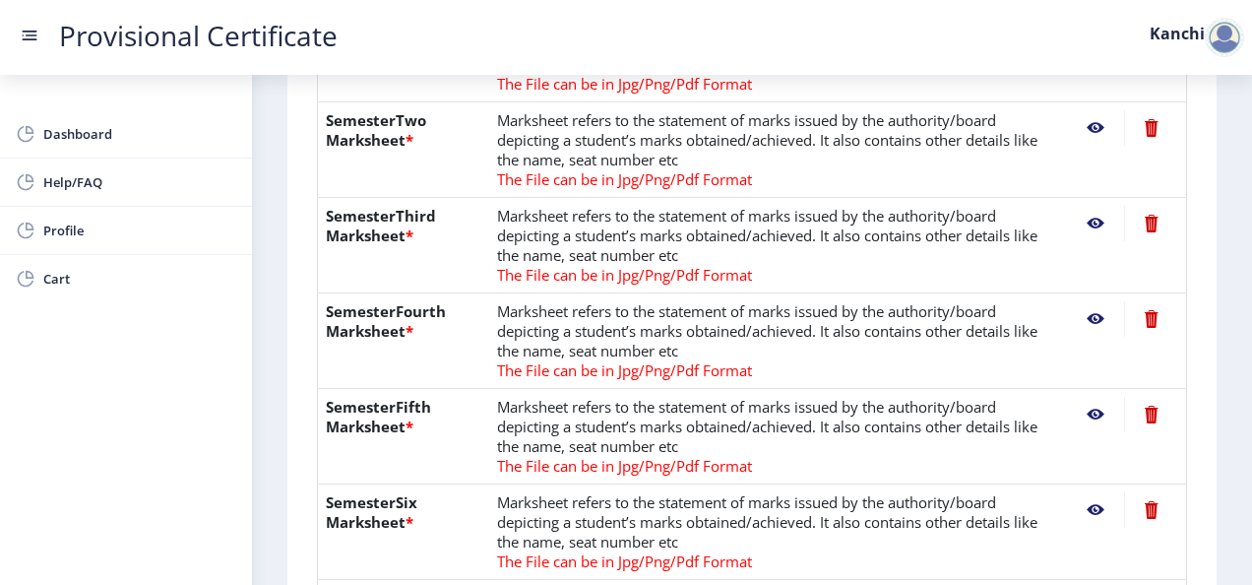
click at [1089, 316] on nb-action at bounding box center [1095, 318] width 57 height 35
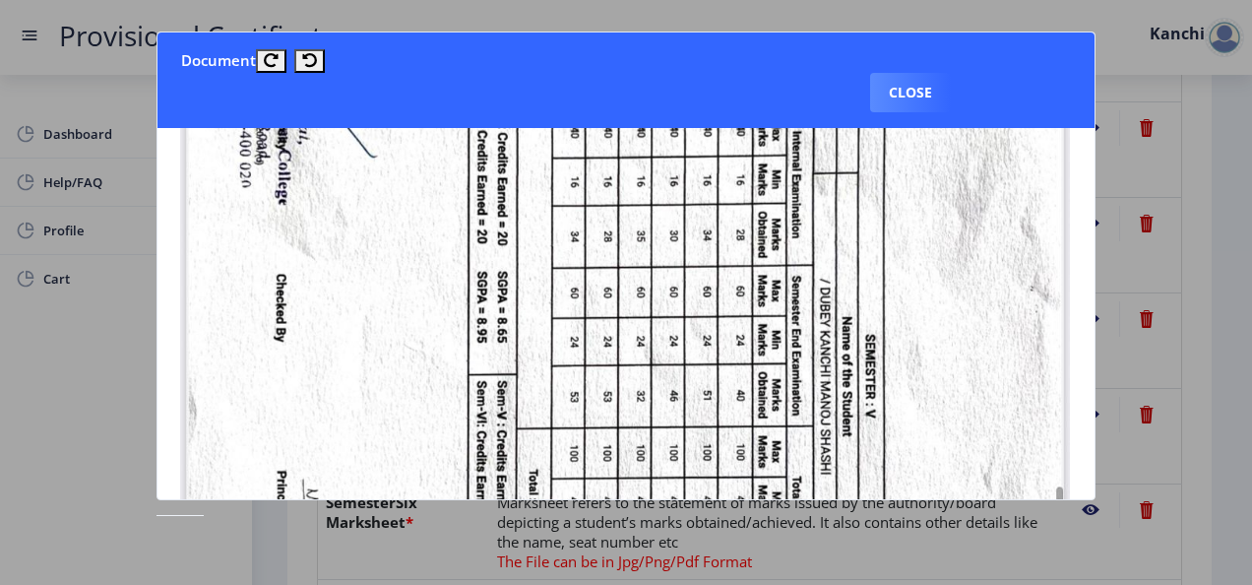
scroll to position [457, 1]
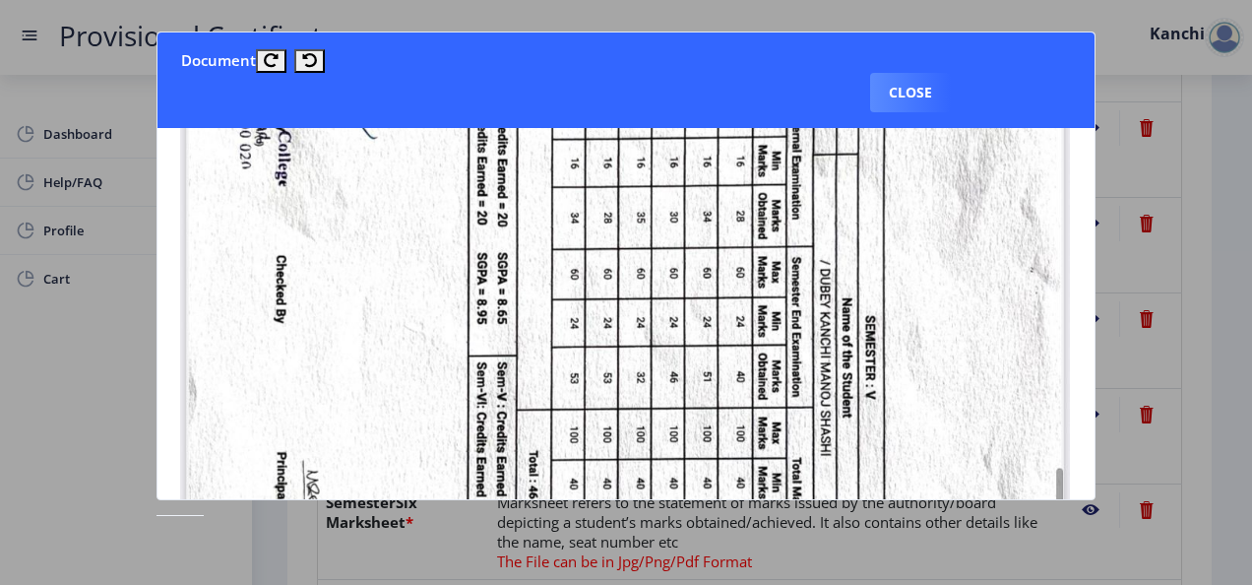
click at [1116, 207] on div at bounding box center [626, 292] width 1252 height 585
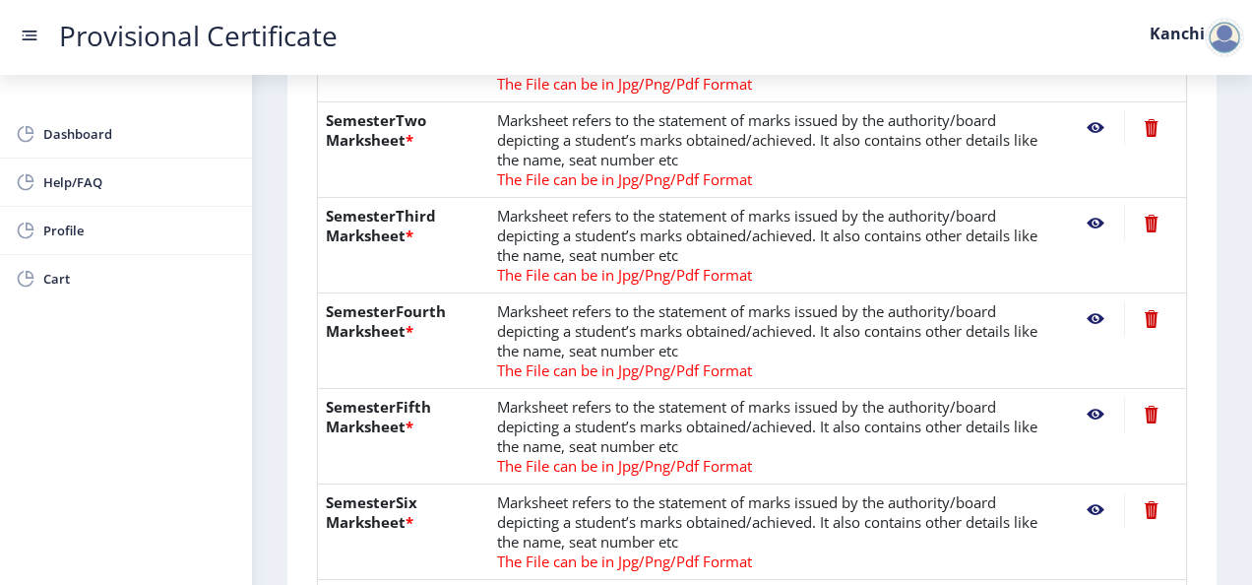
click at [1094, 310] on nb-action at bounding box center [1095, 318] width 57 height 35
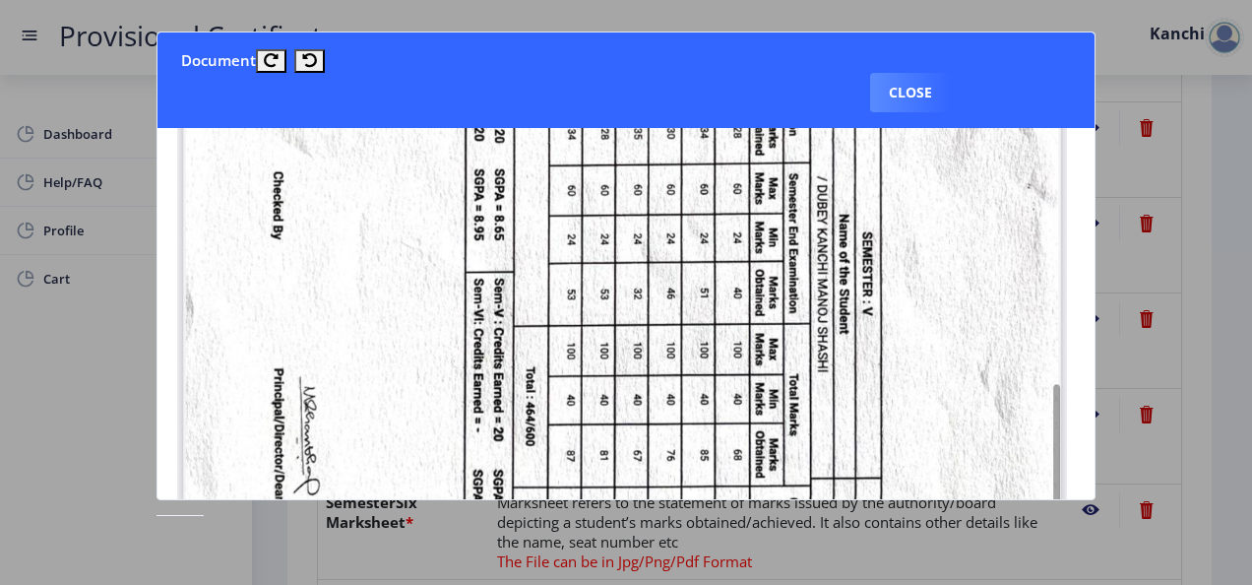
scroll to position [557, 4]
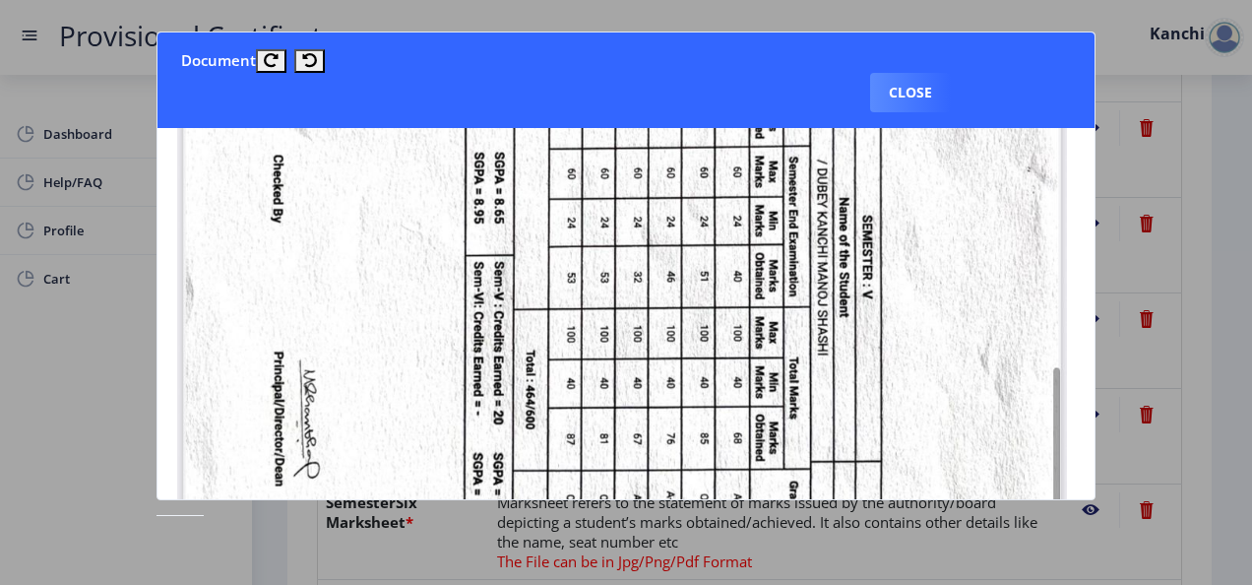
click at [1146, 282] on div at bounding box center [626, 292] width 1252 height 585
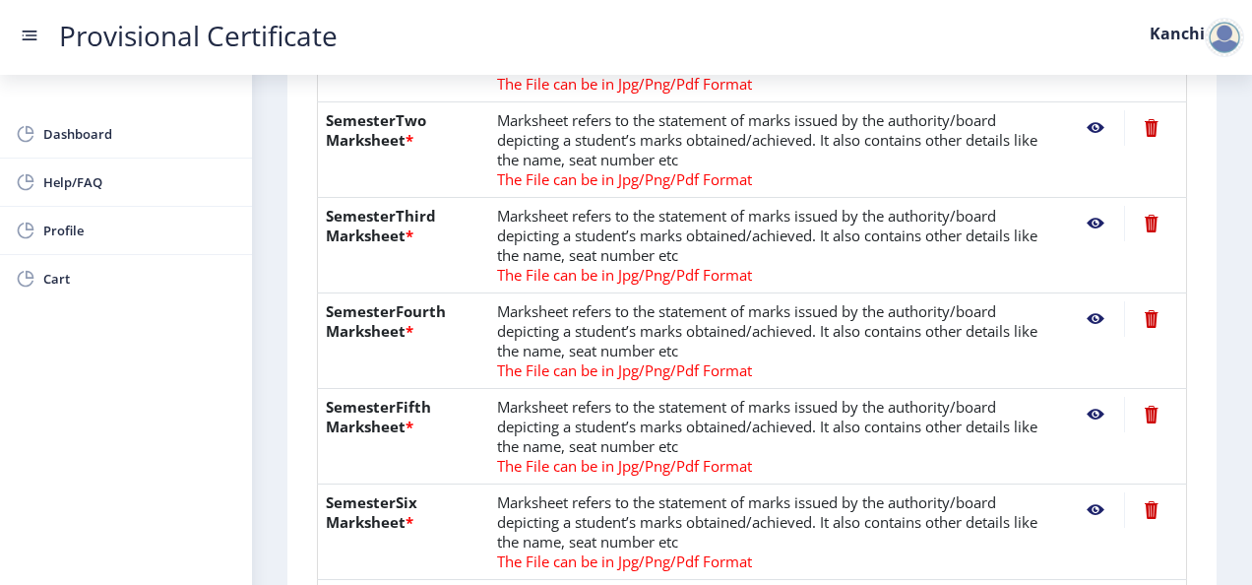
click at [1145, 315] on nb-action at bounding box center [1151, 318] width 54 height 35
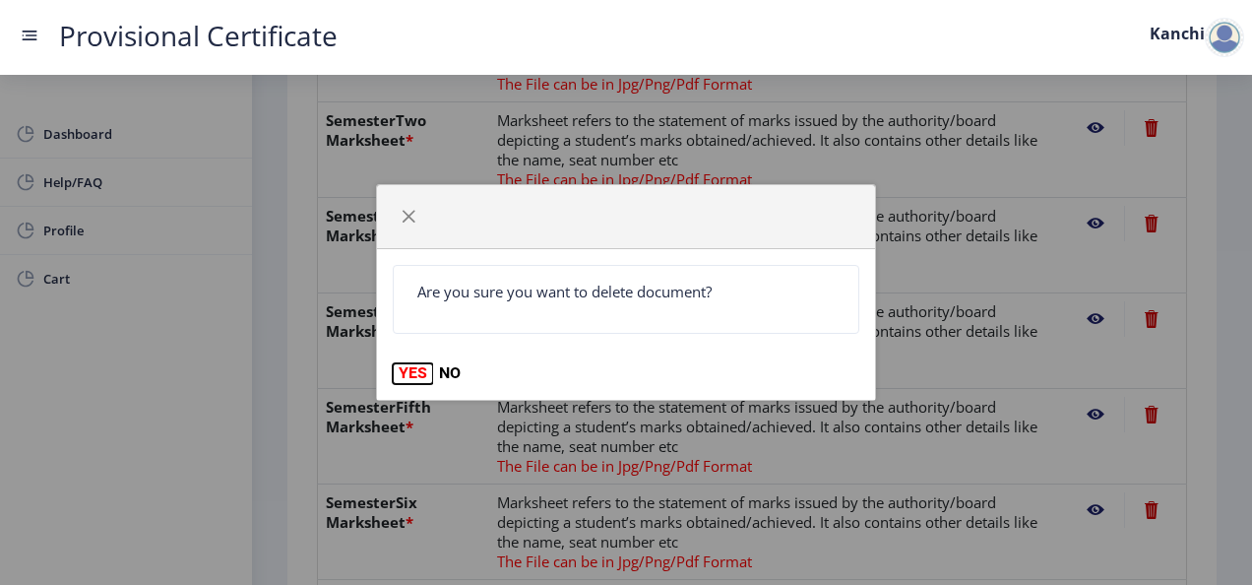
click at [405, 363] on button "YES" at bounding box center [413, 373] width 40 height 20
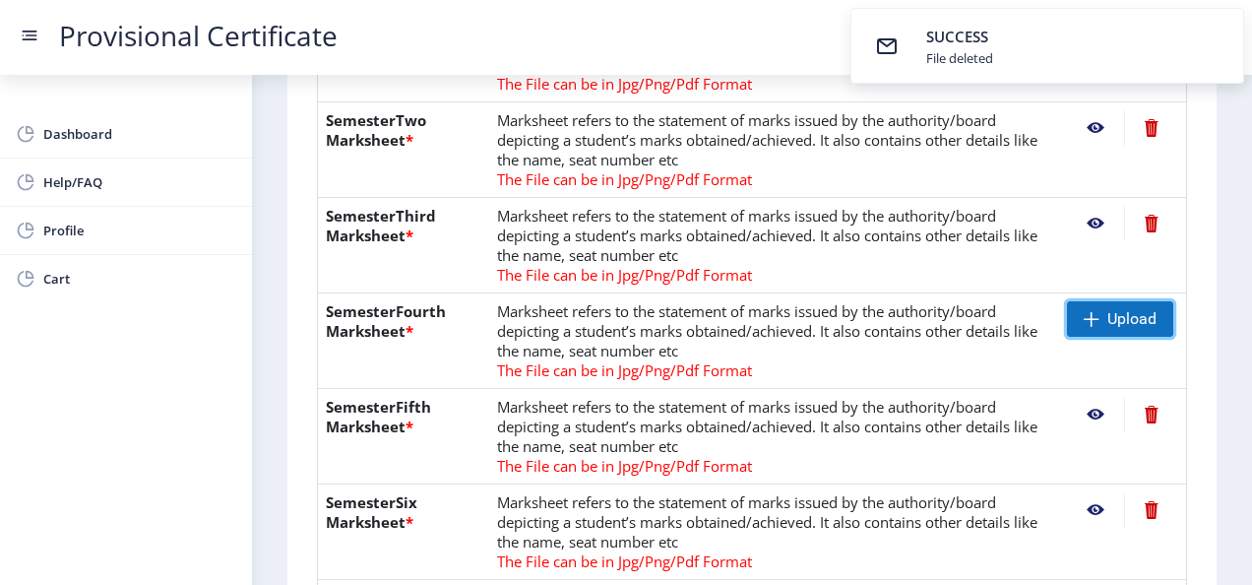
click at [1090, 307] on span "Upload" at bounding box center [1120, 318] width 106 height 35
click at [1093, 309] on nb-action at bounding box center [1095, 318] width 57 height 35
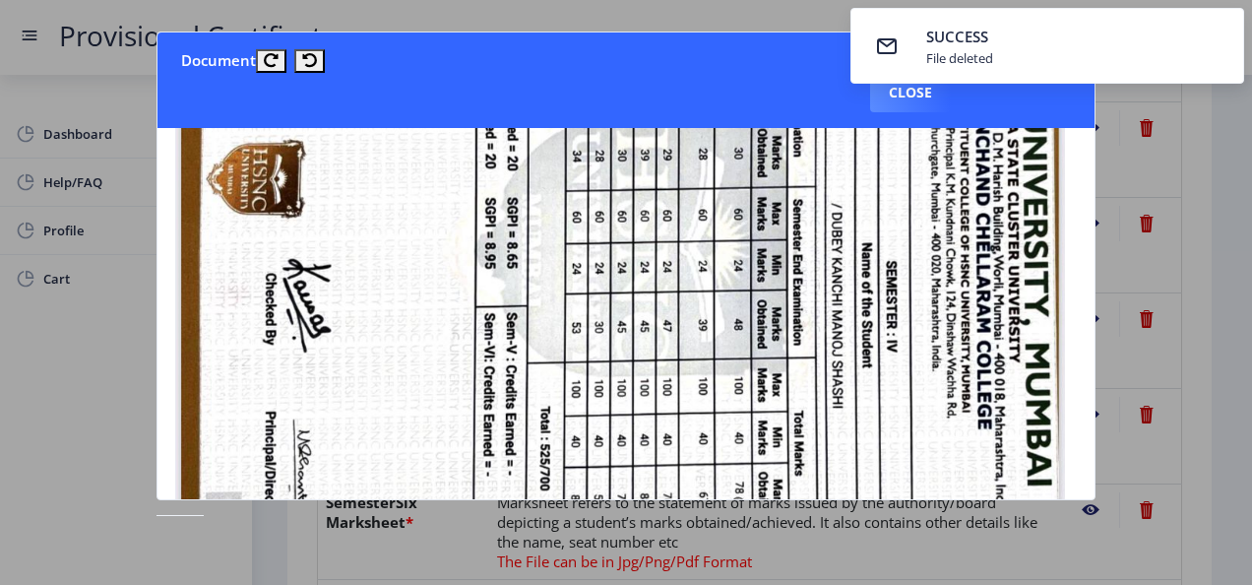
scroll to position [492, 6]
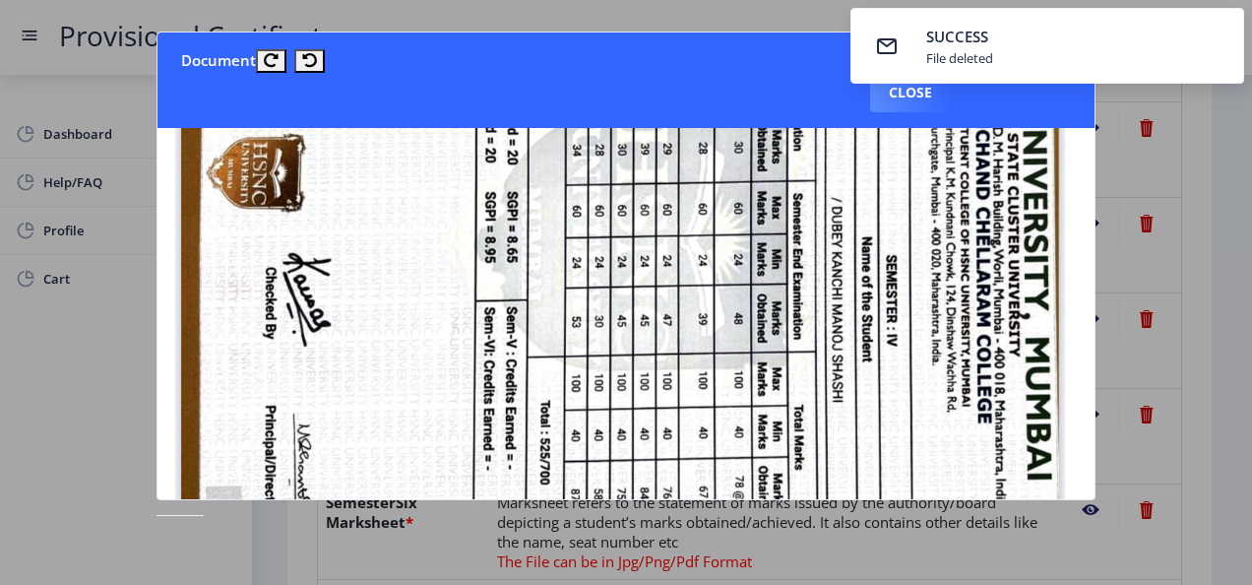
click at [1143, 240] on div at bounding box center [626, 292] width 1252 height 585
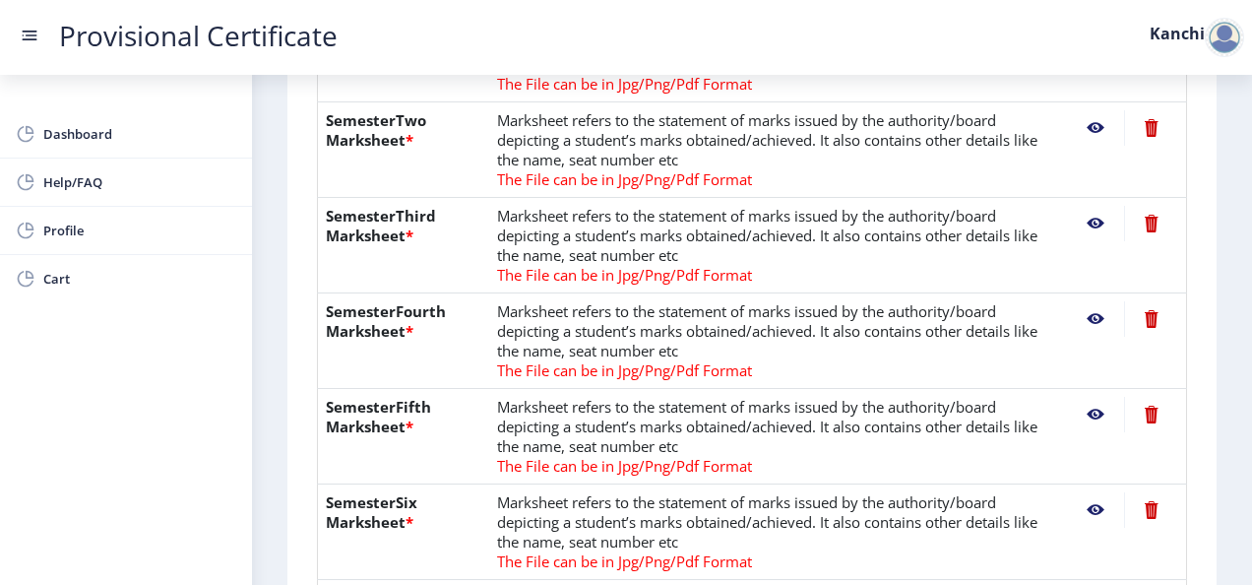
click at [1092, 413] on nb-action at bounding box center [1095, 414] width 57 height 35
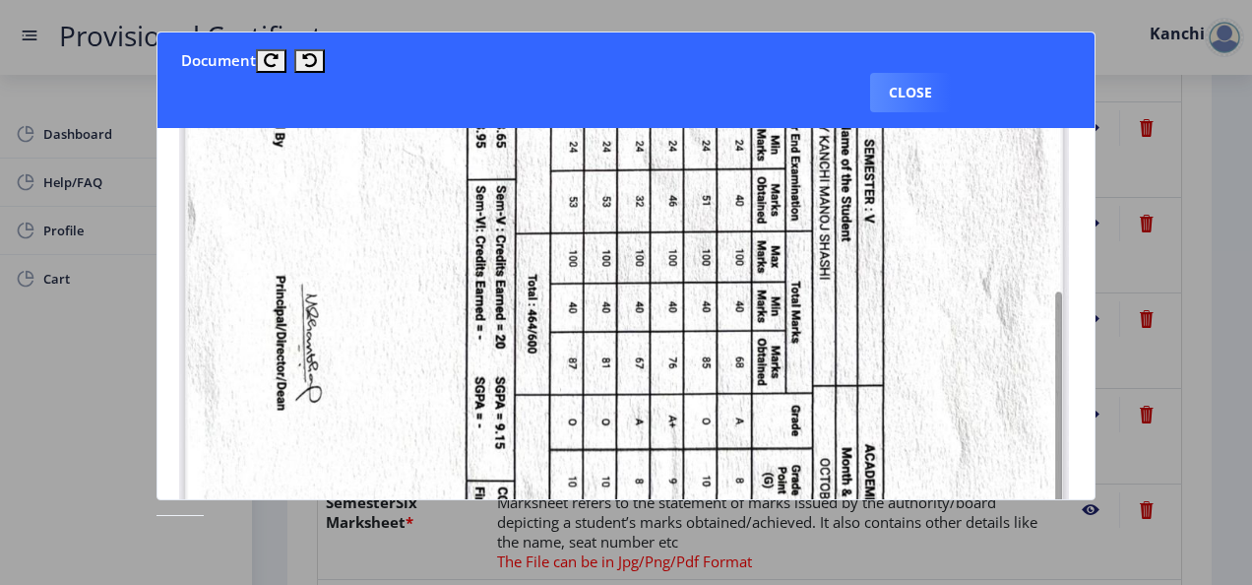
scroll to position [634, 2]
click at [1158, 317] on div at bounding box center [626, 292] width 1252 height 585
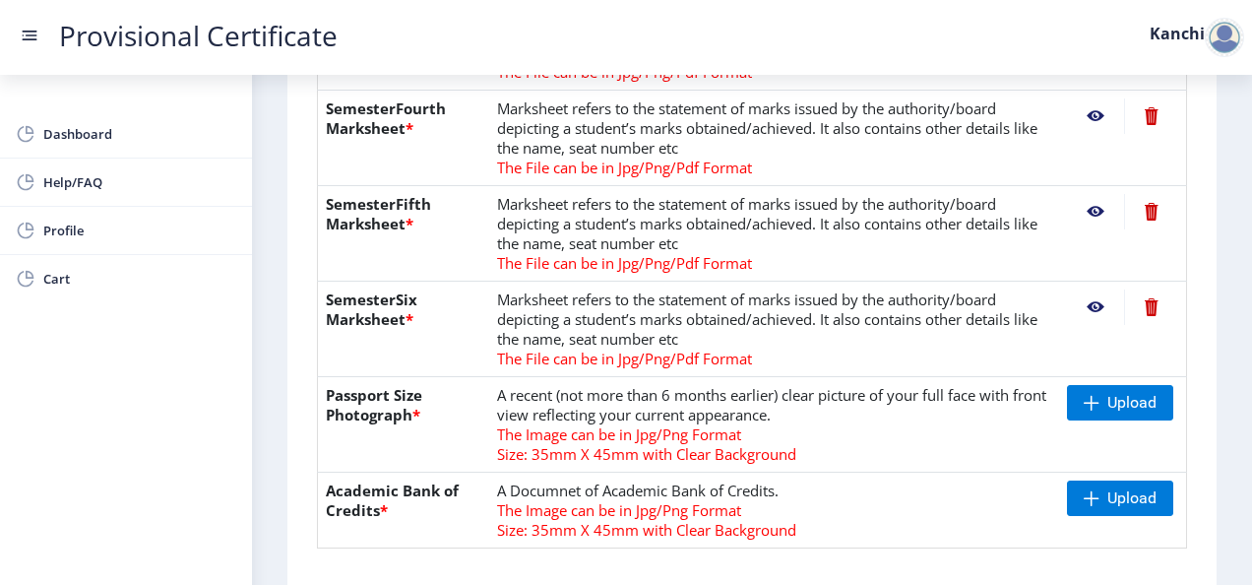
scroll to position [823, 0]
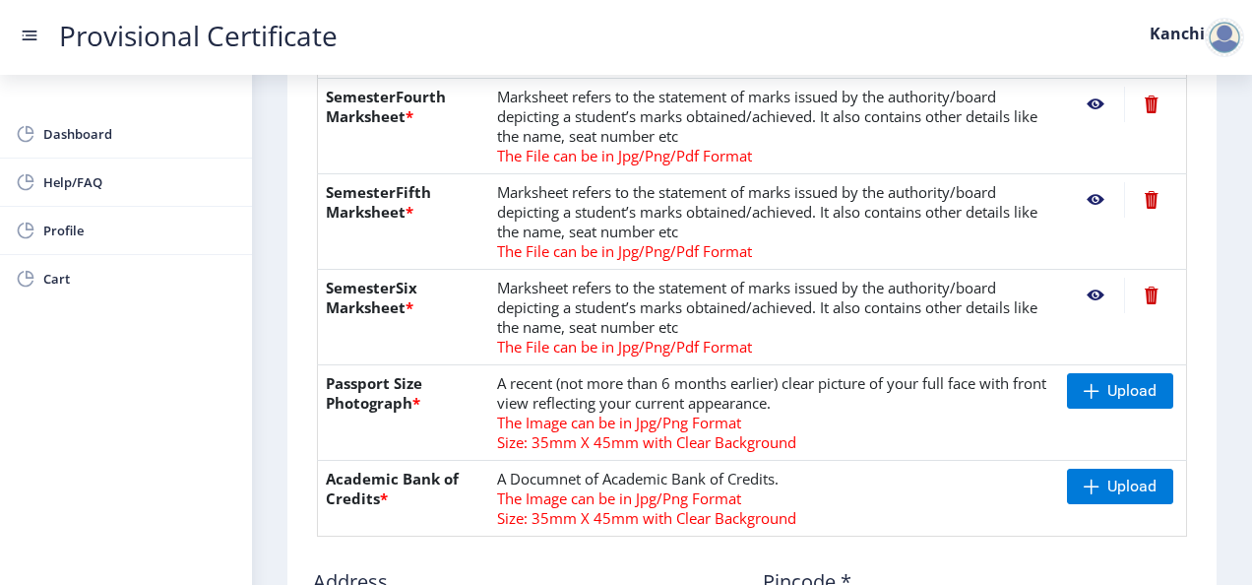
click at [1094, 295] on nb-action at bounding box center [1095, 295] width 57 height 35
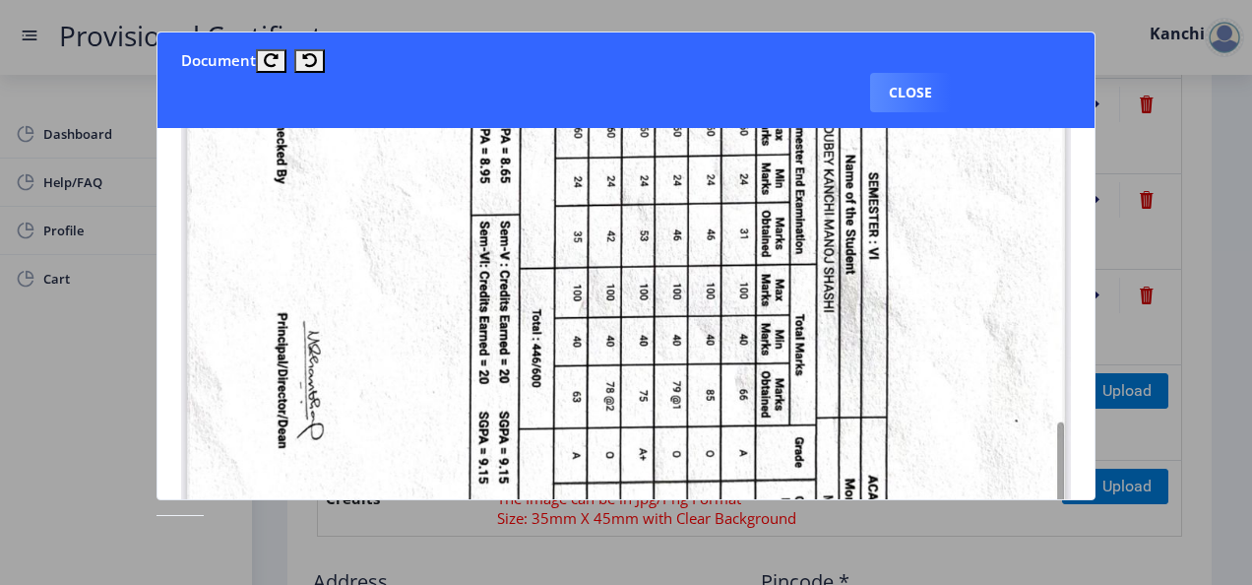
scroll to position [597, 0]
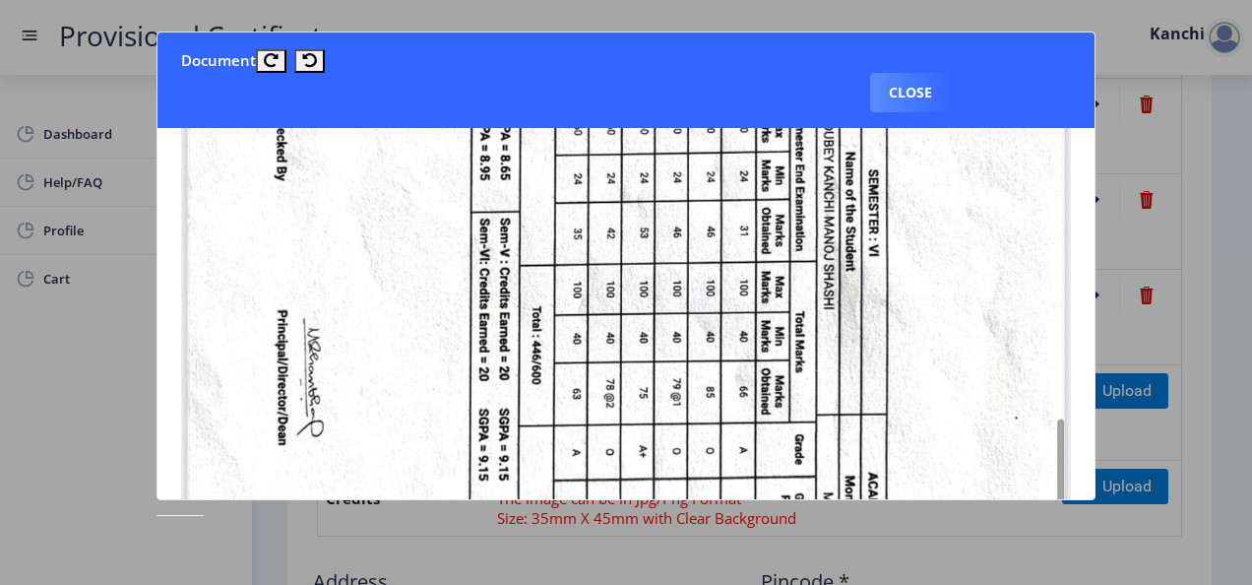
click at [1221, 236] on div at bounding box center [626, 292] width 1252 height 585
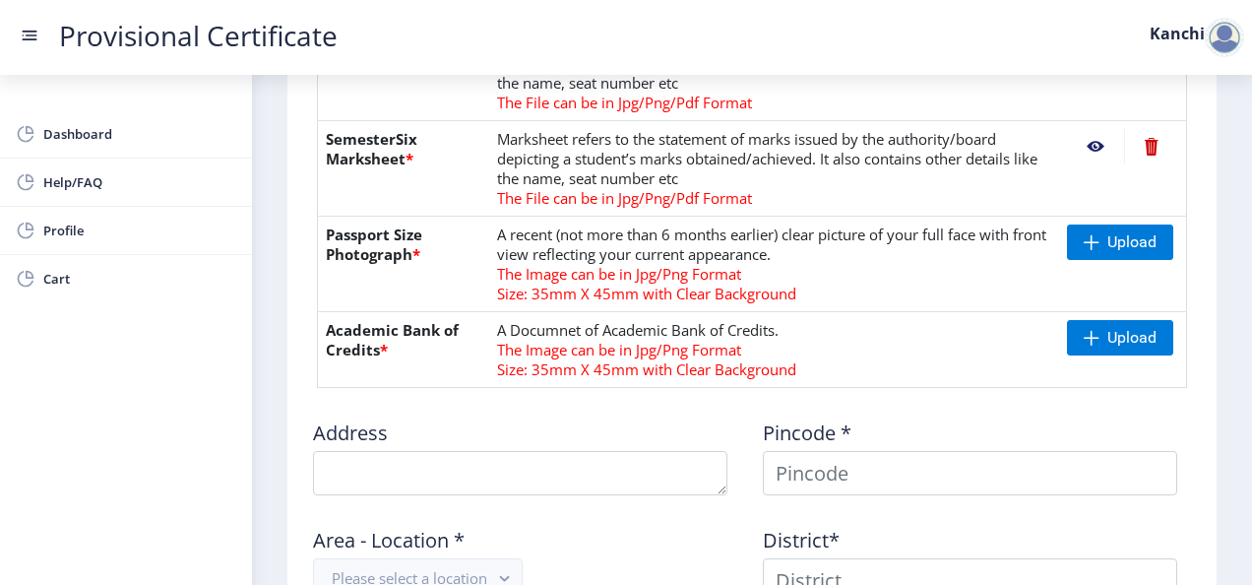
scroll to position [973, 0]
click at [1108, 236] on span "Upload" at bounding box center [1132, 241] width 49 height 20
click at [1067, 228] on span "Upload" at bounding box center [1120, 240] width 106 height 35
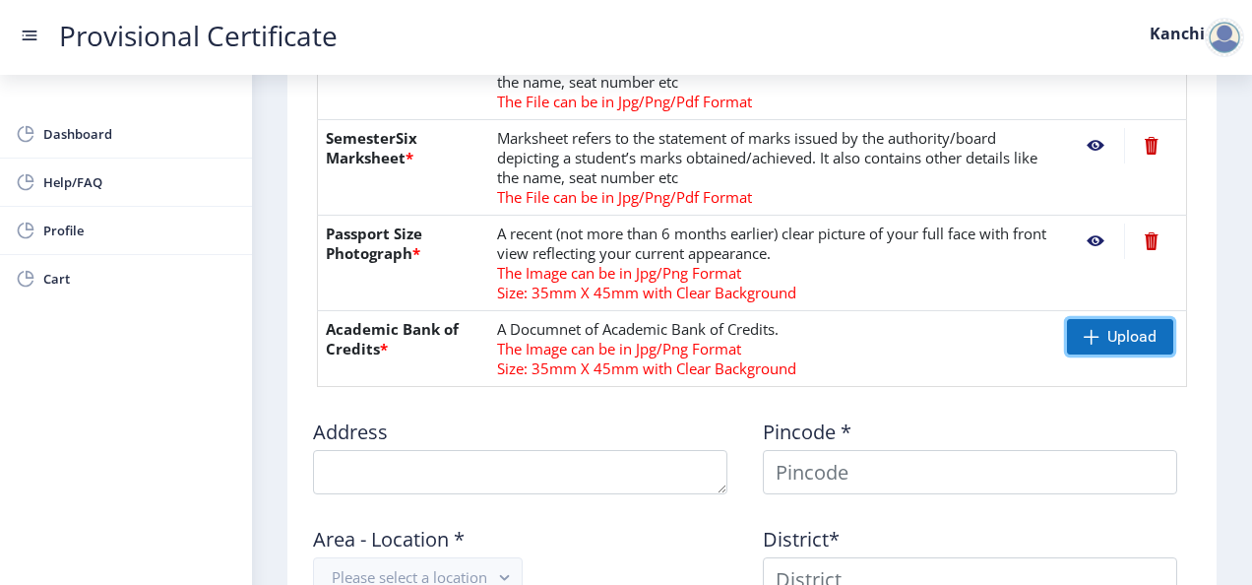
click at [1084, 343] on span "Upload" at bounding box center [1120, 336] width 106 height 35
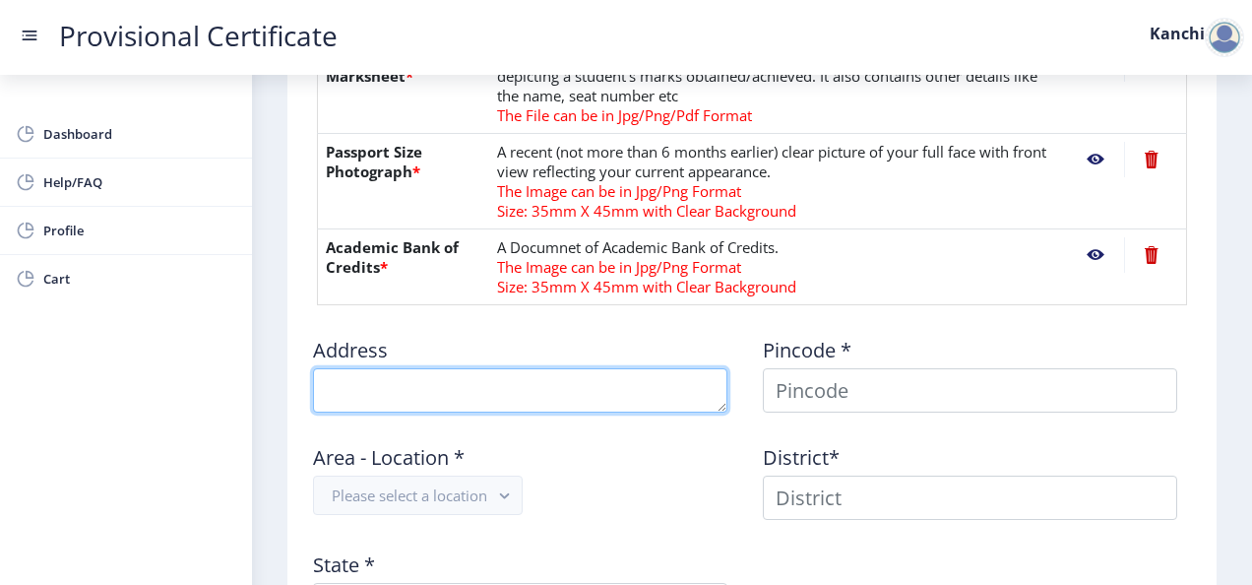
click at [548, 378] on textarea at bounding box center [520, 390] width 414 height 44
type textarea "Flat no. [STREET_ADDRESS][PERSON_NAME]"
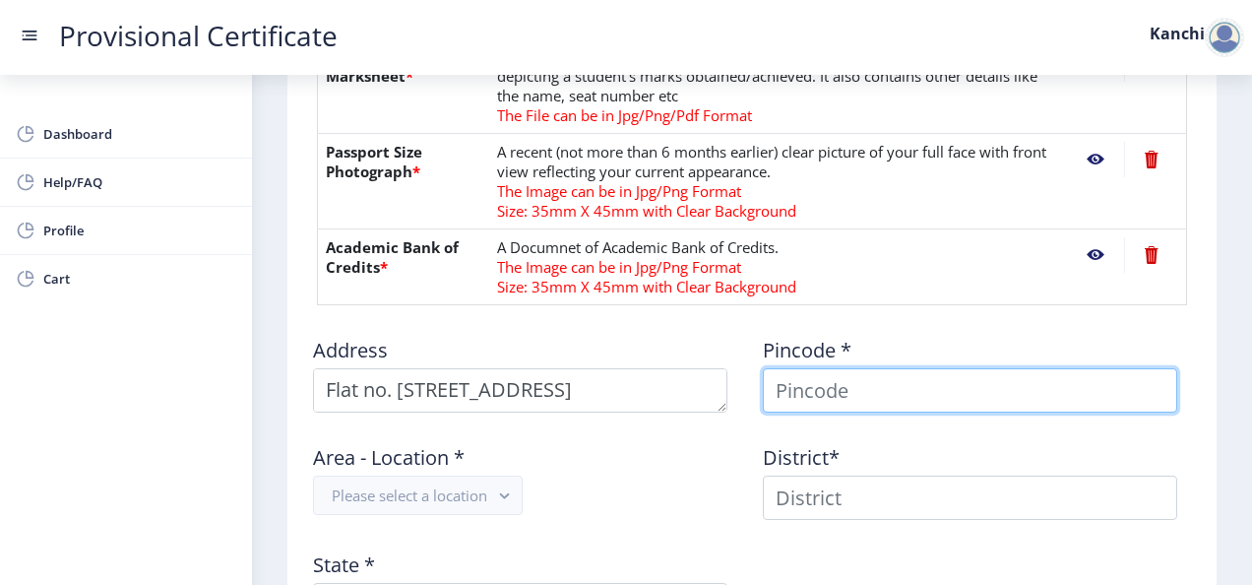
type input "Kanchi"
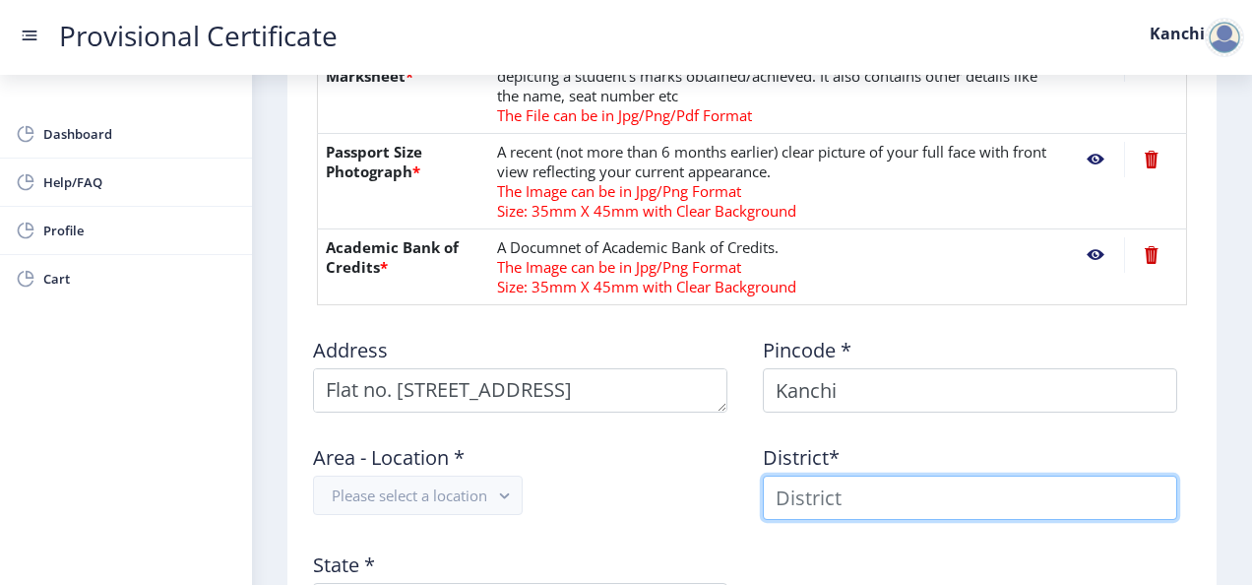
type input "Kanchi"
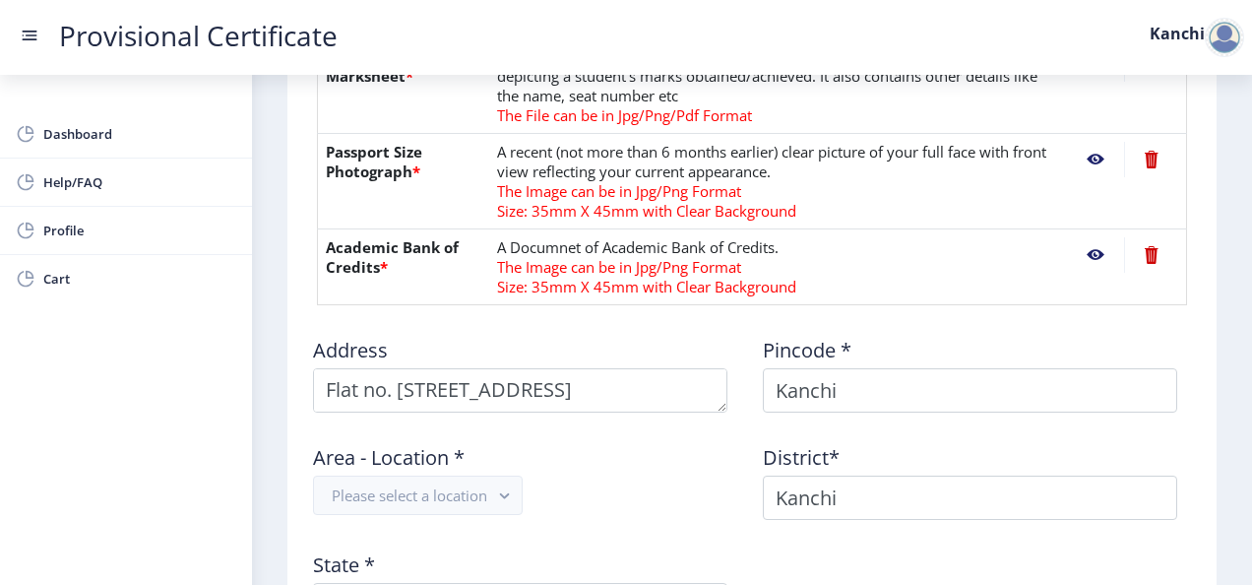
type input "[GEOGRAPHIC_DATA]"
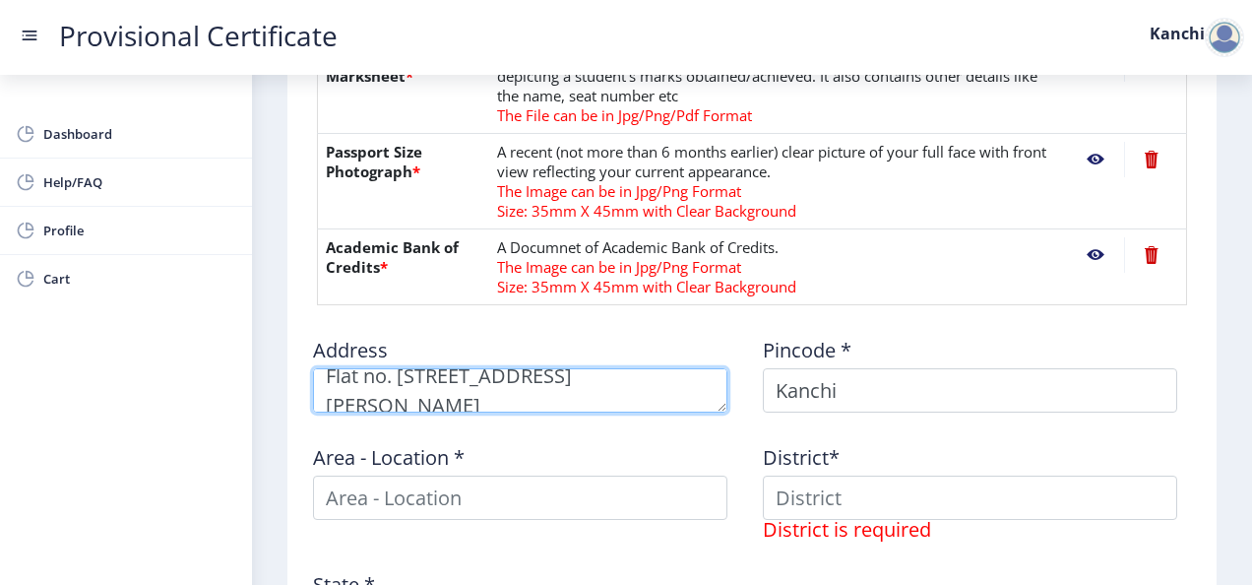
scroll to position [28, 0]
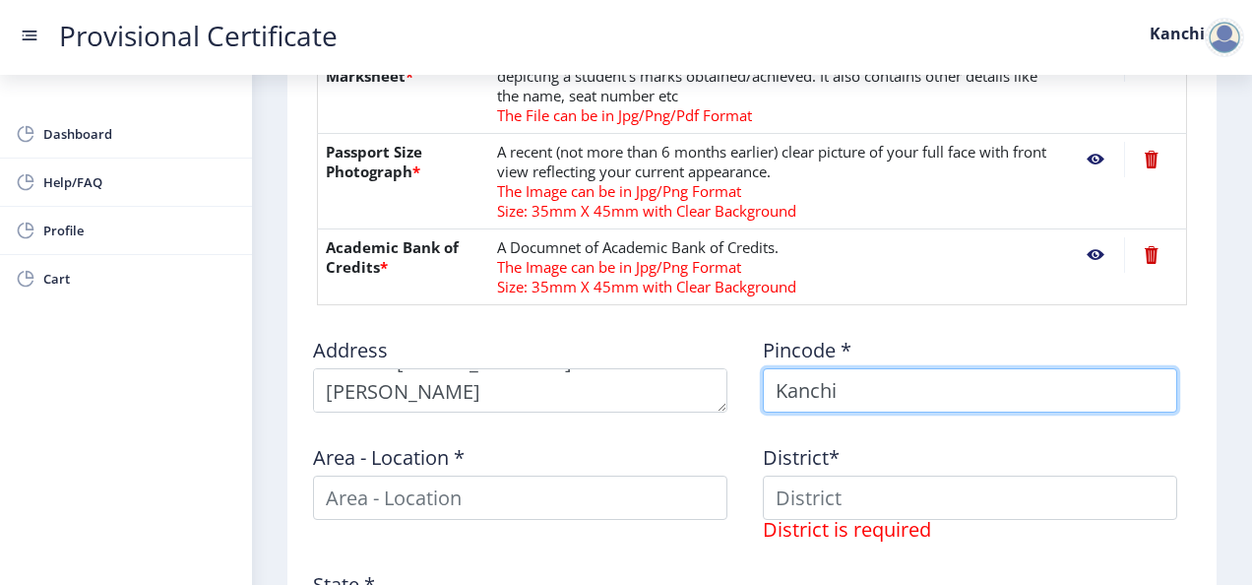
click at [855, 376] on input "Kanchi" at bounding box center [970, 390] width 414 height 44
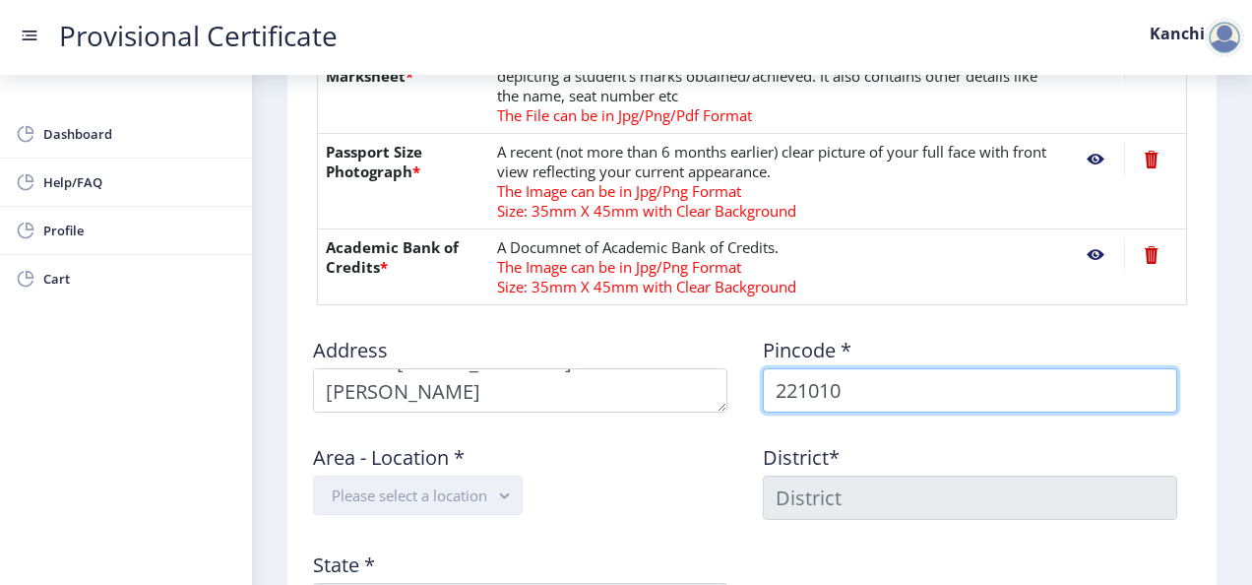
type input "221010"
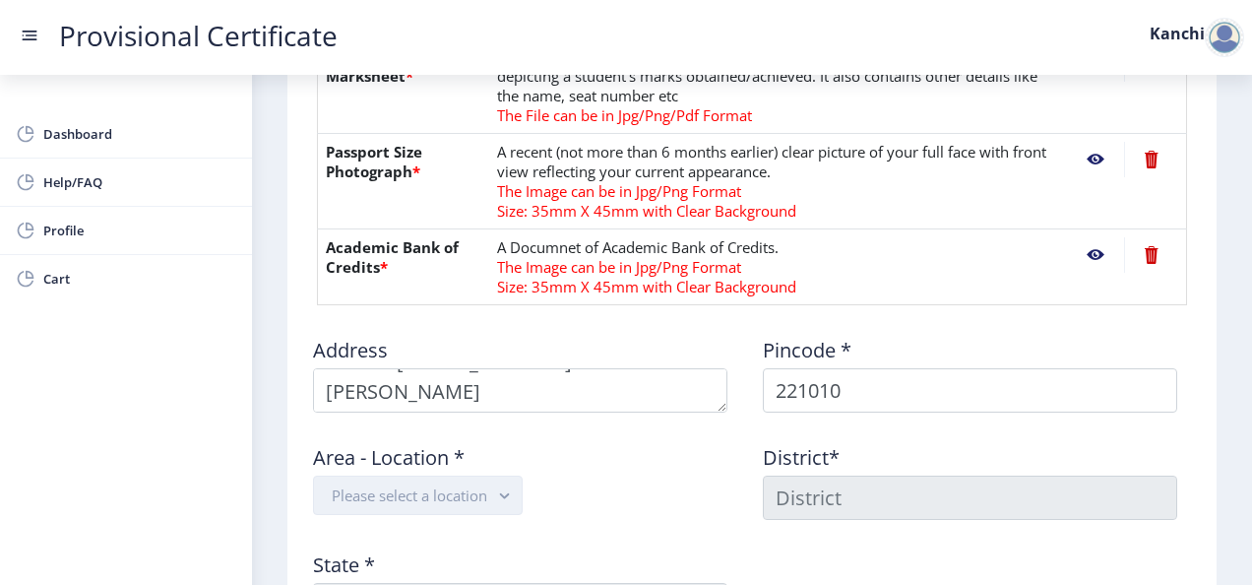
click at [488, 481] on button "Please select a location" at bounding box center [418, 494] width 210 height 39
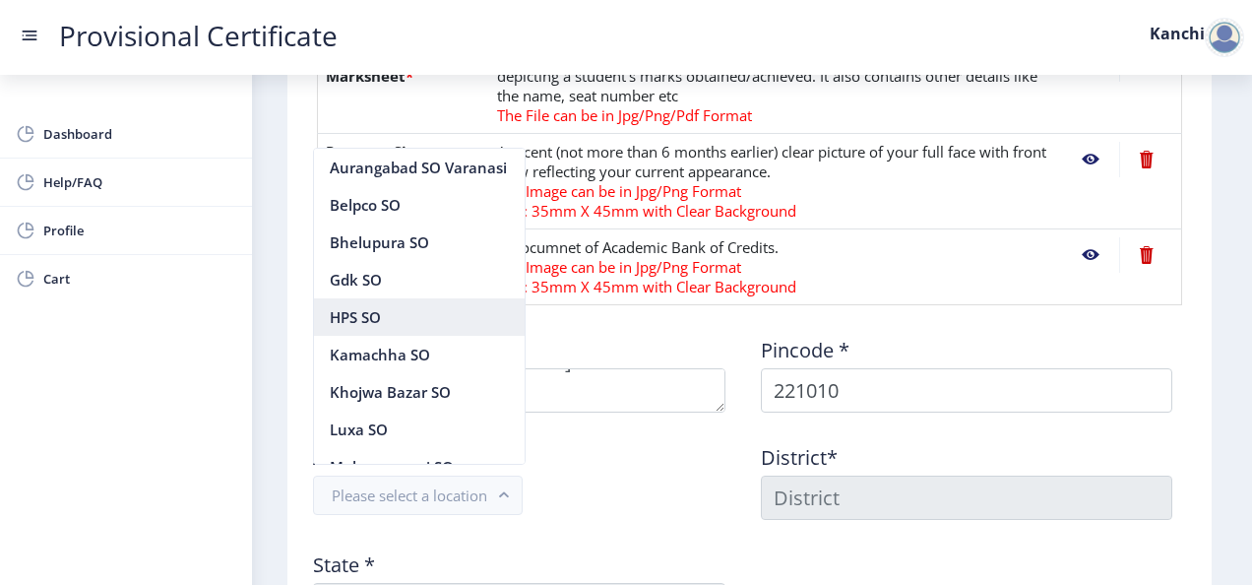
scroll to position [120, 0]
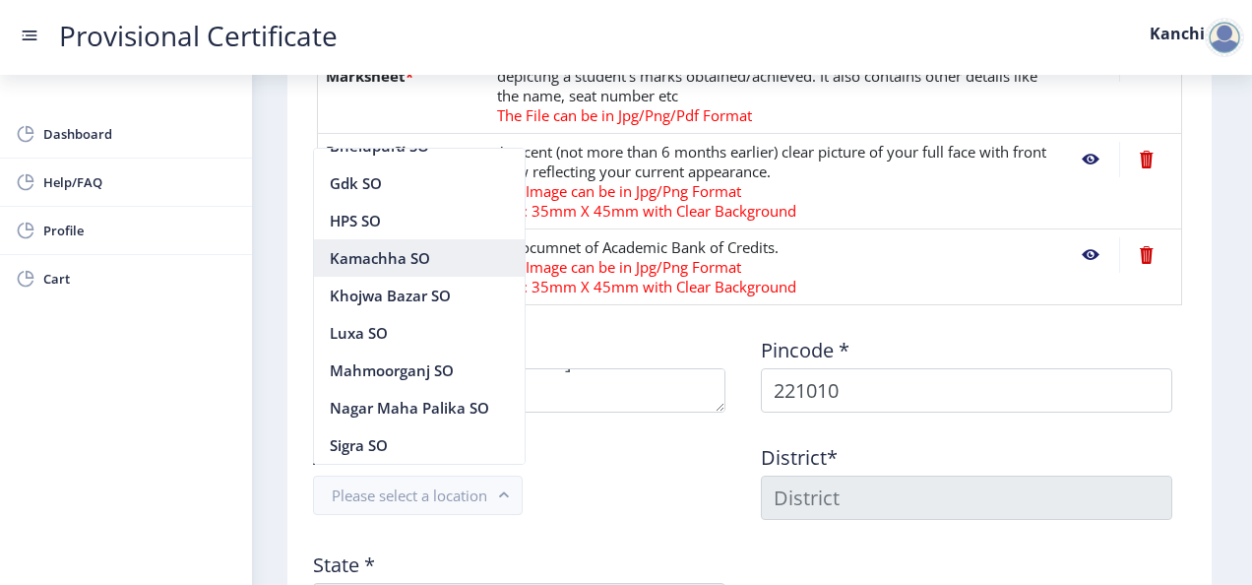
click at [447, 253] on nb-option "Kamachha SO" at bounding box center [419, 257] width 211 height 37
type input "VARANASI"
type input "[GEOGRAPHIC_DATA]"
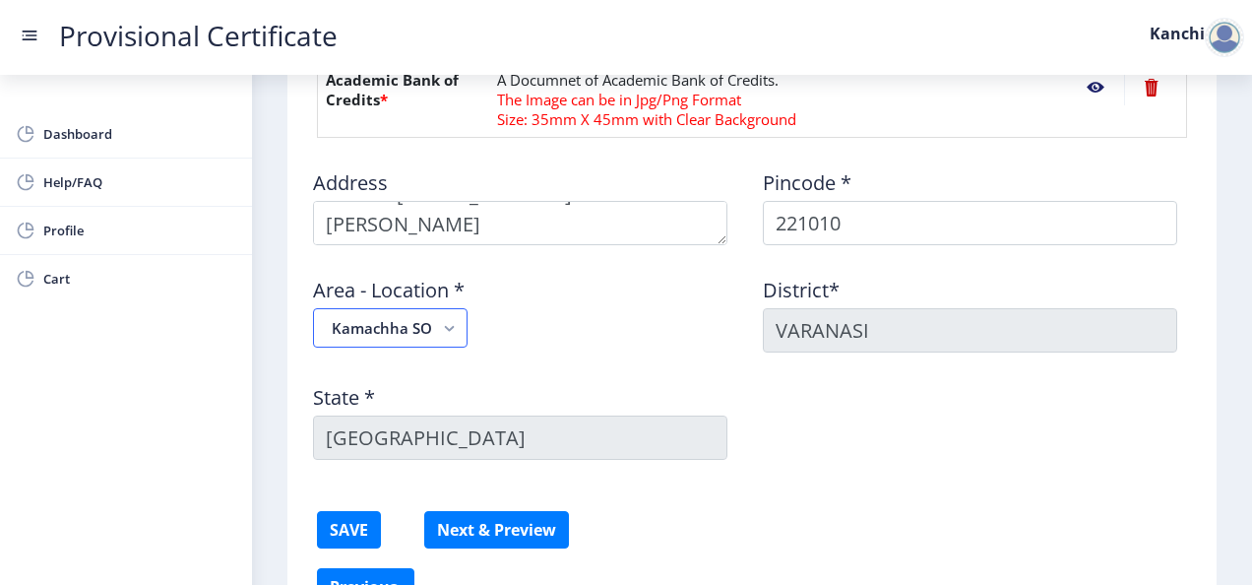
scroll to position [1338, 0]
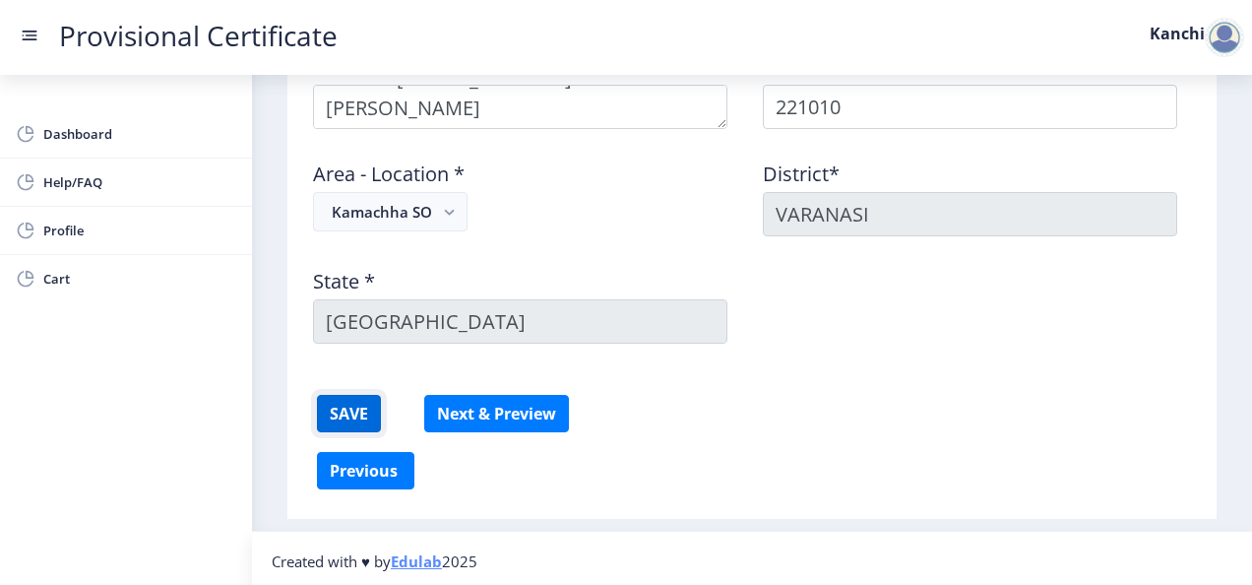
click at [358, 410] on button "SAVE" at bounding box center [349, 413] width 64 height 37
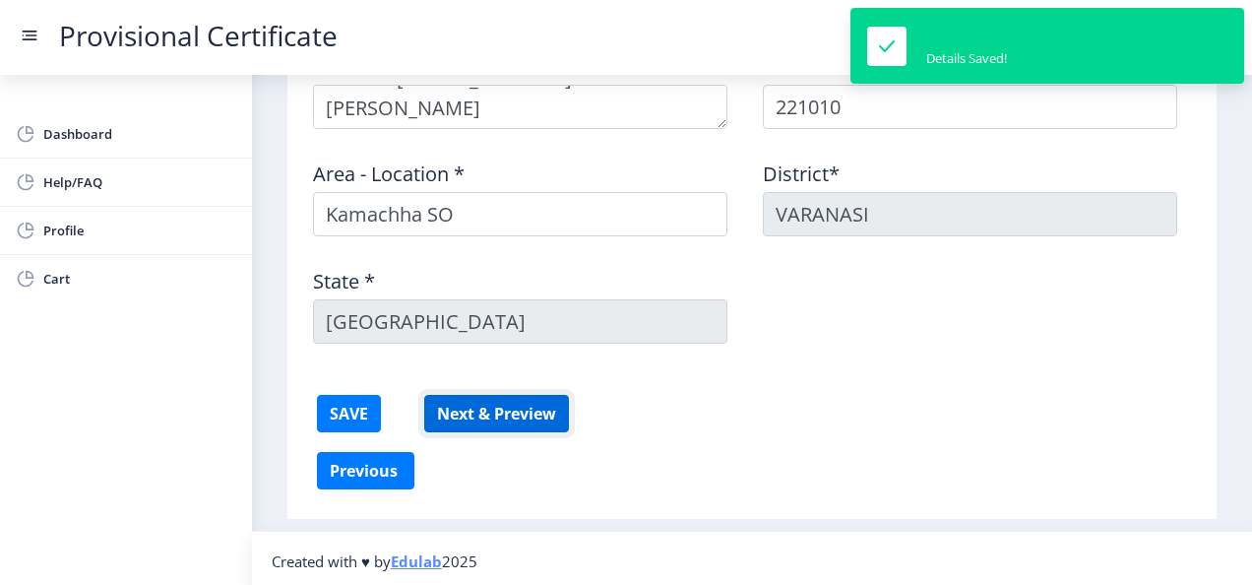
click at [497, 399] on button "Next & Preview" at bounding box center [496, 413] width 145 height 37
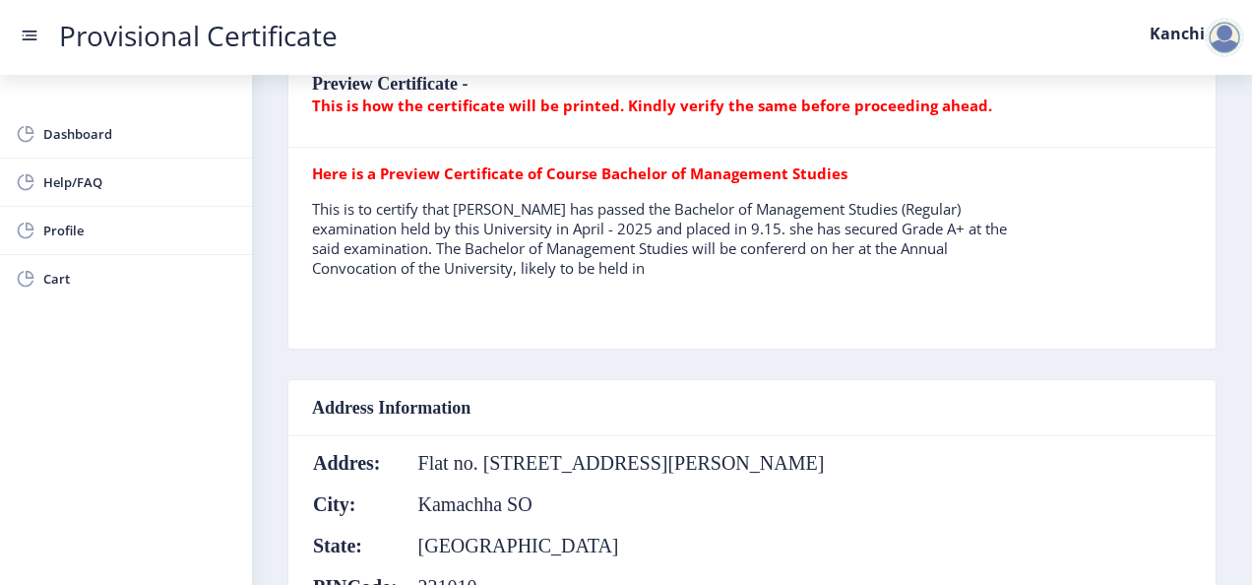
scroll to position [504, 0]
click at [546, 169] on b "Here is a Preview Certificate of Course Bachelor of Management Studies" at bounding box center [580, 172] width 536 height 20
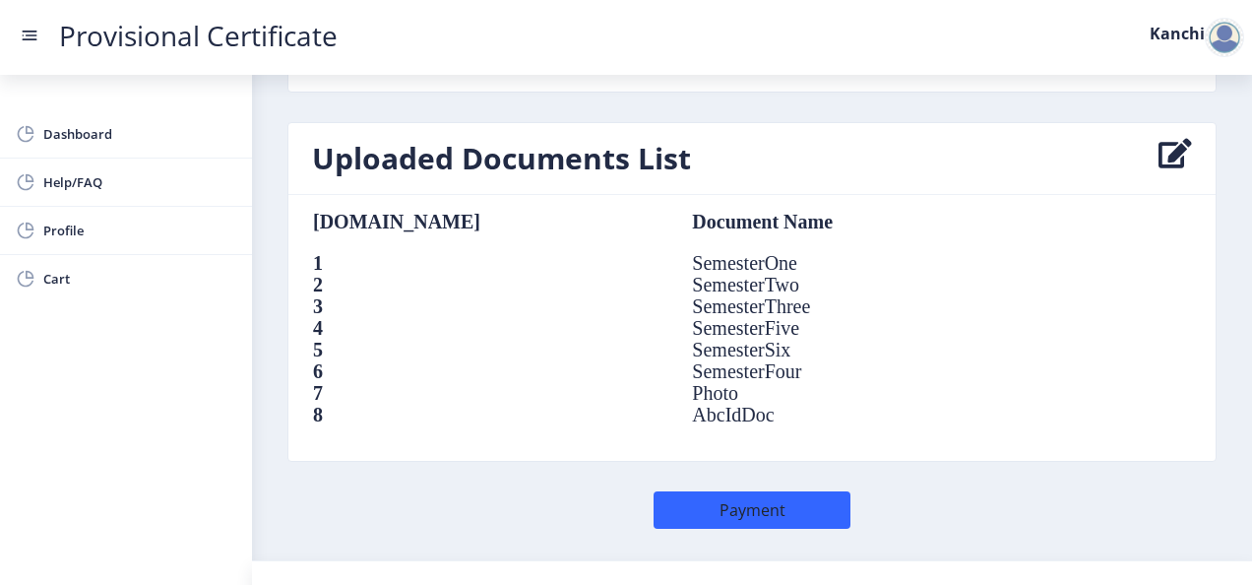
scroll to position [1455, 0]
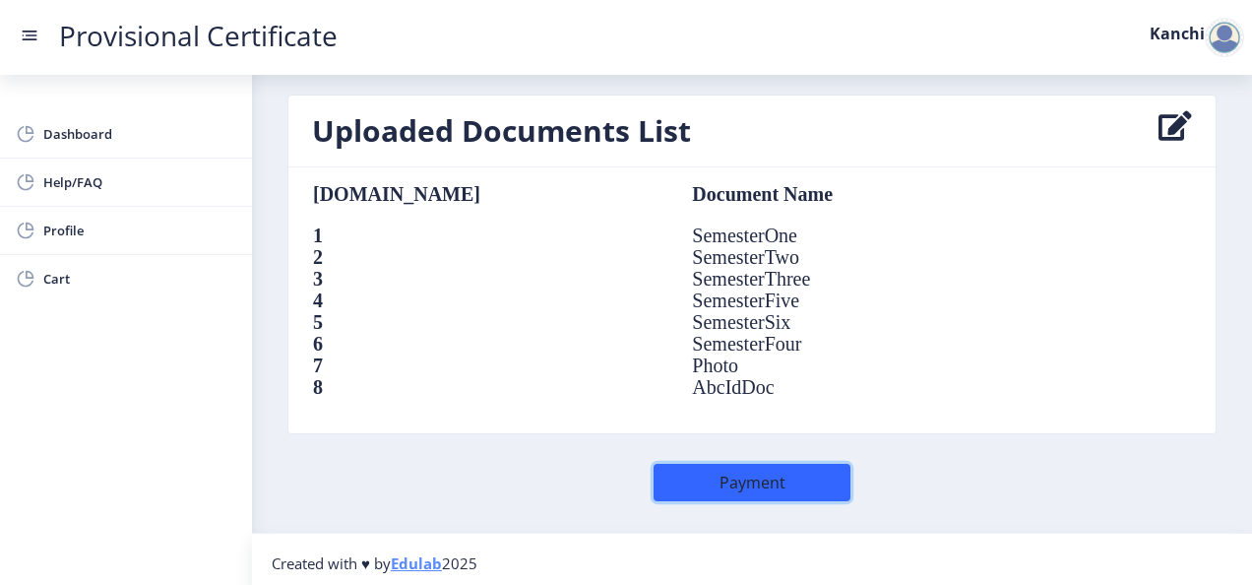
click at [746, 468] on button "Payment" at bounding box center [752, 482] width 197 height 37
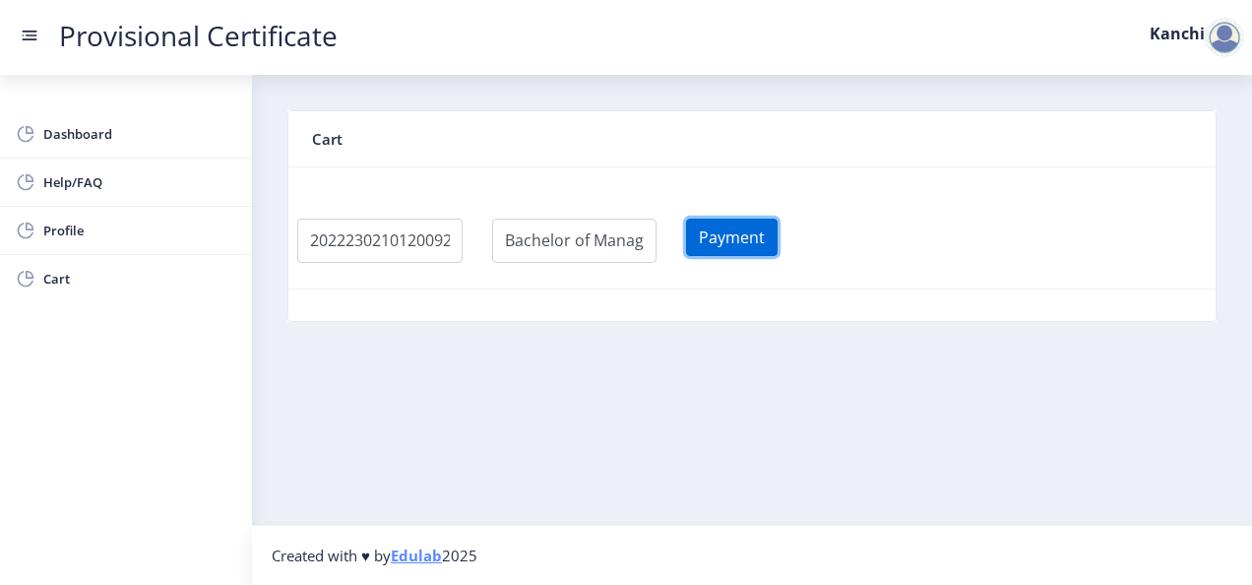
click at [776, 238] on button "Payment" at bounding box center [732, 237] width 92 height 37
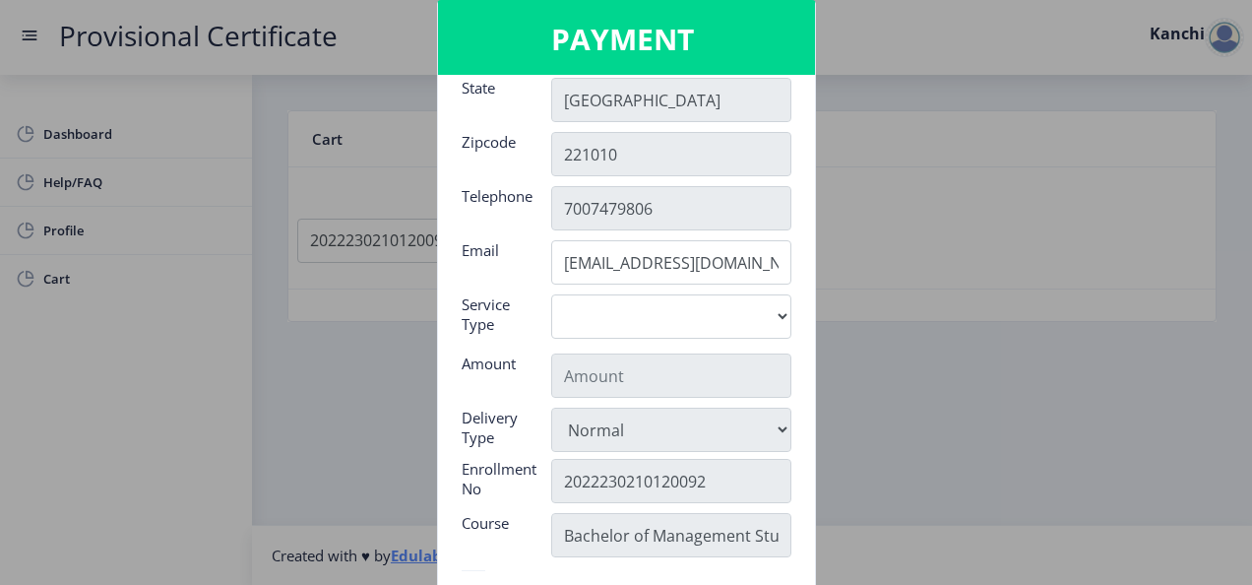
scroll to position [163, 0]
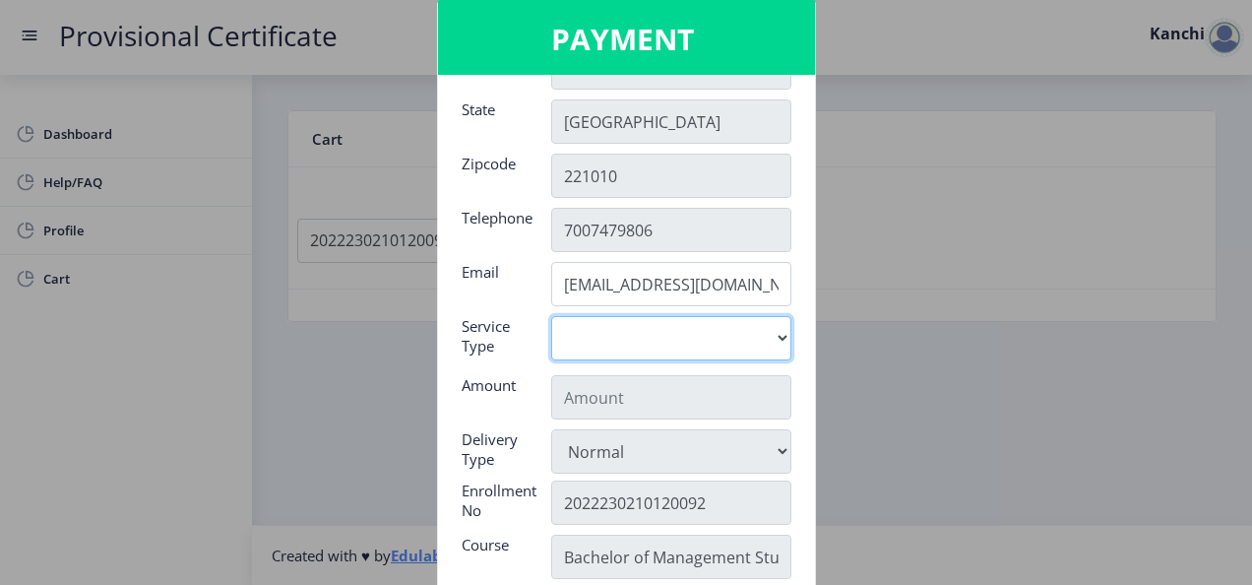
click at [693, 339] on select "Digital" at bounding box center [671, 338] width 240 height 44
select select "old"
click at [551, 316] on select "Digital" at bounding box center [671, 338] width 240 height 44
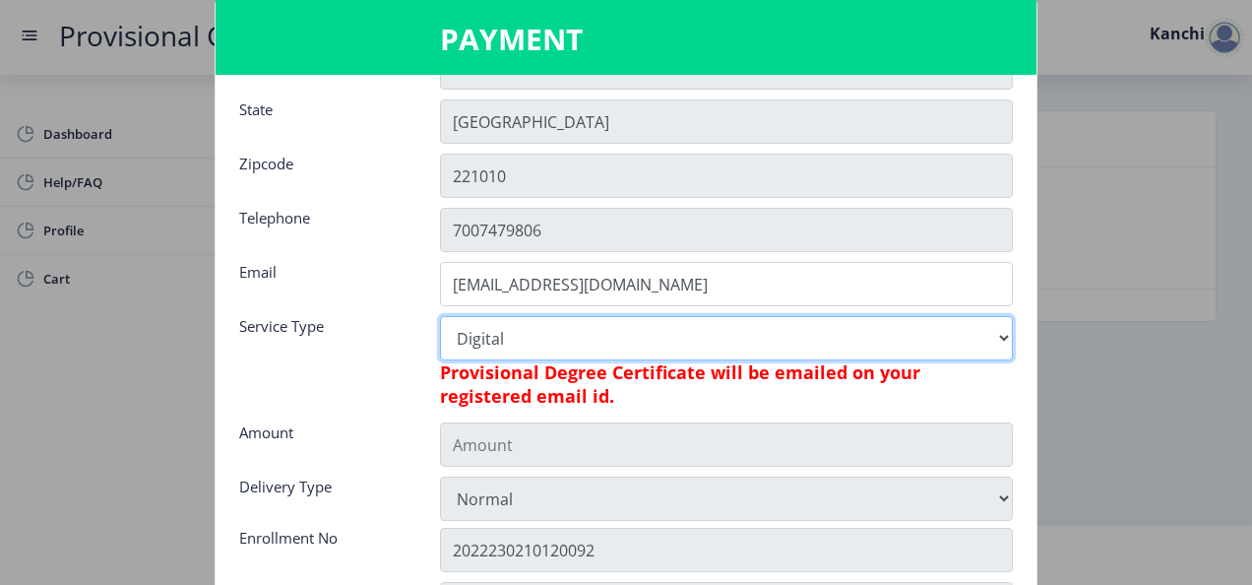
type input "795"
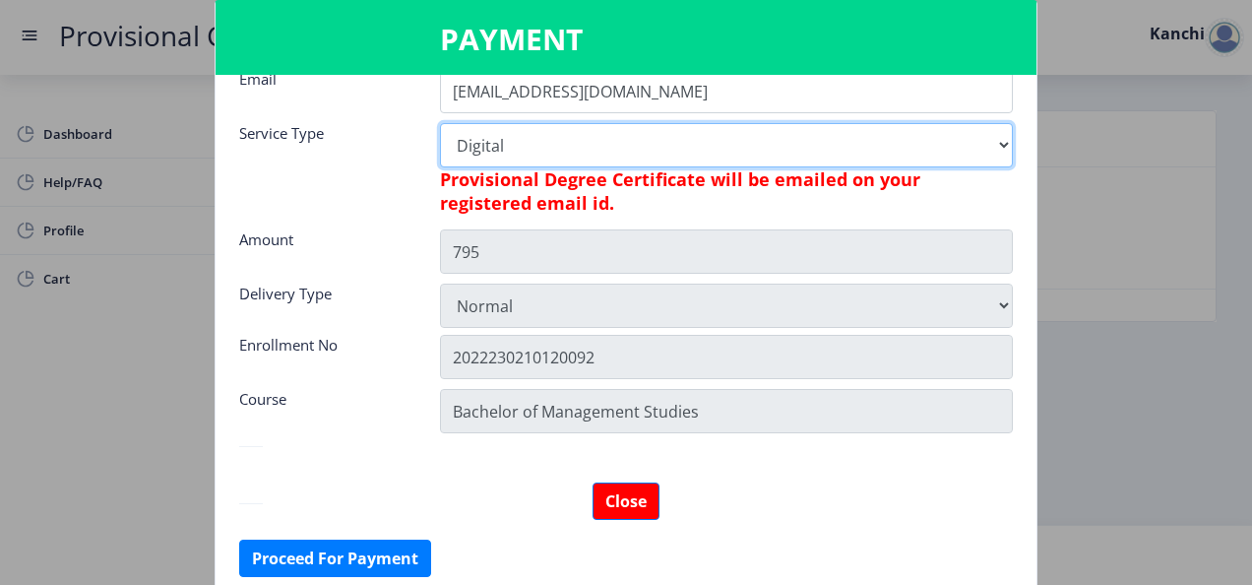
scroll to position [357, 0]
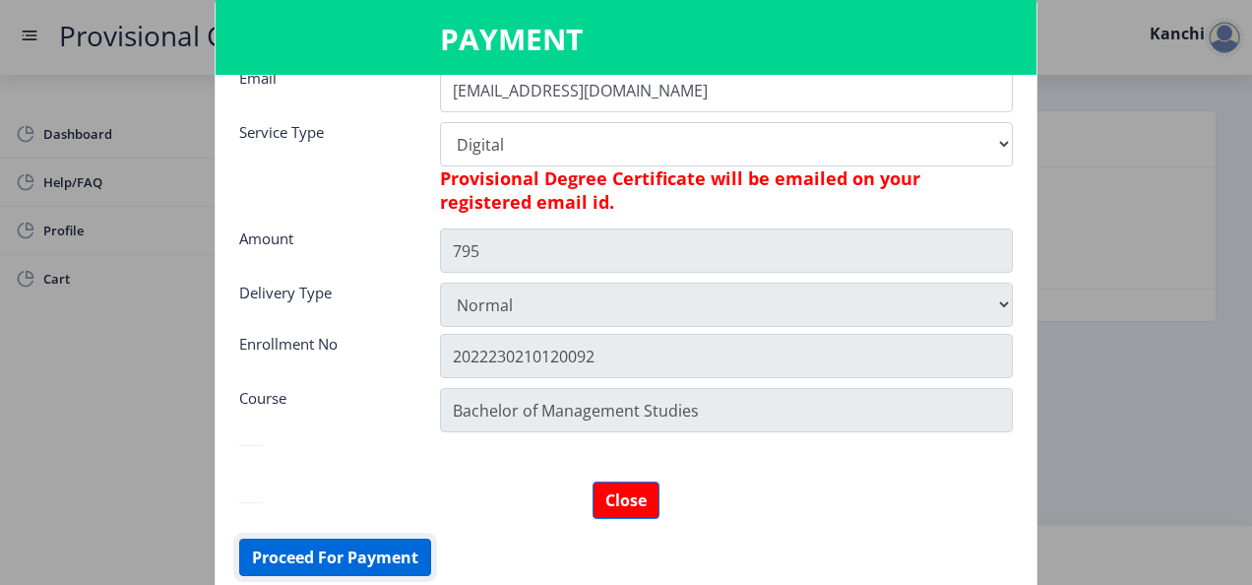
click at [320, 545] on button "Proceed For Payment" at bounding box center [335, 556] width 192 height 37
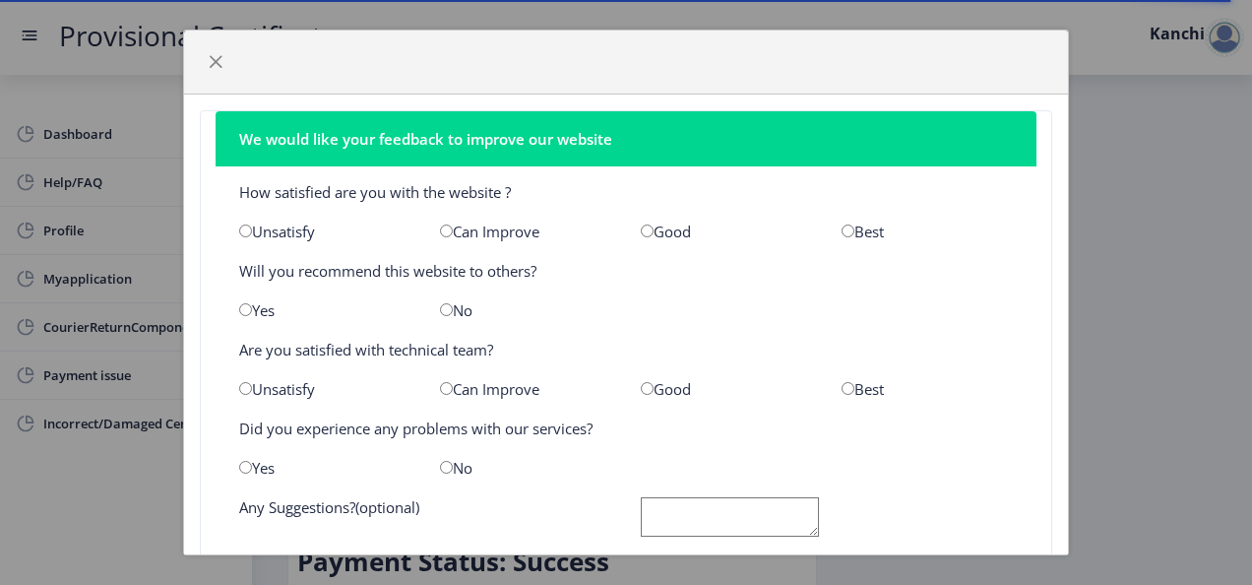
click at [842, 229] on input "radio" at bounding box center [848, 230] width 13 height 13
radio input "true"
click at [244, 303] on input "radio" at bounding box center [245, 309] width 13 height 13
radio input "true"
click at [829, 382] on div "Best" at bounding box center [927, 389] width 201 height 20
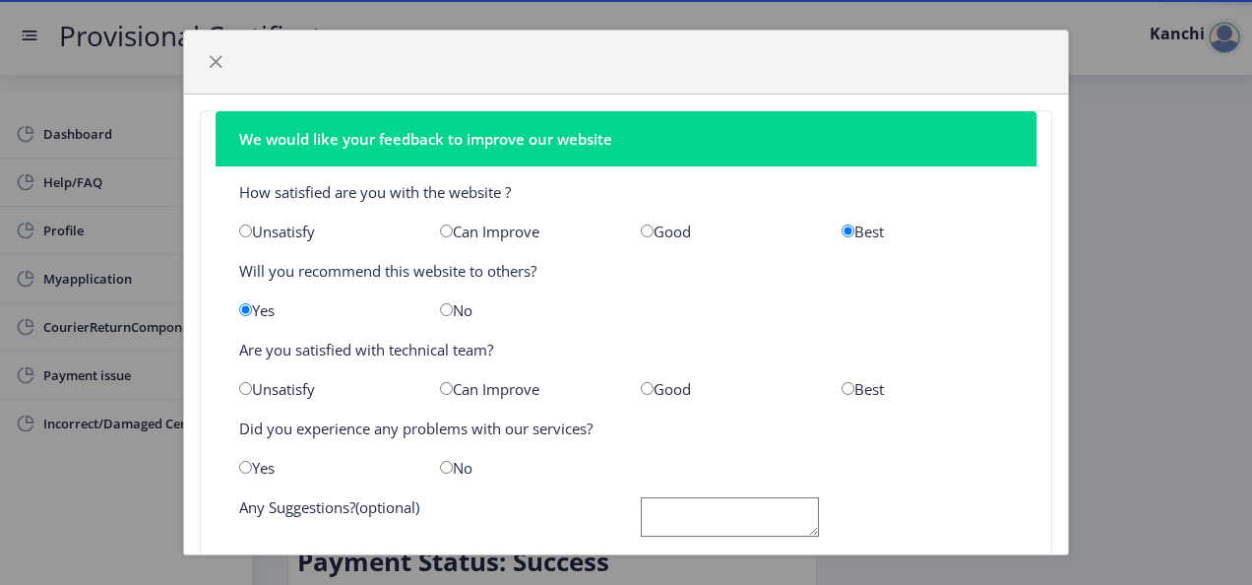
click at [440, 465] on input "radio" at bounding box center [446, 467] width 13 height 13
radio input "true"
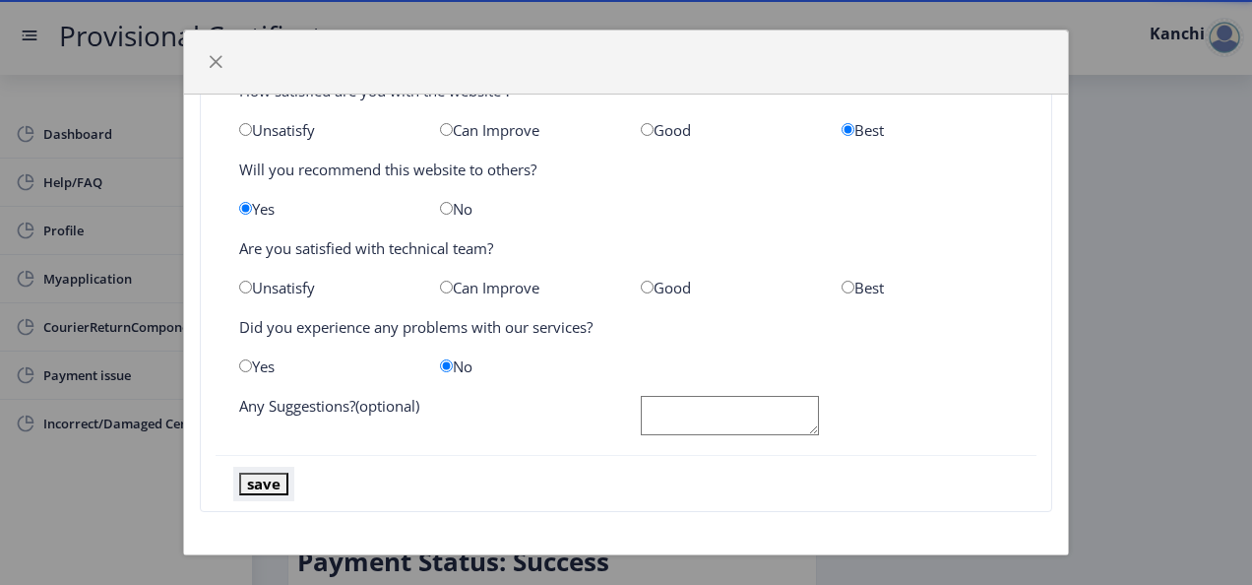
click at [264, 486] on button "save" at bounding box center [263, 484] width 49 height 23
click at [264, 485] on button "save" at bounding box center [263, 484] width 49 height 23
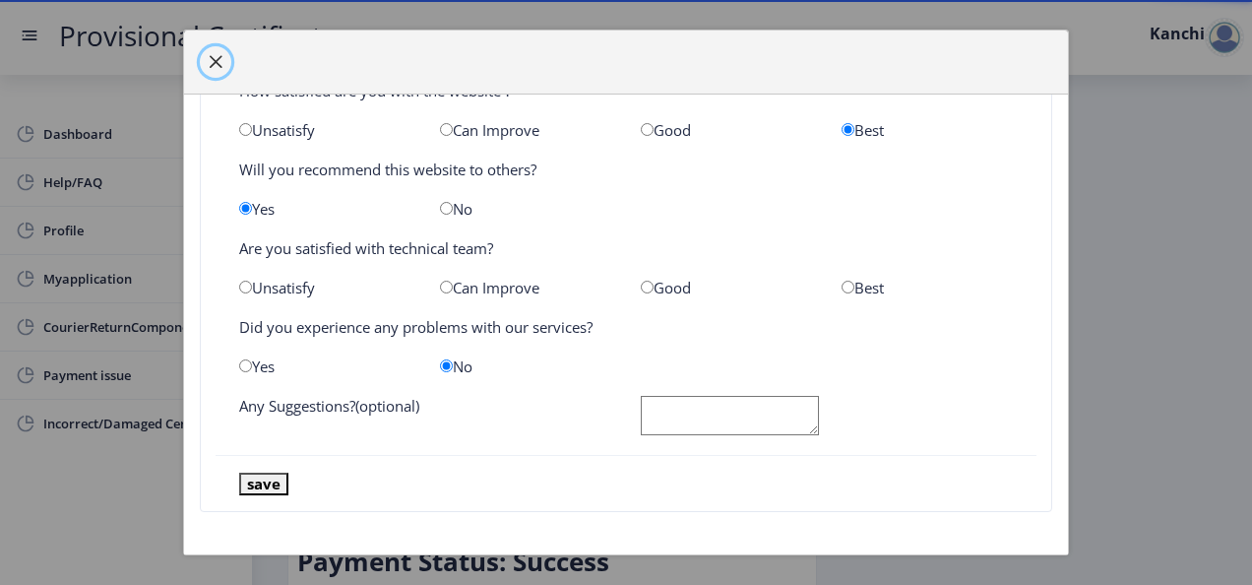
click at [217, 65] on span "button" at bounding box center [216, 62] width 16 height 16
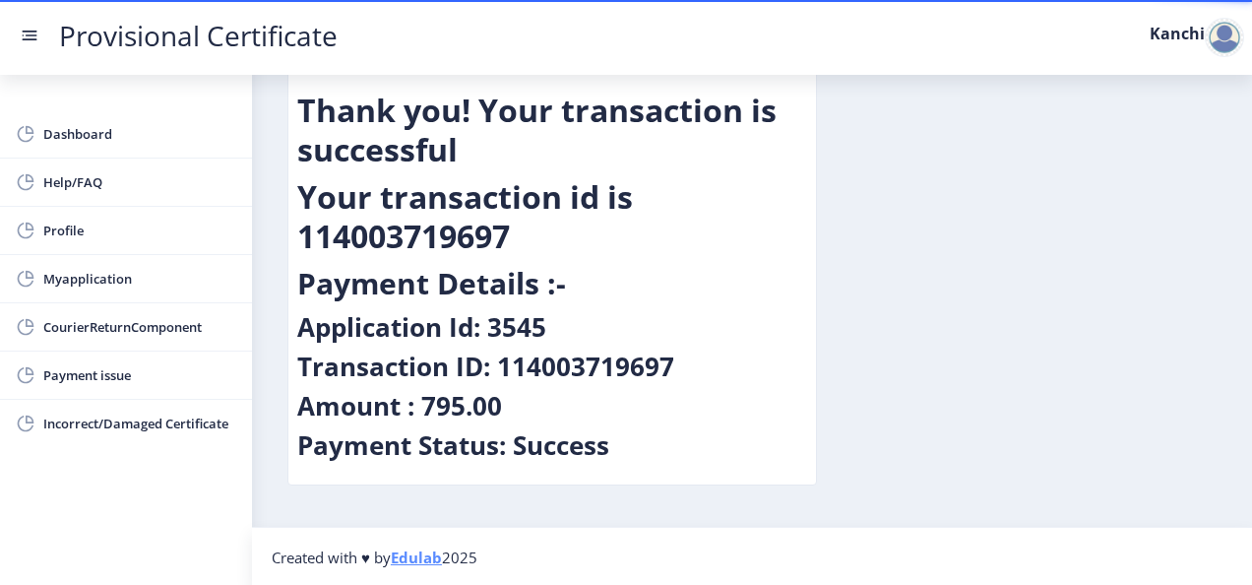
scroll to position [0, 0]
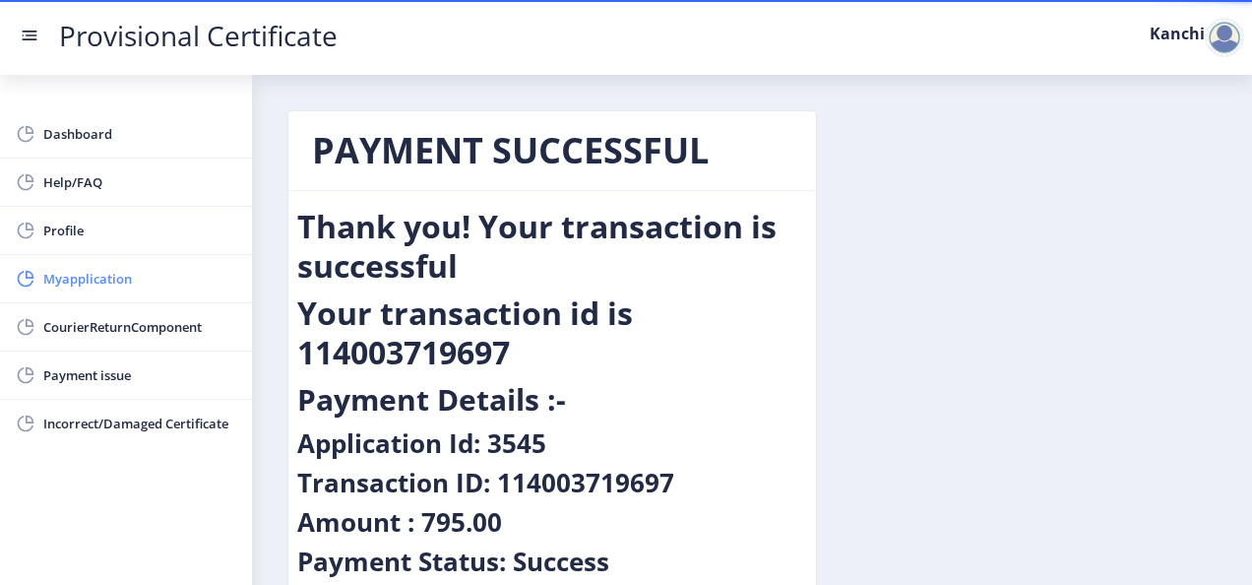
click at [153, 270] on span "Myapplication" at bounding box center [139, 279] width 193 height 24
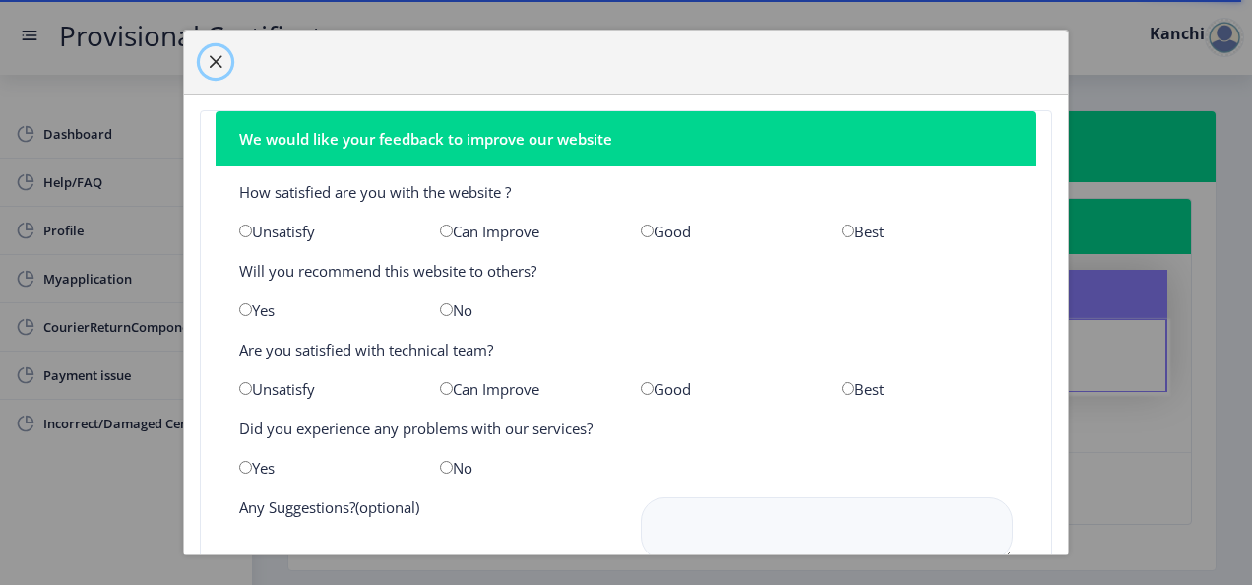
click at [219, 54] on span "button" at bounding box center [216, 62] width 16 height 16
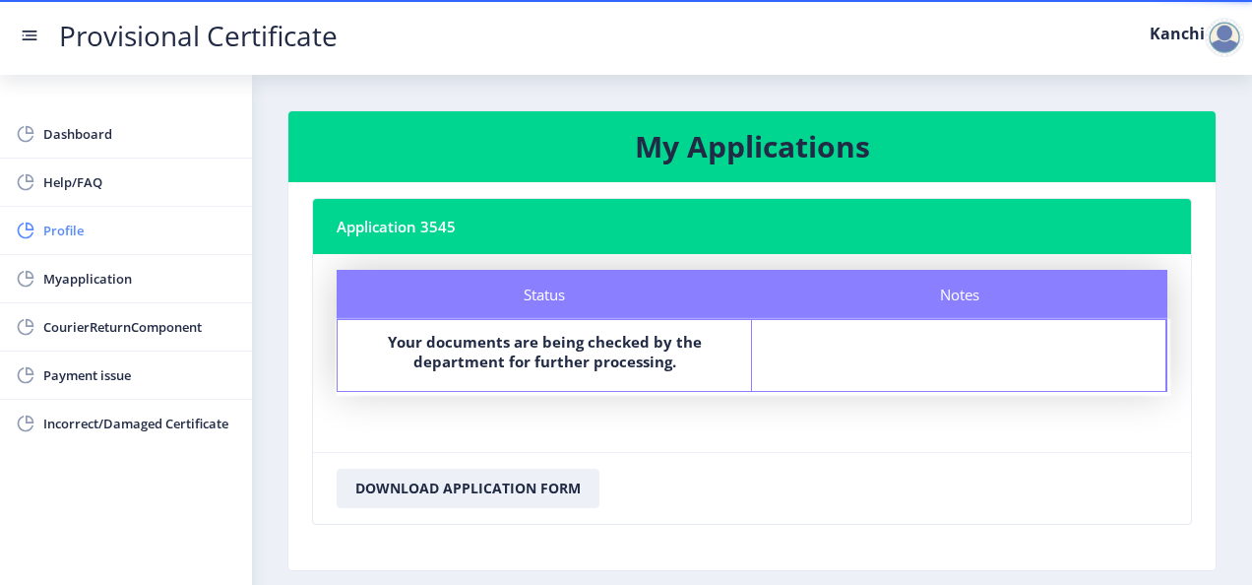
click at [110, 234] on span "Profile" at bounding box center [139, 231] width 193 height 24
select select "[DEMOGRAPHIC_DATA]"
